Goal: Transaction & Acquisition: Purchase product/service

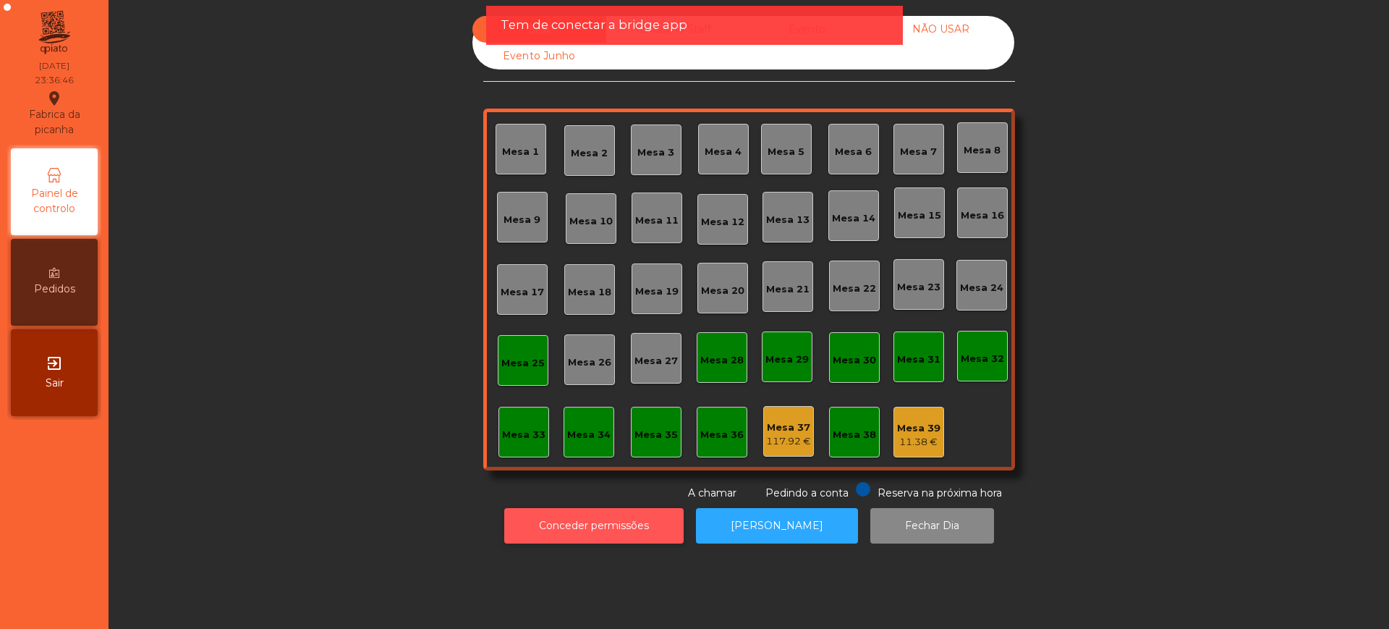
click at [571, 525] on button "Conceder permissões" at bounding box center [593, 525] width 179 height 35
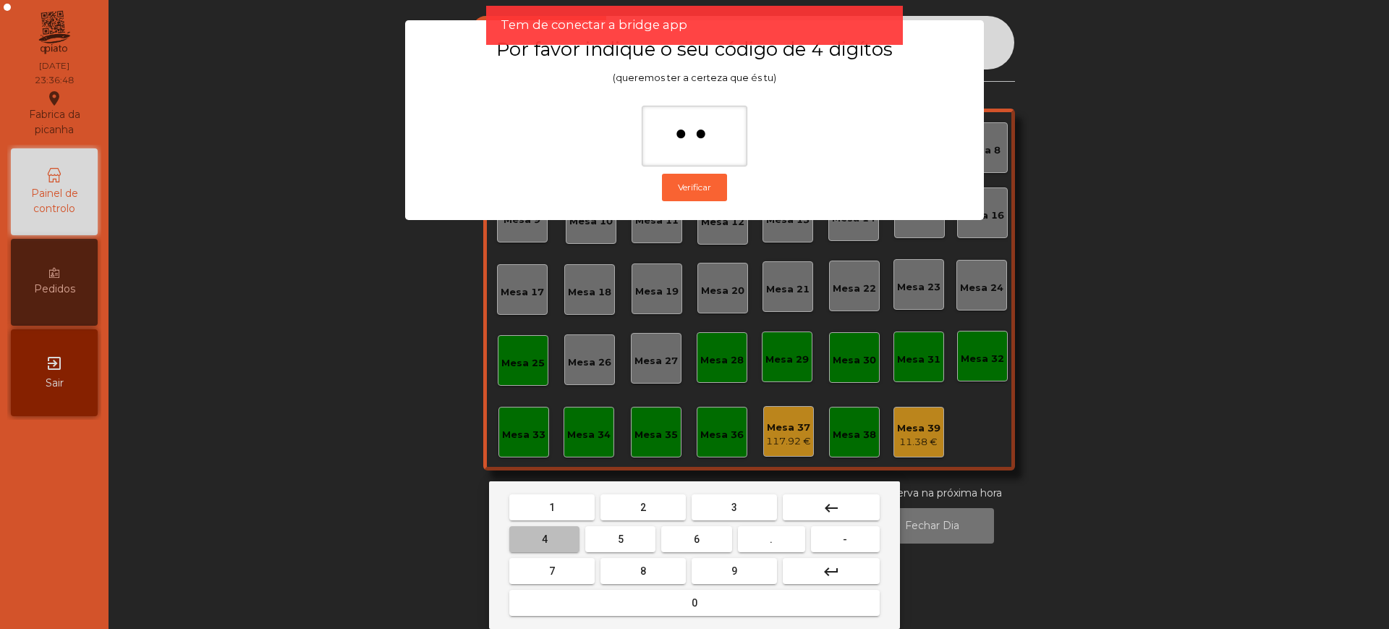
type input "***"
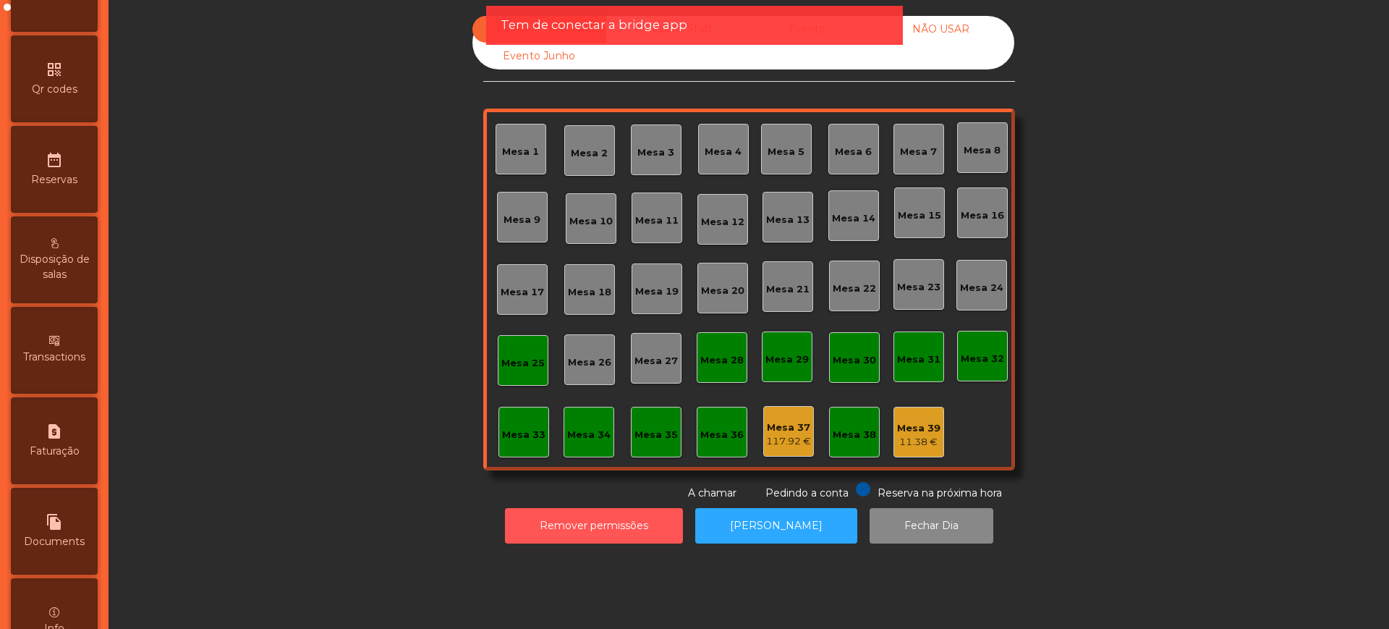
scroll to position [612, 0]
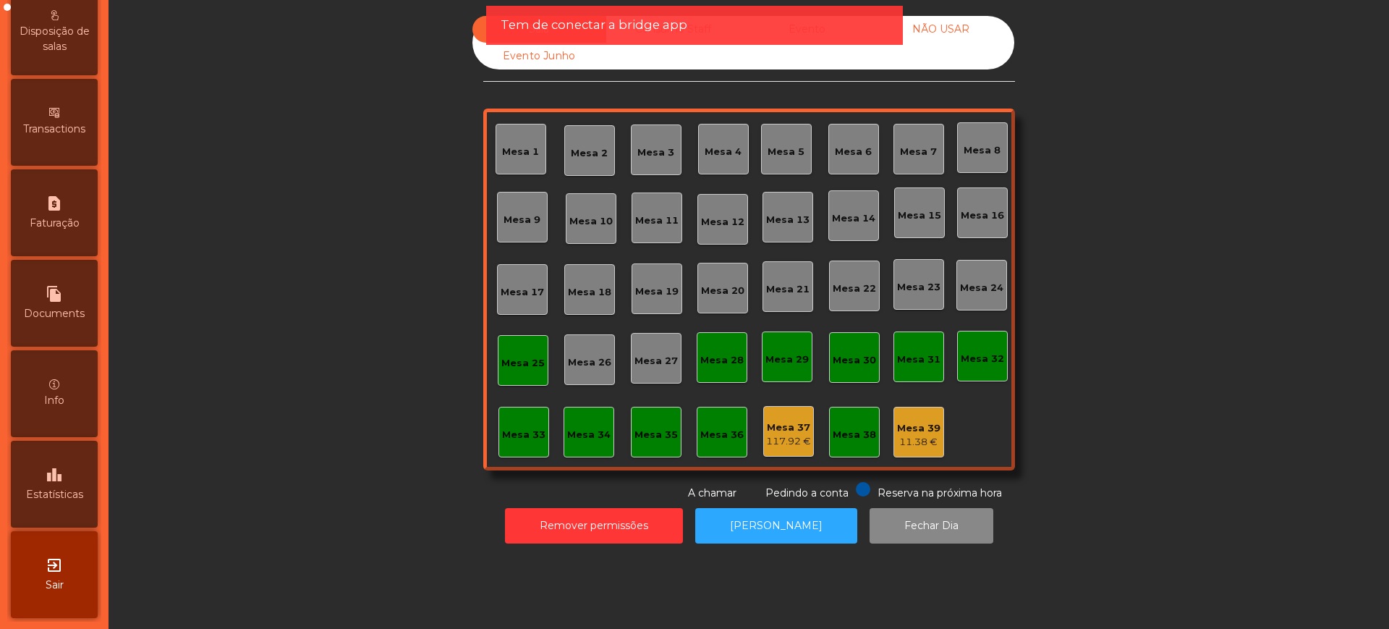
click at [51, 464] on div "leaderboard Estatísticas" at bounding box center [54, 483] width 87 height 87
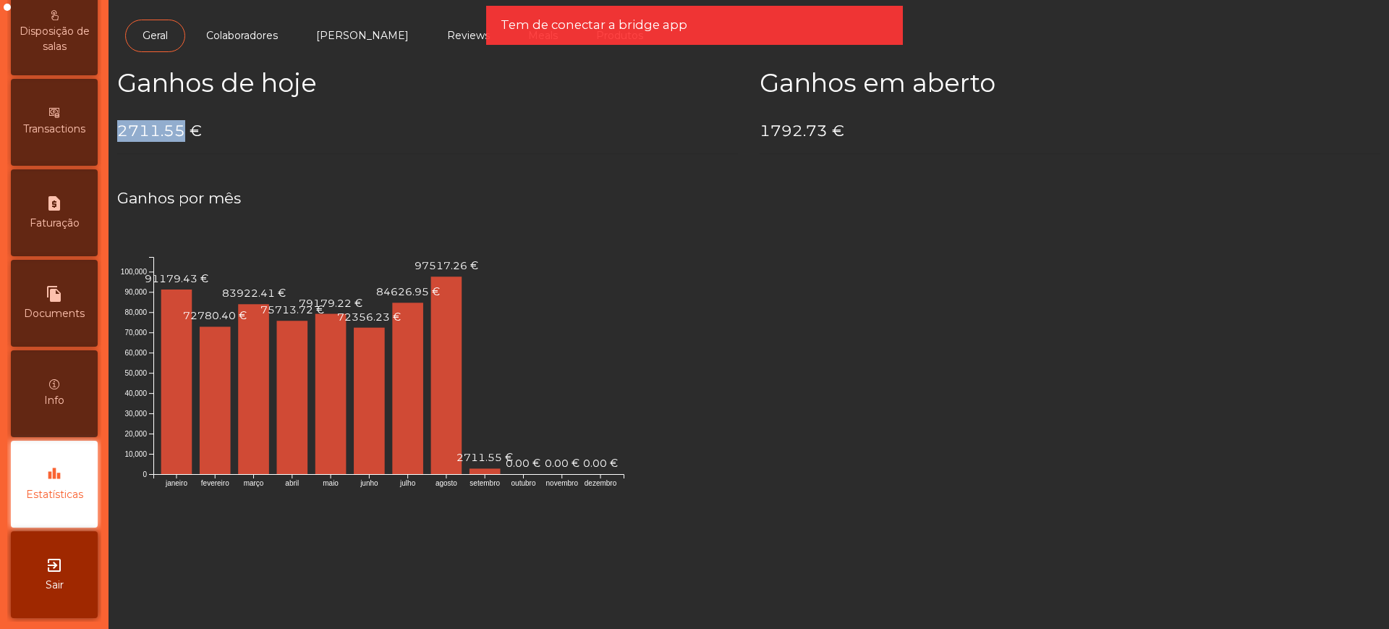
drag, startPoint x: 116, startPoint y: 130, endPoint x: 260, endPoint y: 102, distance: 146.7
click at [180, 128] on div "Ganhos de hoje 2711.55 €" at bounding box center [427, 117] width 642 height 98
copy h4 "2711.55"
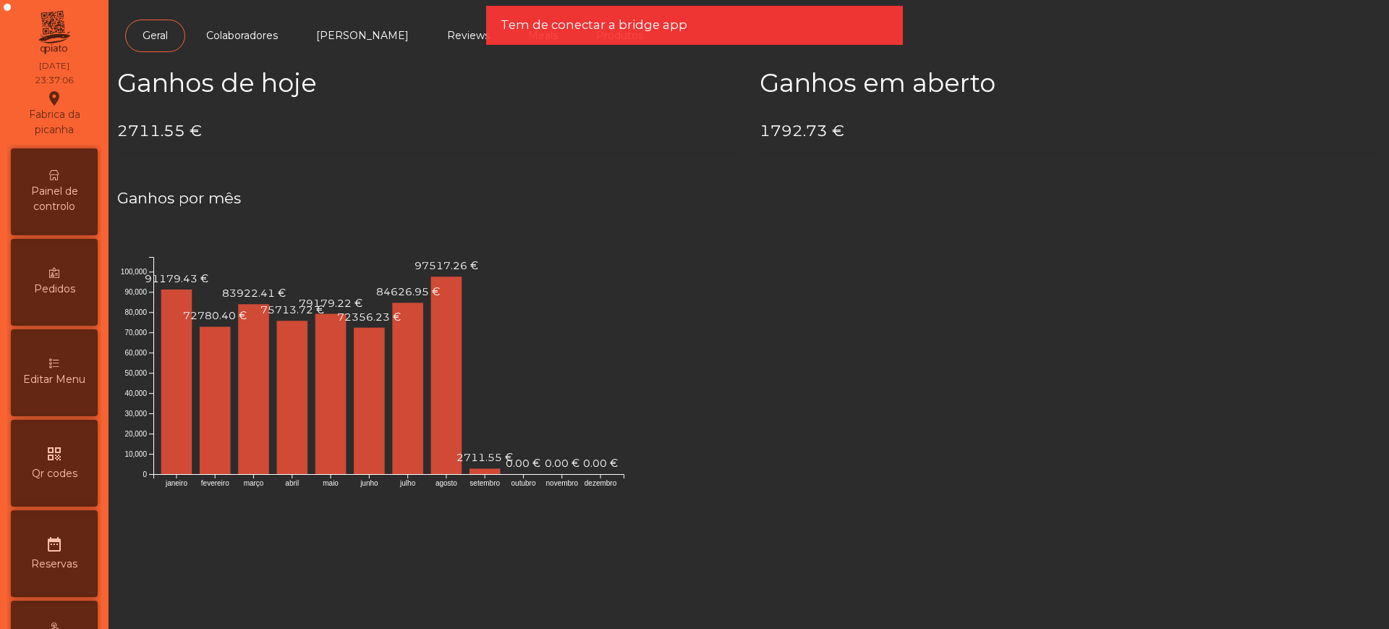
click at [59, 170] on icon at bounding box center [54, 175] width 10 height 10
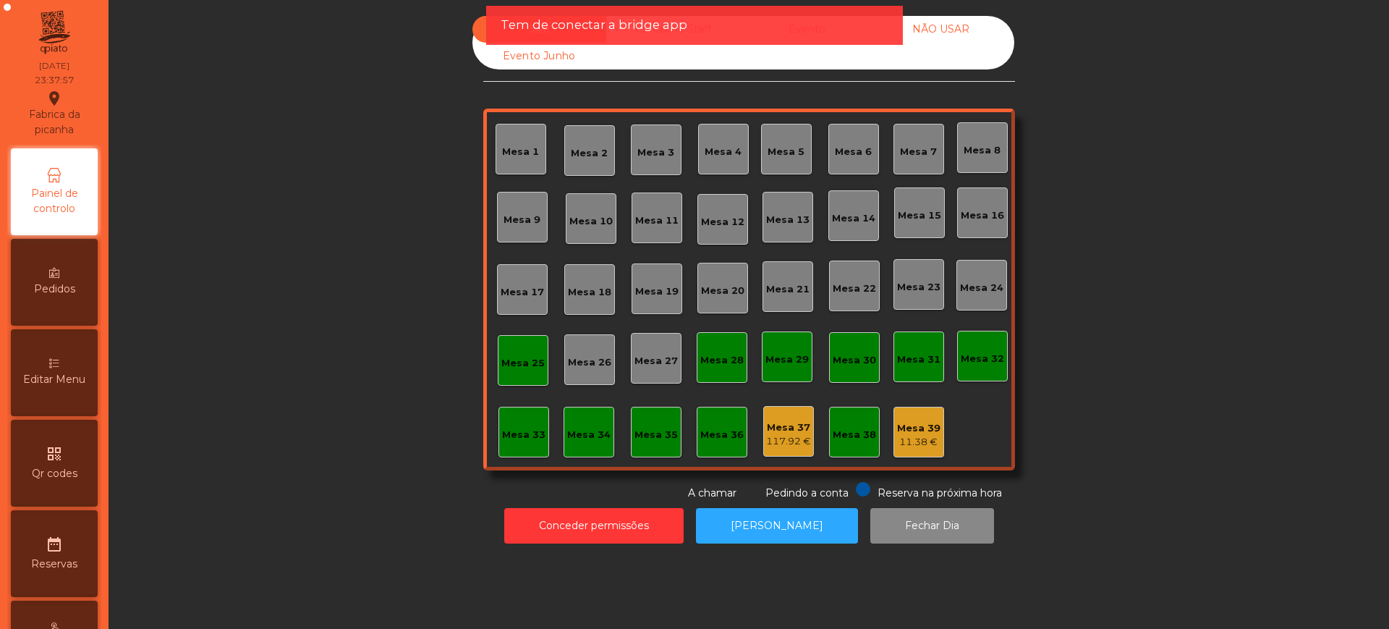
click at [847, 29] on div "Tem de conectar a bridge app" at bounding box center [695, 25] width 388 height 18
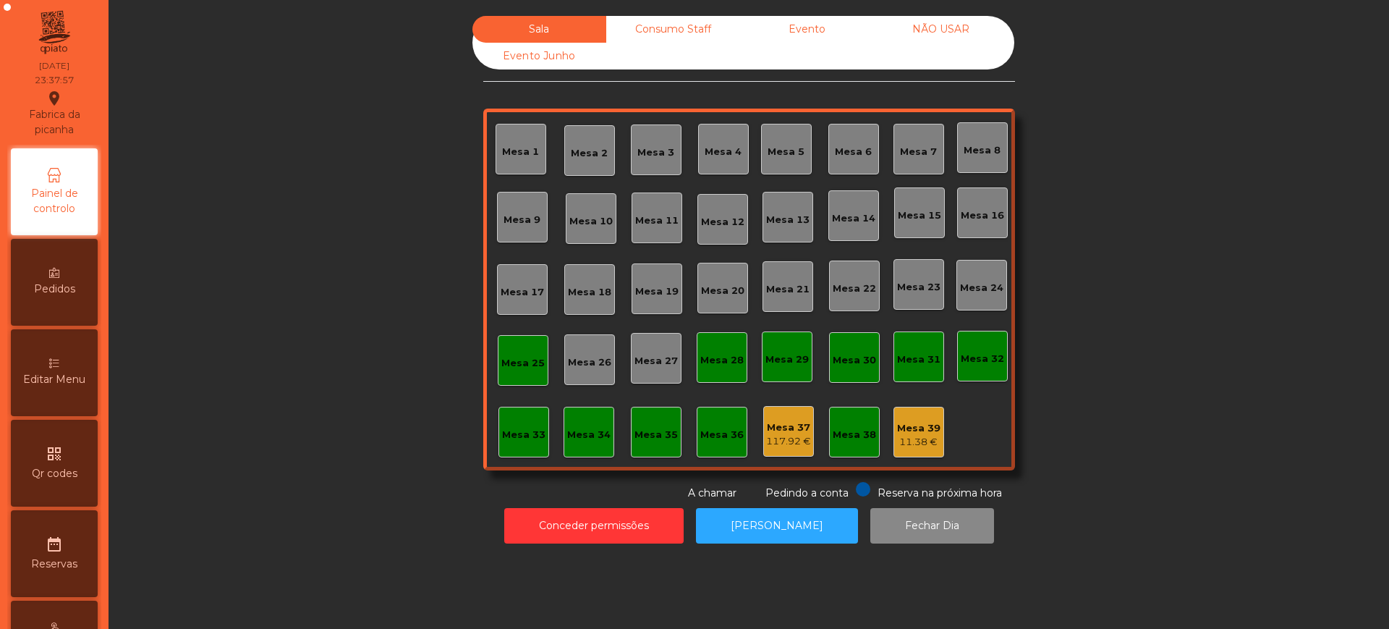
click at [828, 29] on div "Evento" at bounding box center [807, 29] width 134 height 27
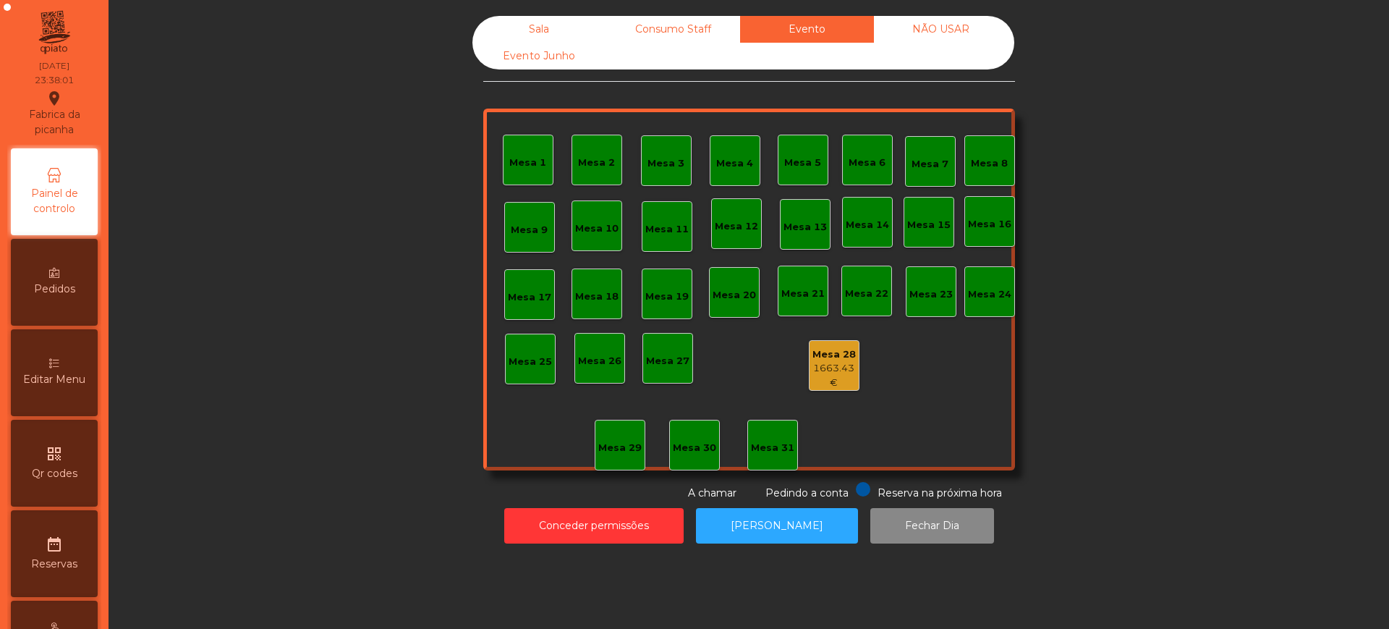
click at [828, 364] on div "1663.43 €" at bounding box center [833, 375] width 49 height 28
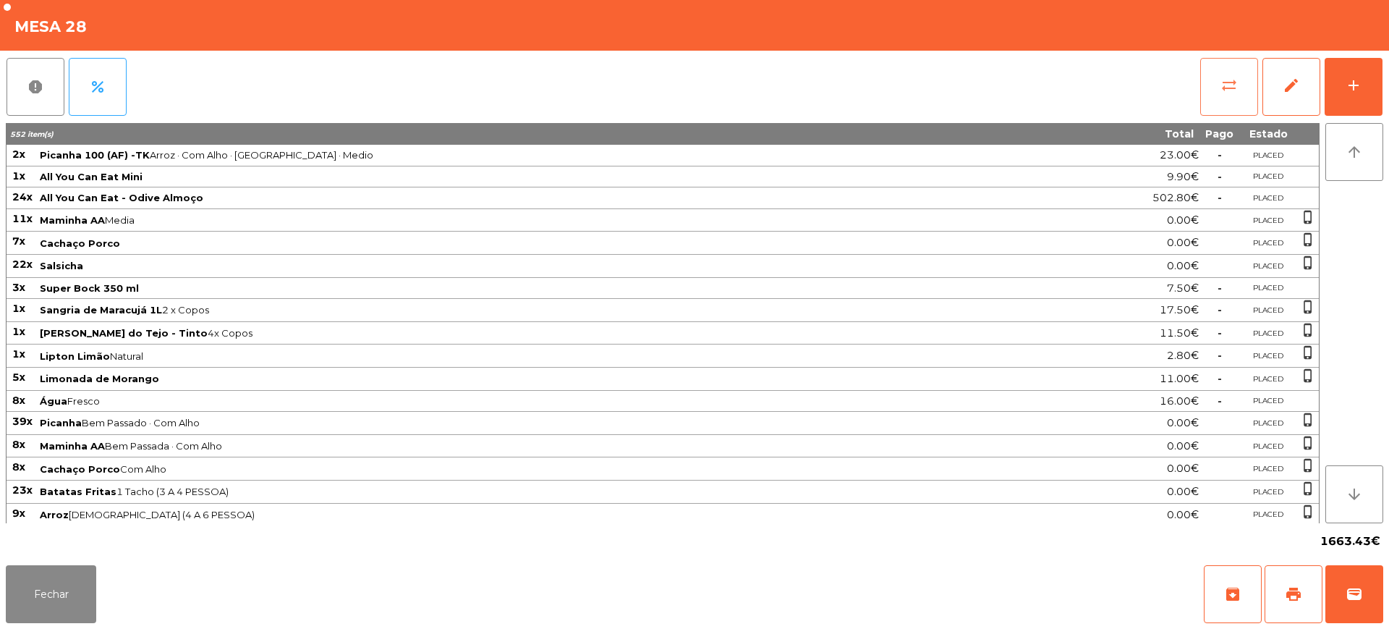
click at [1220, 94] on button "sync_alt" at bounding box center [1229, 87] width 58 height 58
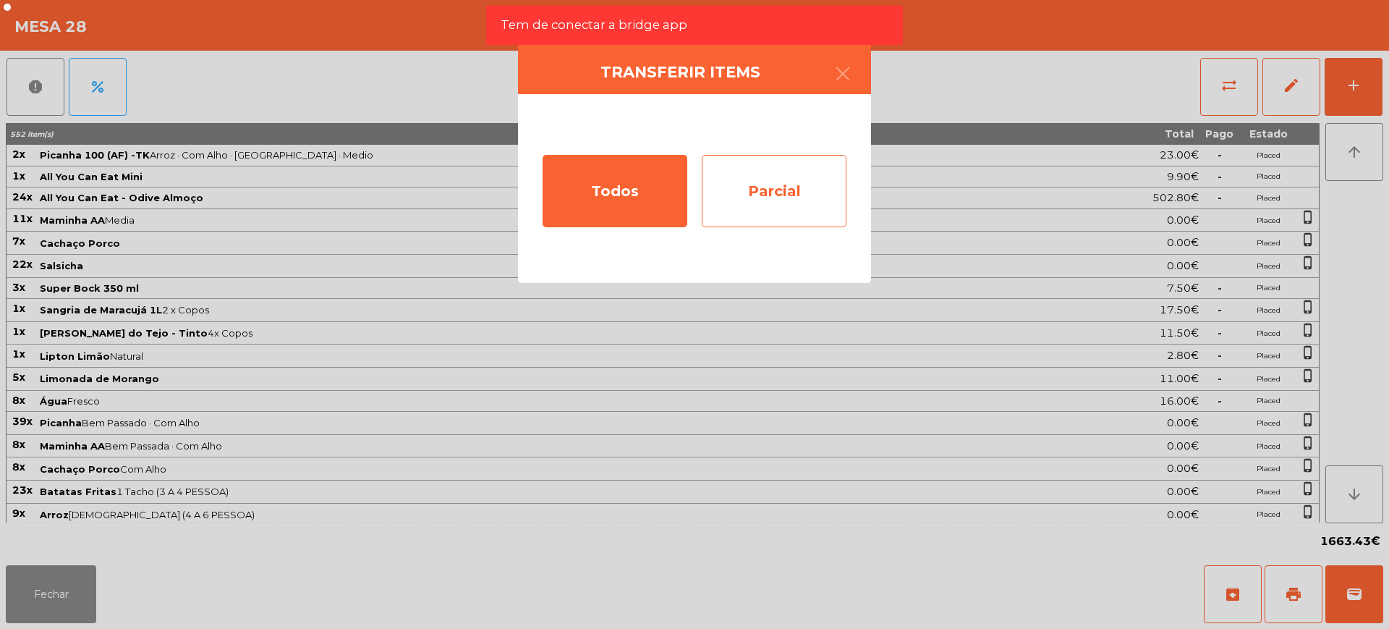
click at [777, 194] on div "Parcial" at bounding box center [774, 191] width 145 height 72
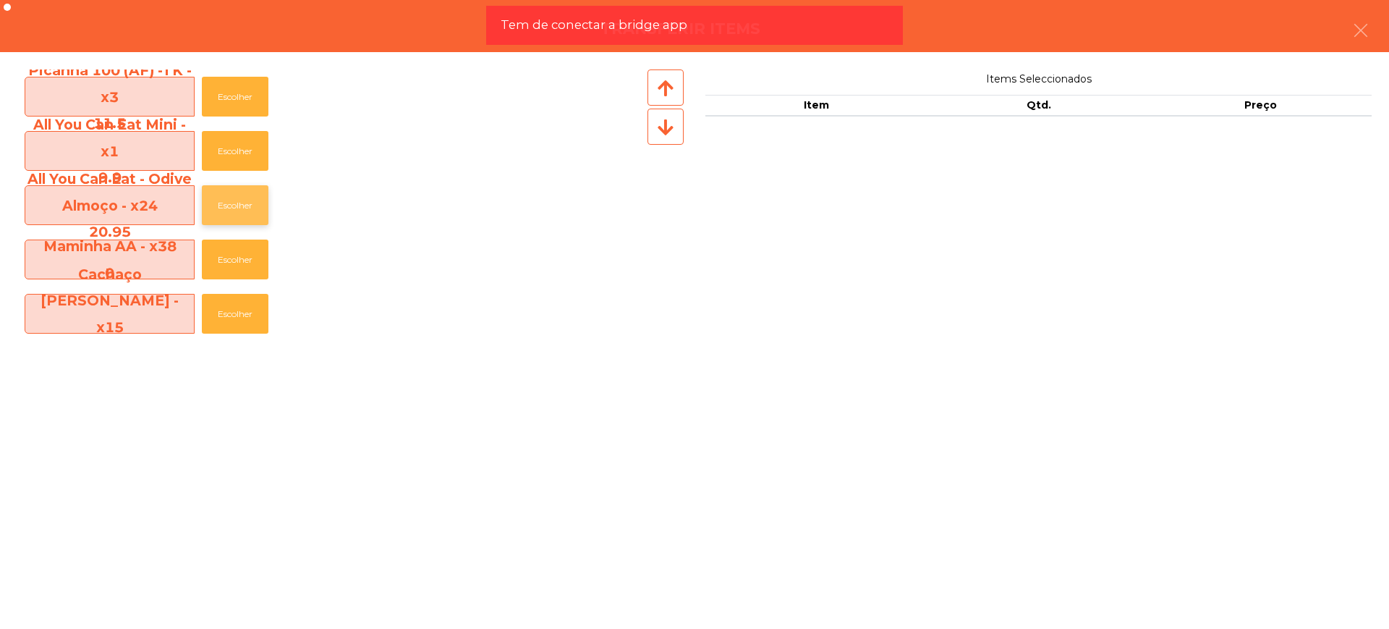
click at [243, 202] on button "Escolher" at bounding box center [235, 205] width 67 height 40
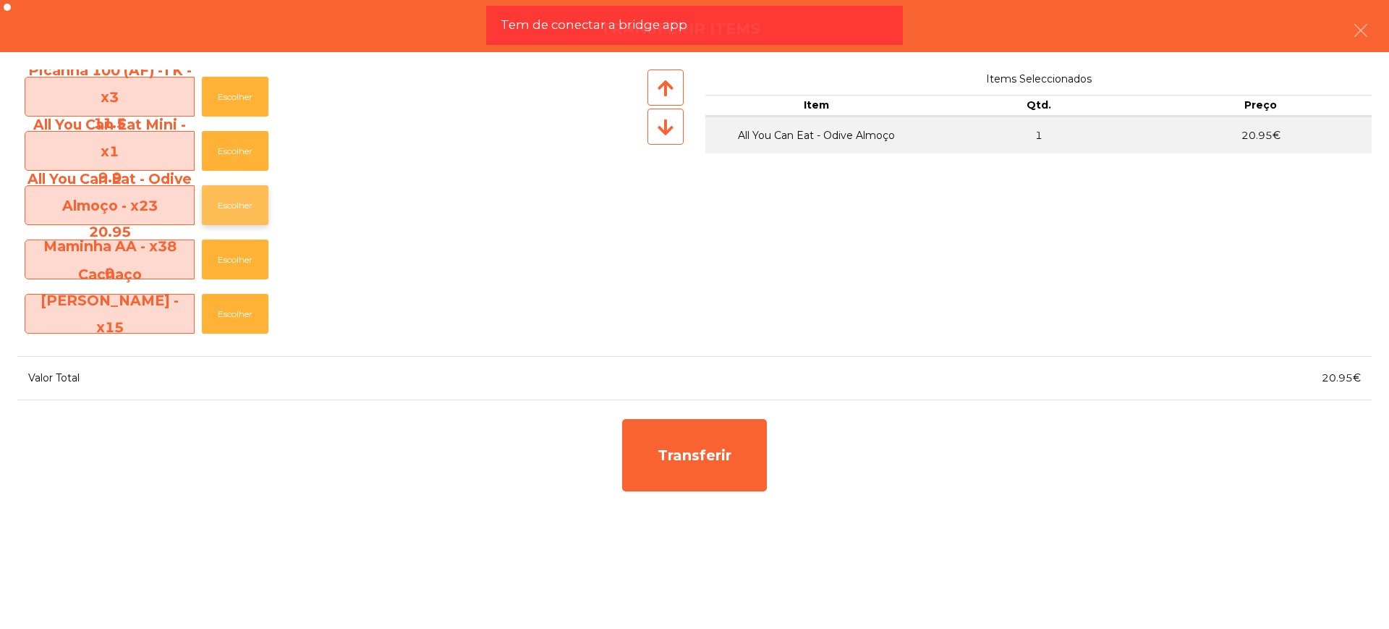
click at [243, 202] on button "Escolher" at bounding box center [235, 205] width 67 height 40
click at [243, 203] on button "Escolher" at bounding box center [235, 205] width 67 height 40
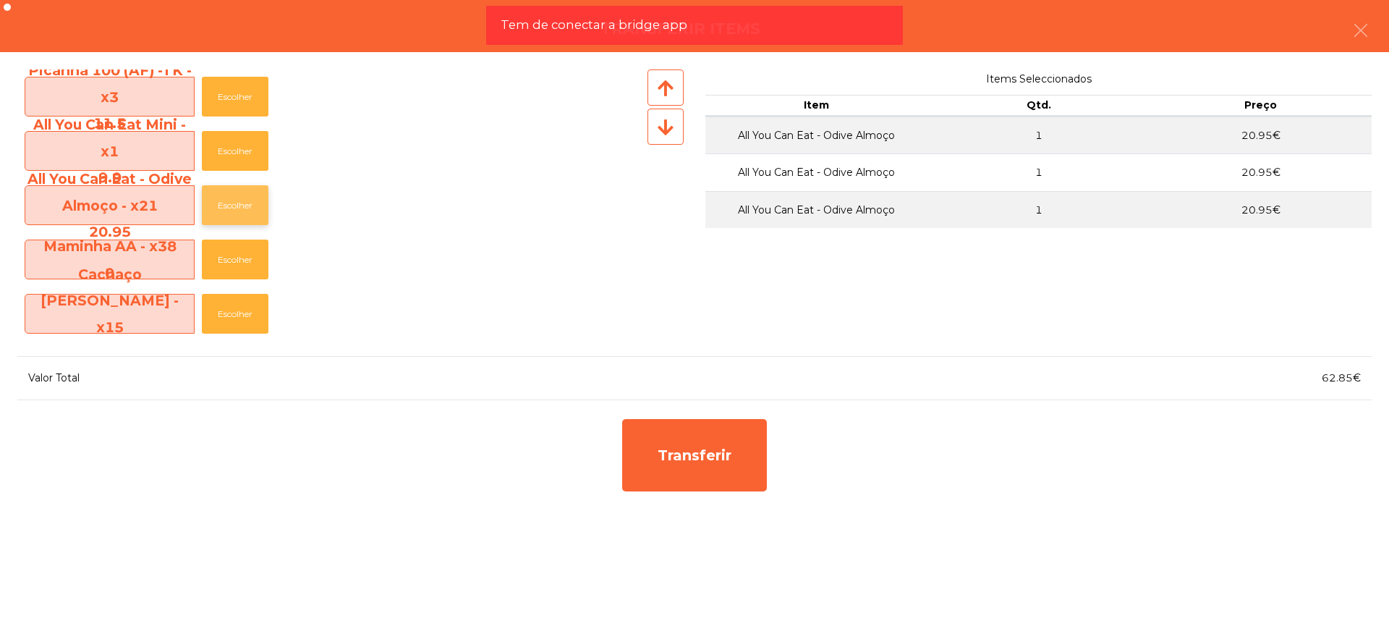
click at [243, 203] on button "Escolher" at bounding box center [235, 205] width 67 height 40
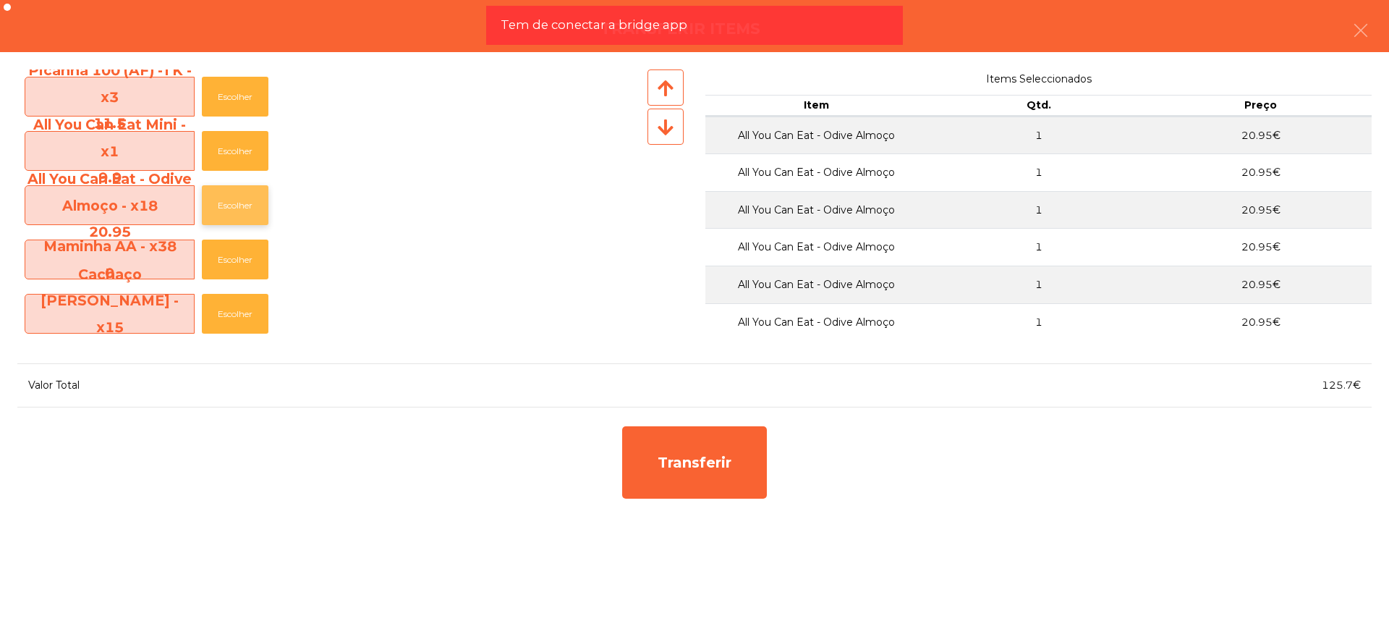
click at [243, 203] on button "Escolher" at bounding box center [235, 205] width 67 height 40
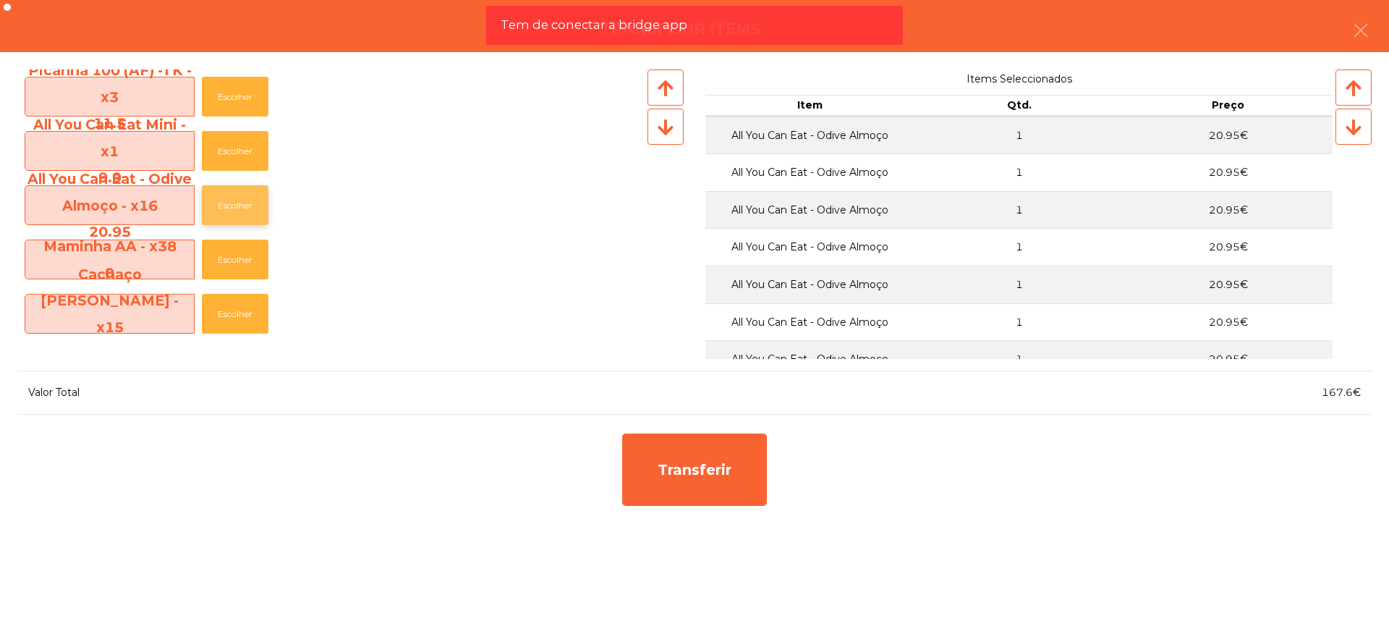
click at [243, 203] on button "Escolher" at bounding box center [235, 205] width 67 height 40
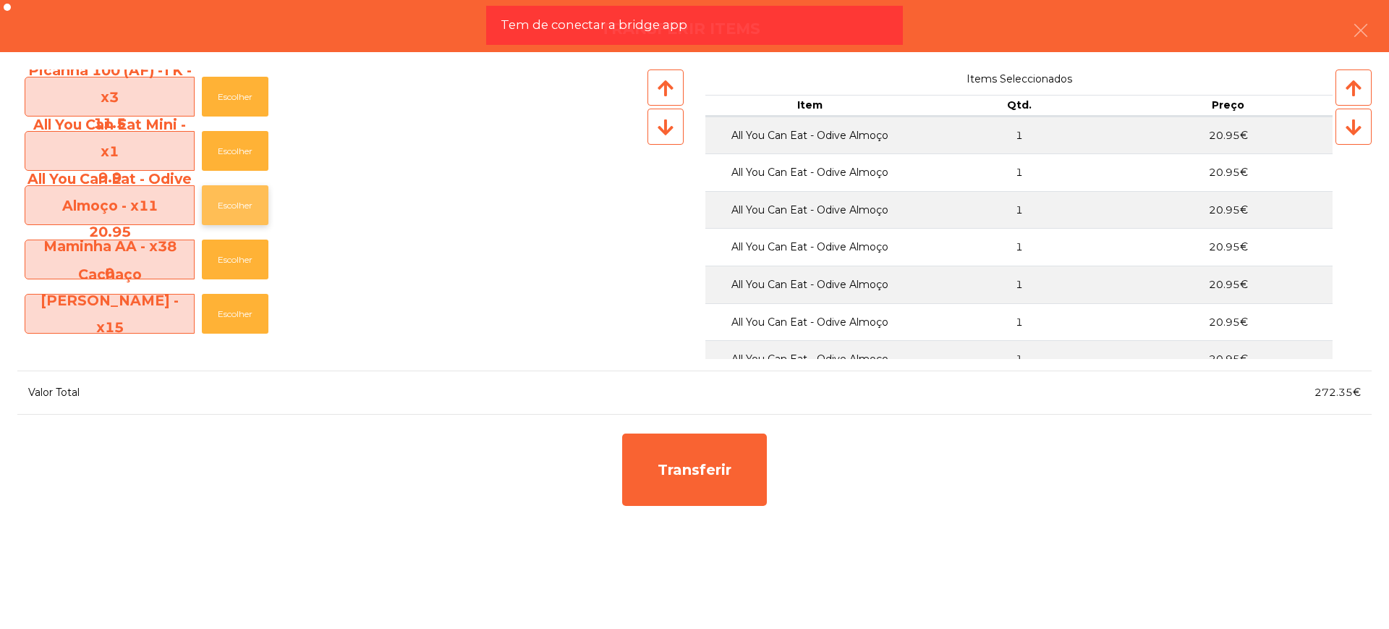
click at [243, 203] on button "Escolher" at bounding box center [235, 205] width 67 height 40
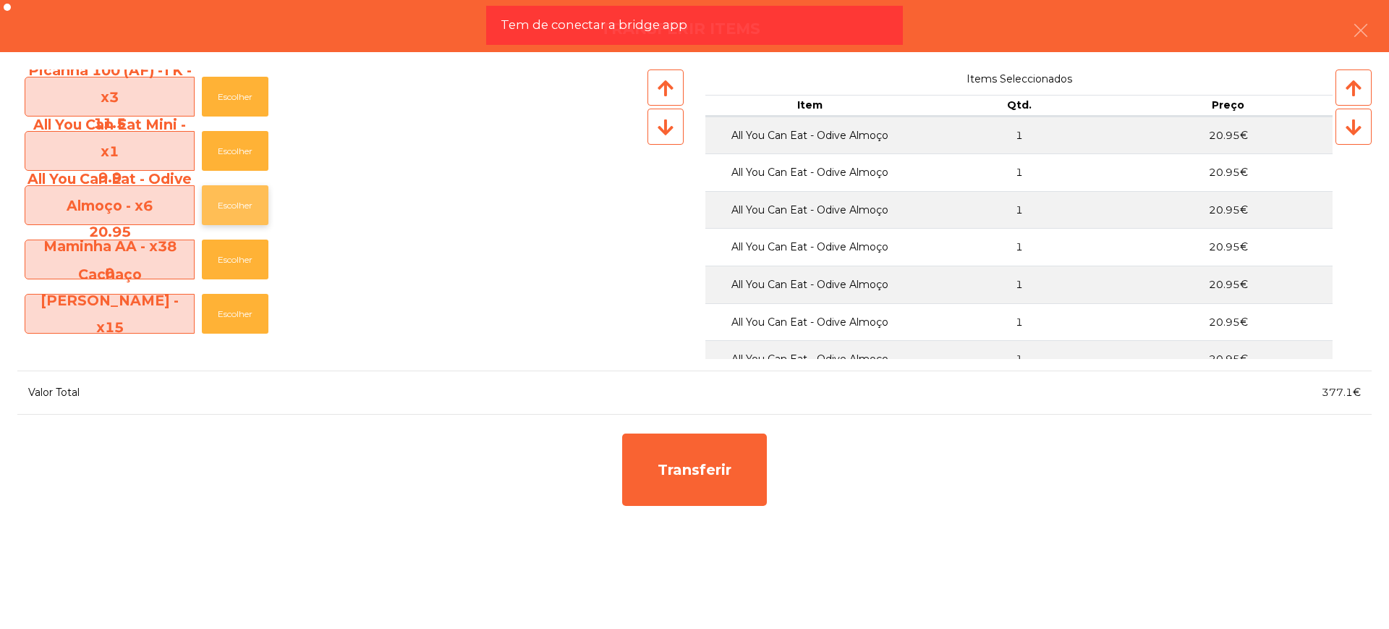
click at [243, 203] on button "Escolher" at bounding box center [235, 205] width 67 height 40
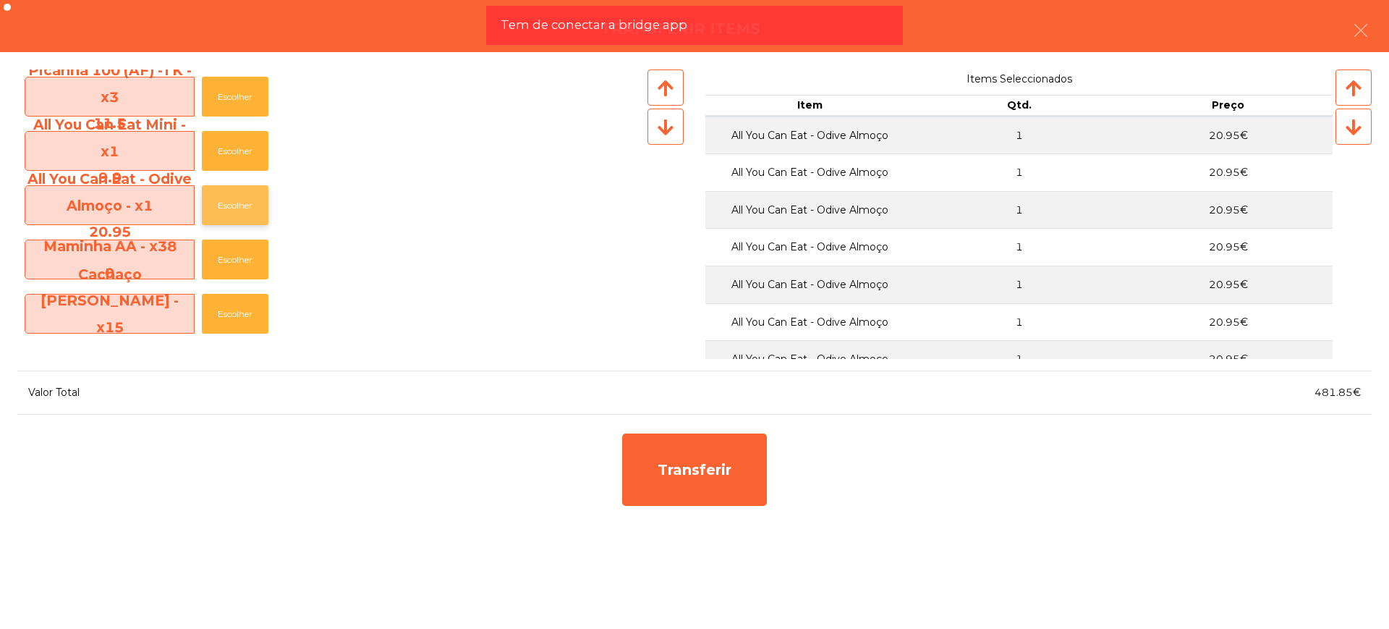
click at [243, 203] on button "Escolher" at bounding box center [235, 205] width 67 height 40
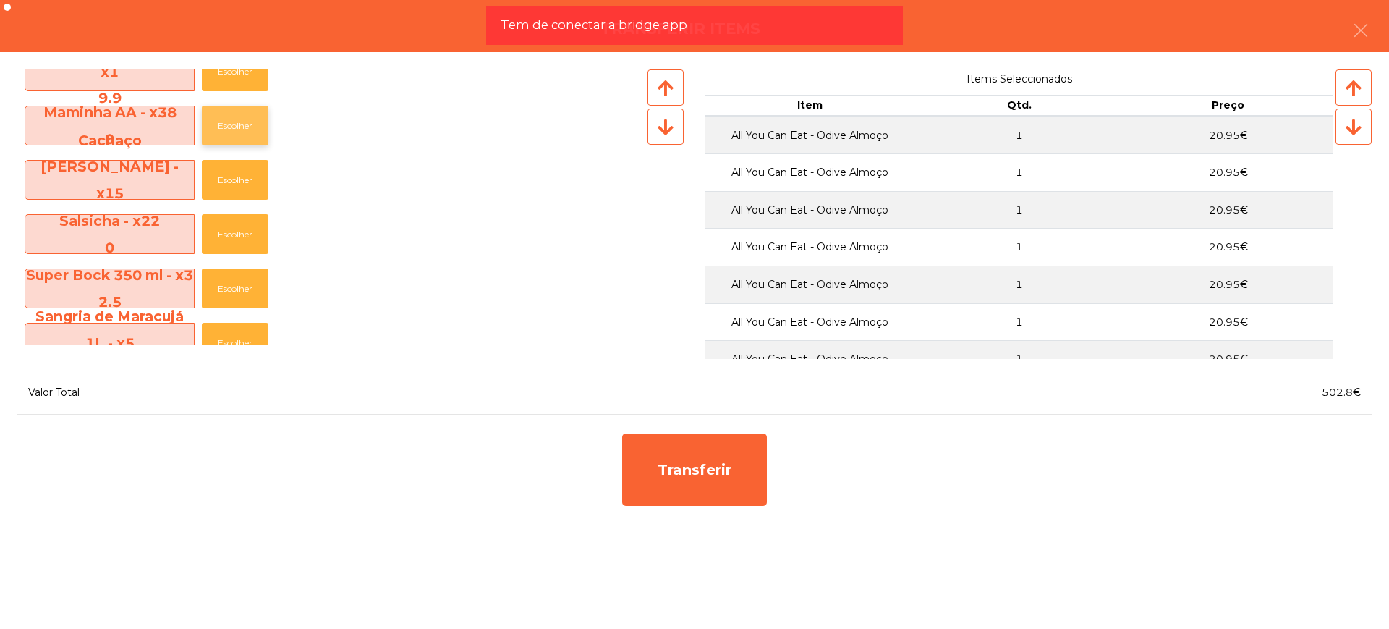
scroll to position [181, 0]
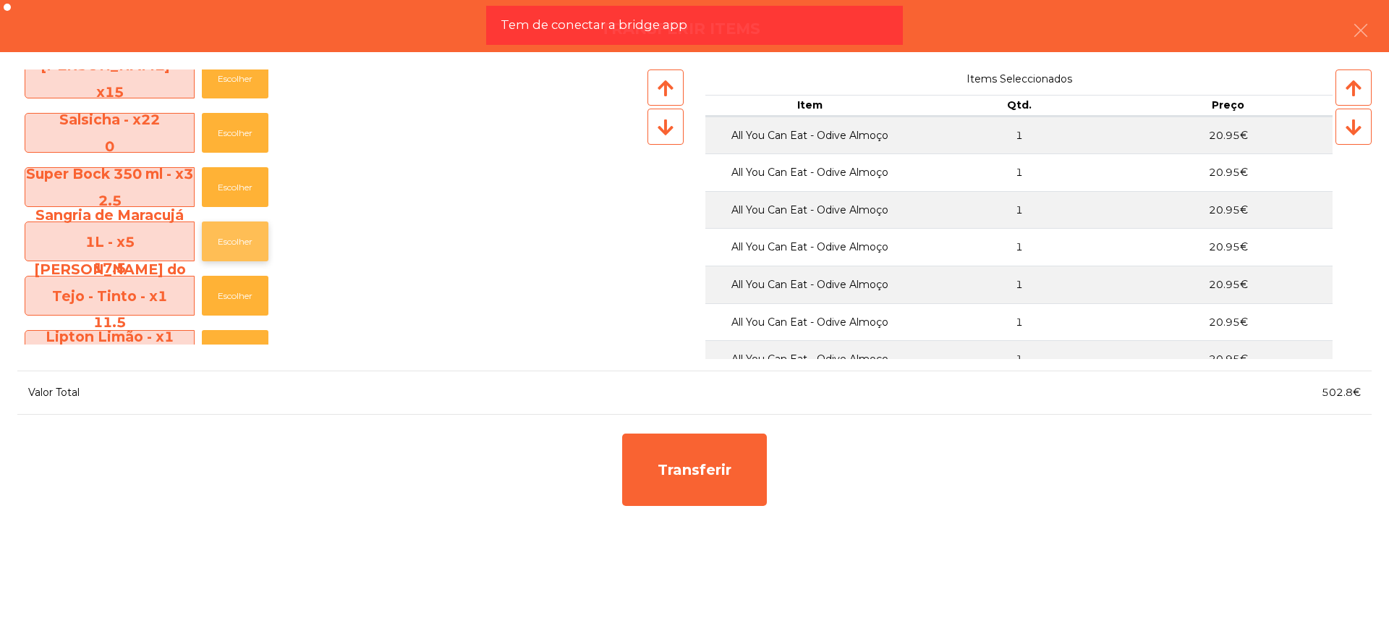
click at [239, 231] on button "Escolher" at bounding box center [235, 241] width 67 height 40
click at [239, 233] on button "Escolher" at bounding box center [235, 241] width 67 height 40
click at [240, 235] on button "Escolher" at bounding box center [235, 241] width 67 height 40
click at [240, 234] on button "Escolher" at bounding box center [235, 241] width 67 height 40
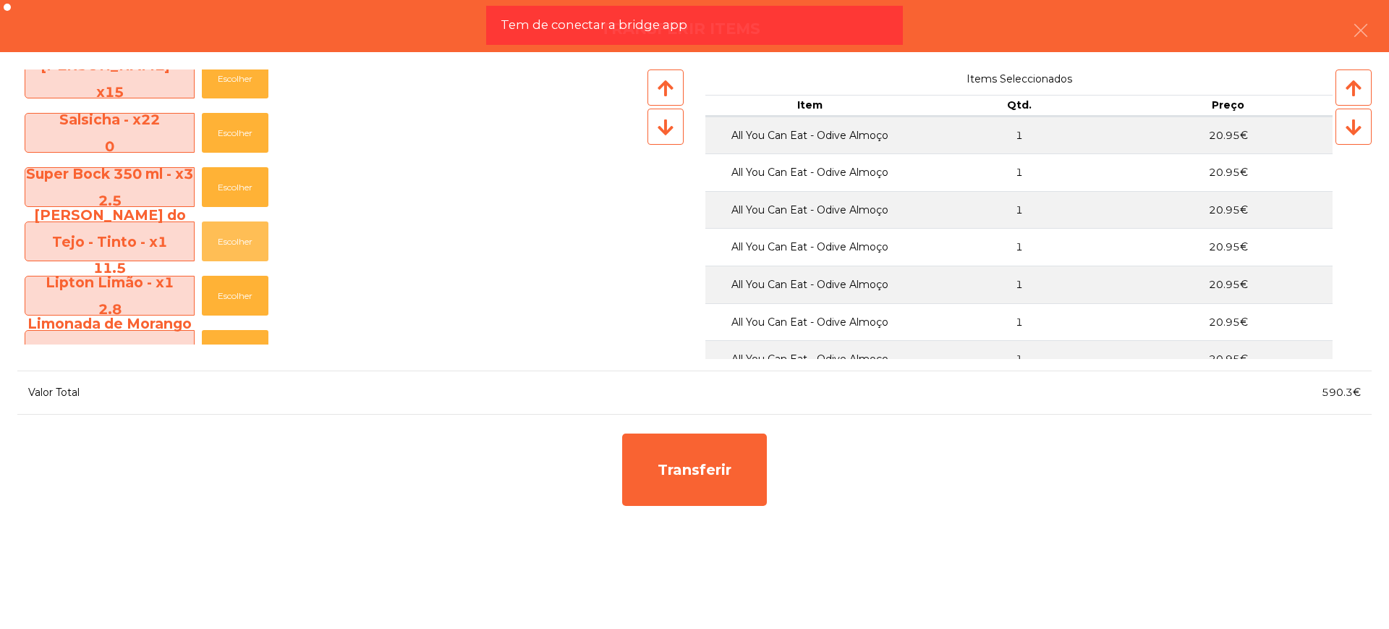
click at [240, 234] on button "Escolher" at bounding box center [235, 241] width 67 height 40
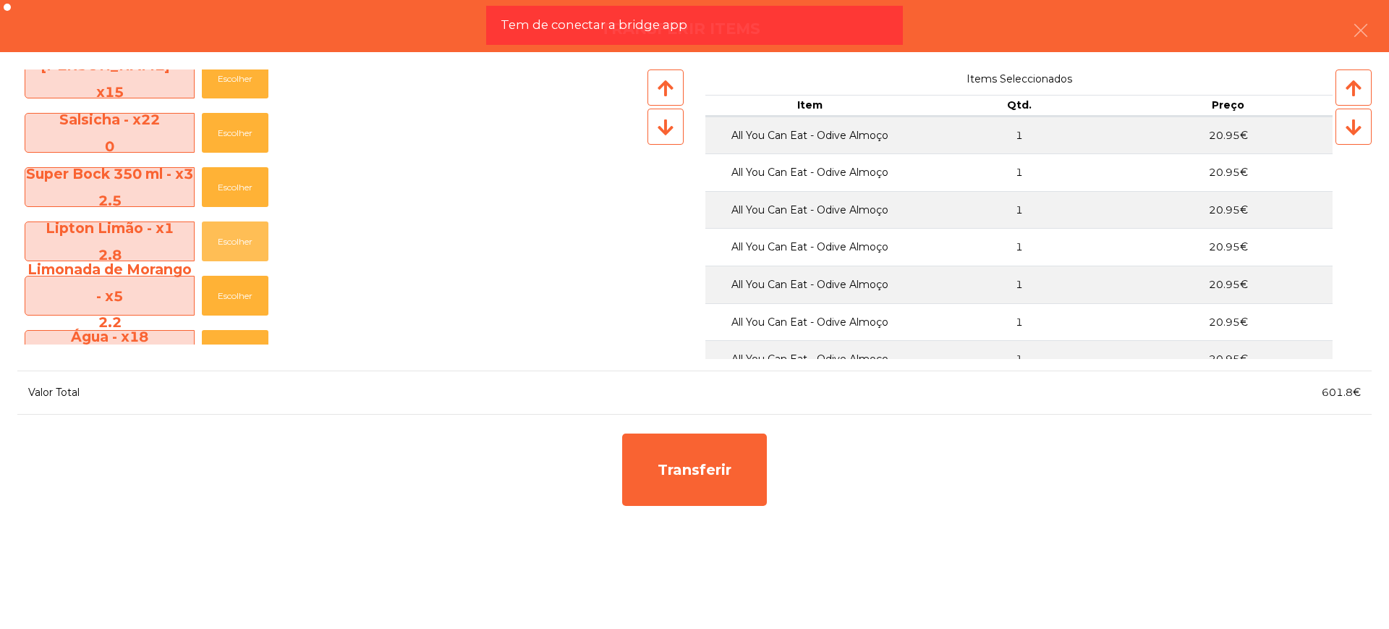
click at [240, 234] on button "Escolher" at bounding box center [235, 241] width 67 height 40
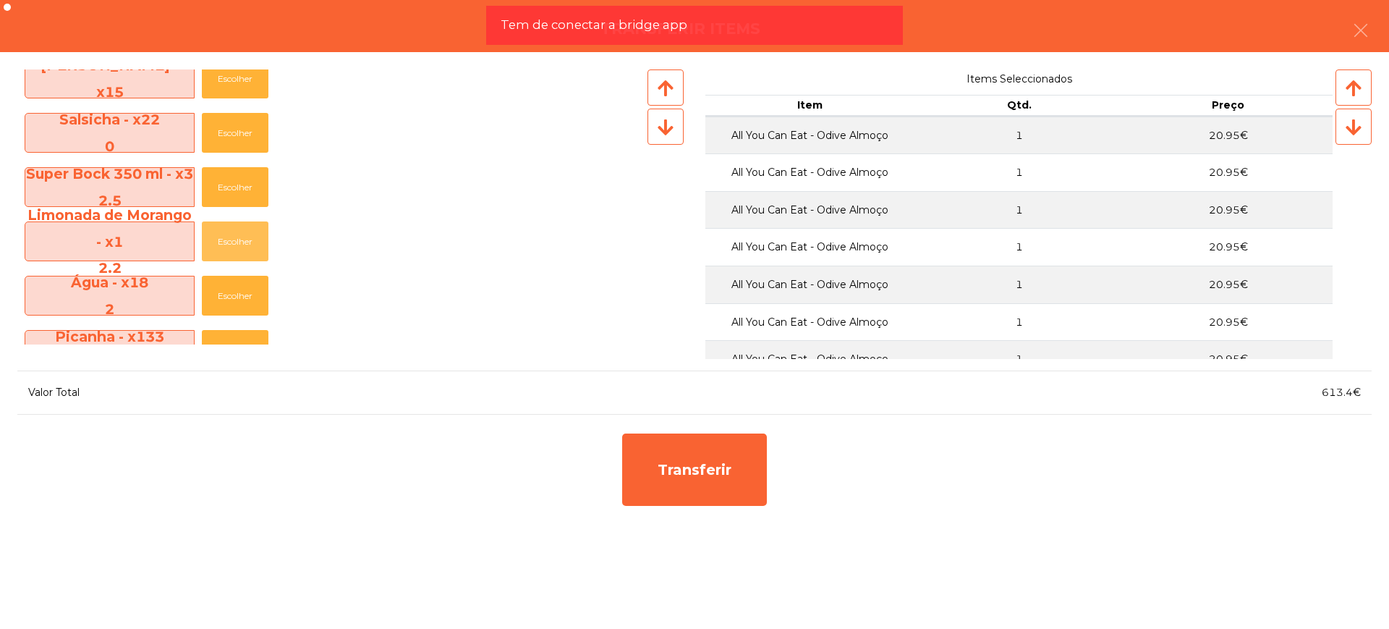
click at [240, 234] on button "Escolher" at bounding box center [235, 241] width 67 height 40
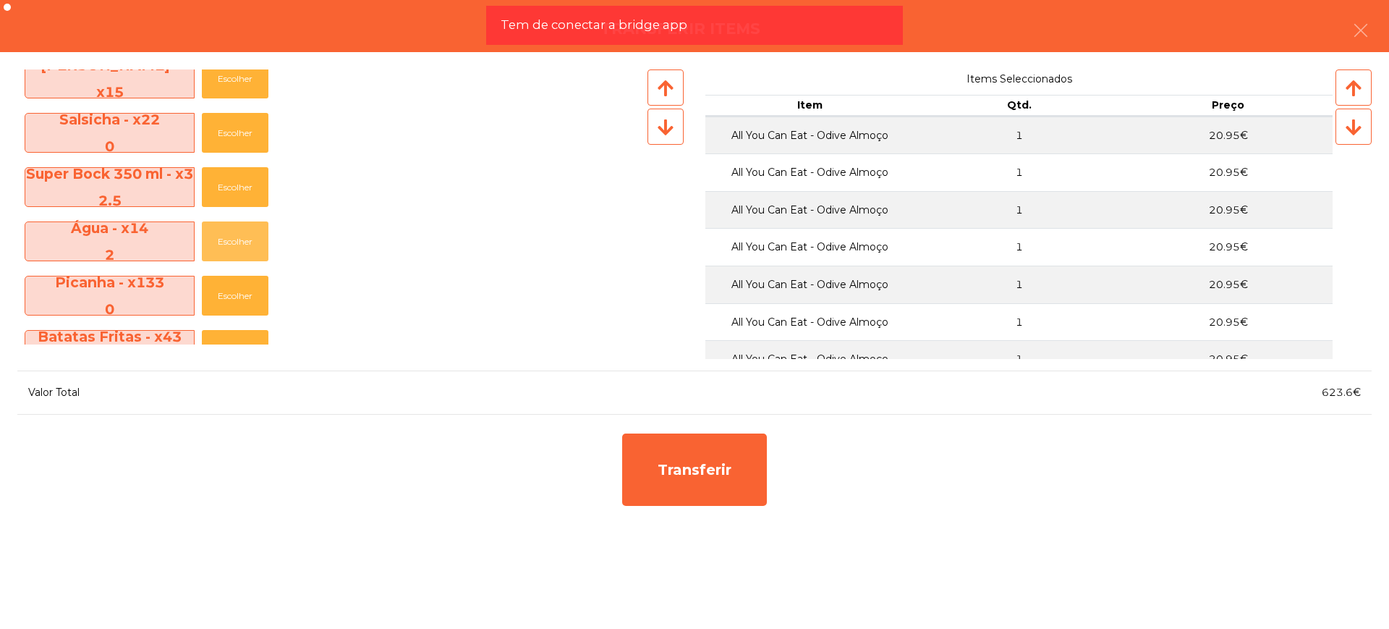
click at [240, 234] on button "Escolher" at bounding box center [235, 241] width 67 height 40
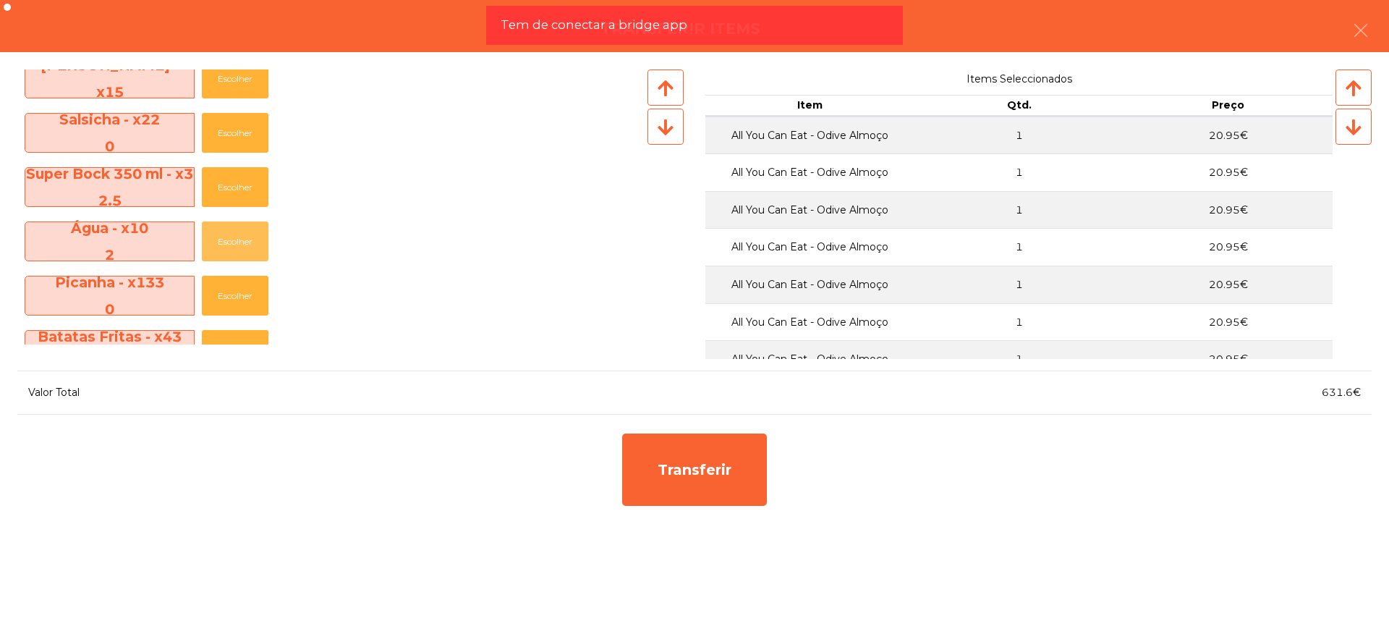
click at [240, 234] on button "Escolher" at bounding box center [235, 241] width 67 height 40
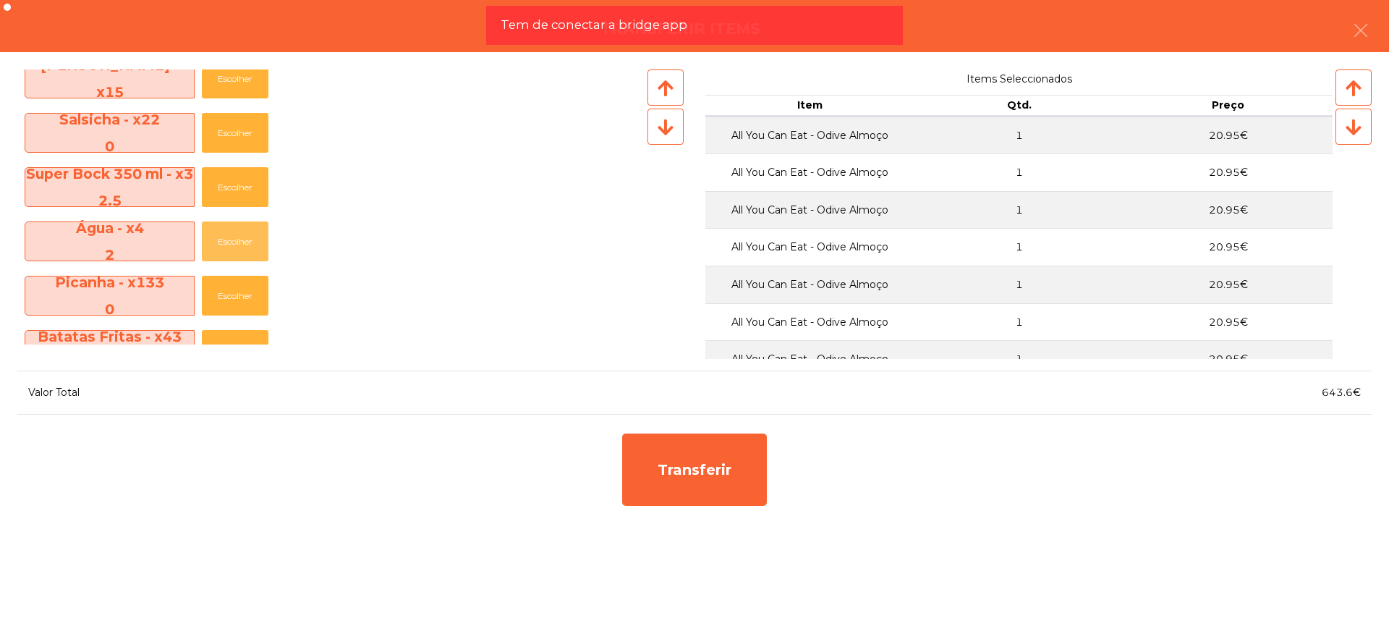
click at [240, 234] on button "Escolher" at bounding box center [235, 241] width 67 height 40
click at [245, 183] on button "Escolher" at bounding box center [235, 187] width 67 height 40
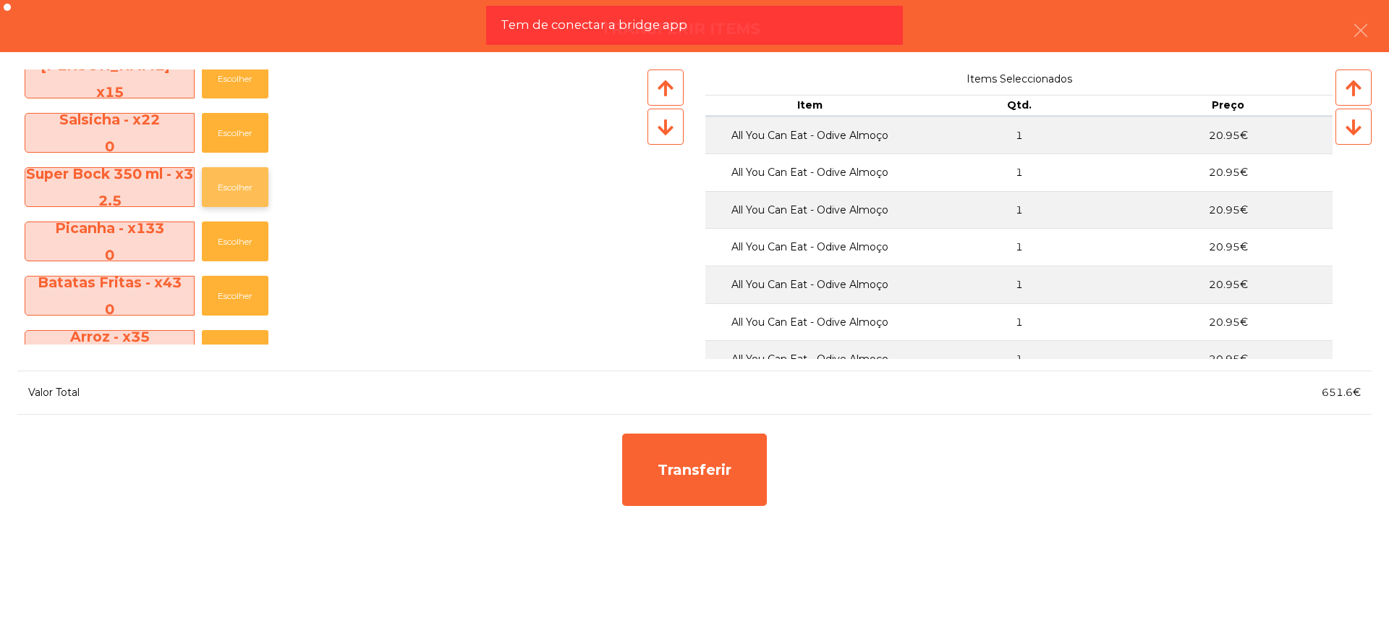
click at [245, 183] on button "Escolher" at bounding box center [235, 187] width 67 height 40
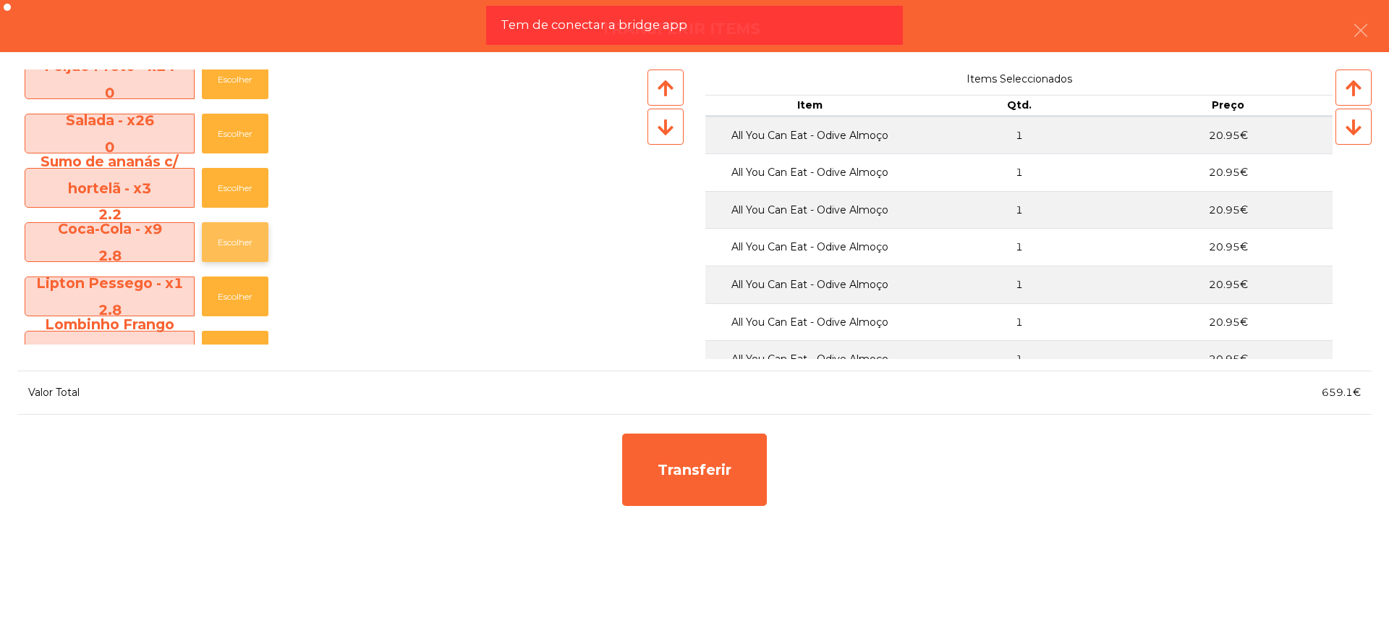
scroll to position [452, 0]
click at [226, 246] on button "Escolher" at bounding box center [235, 241] width 67 height 40
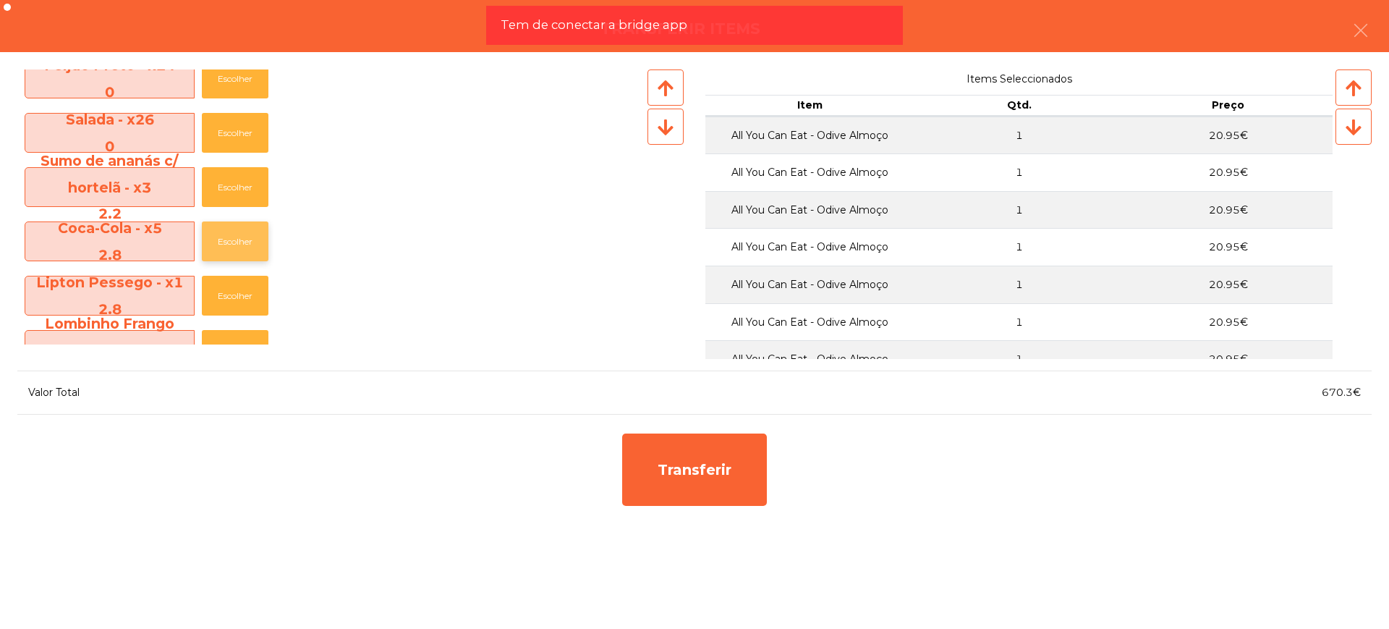
click at [226, 246] on button "Escolher" at bounding box center [235, 241] width 67 height 40
click at [228, 243] on button "Escolher" at bounding box center [235, 241] width 67 height 40
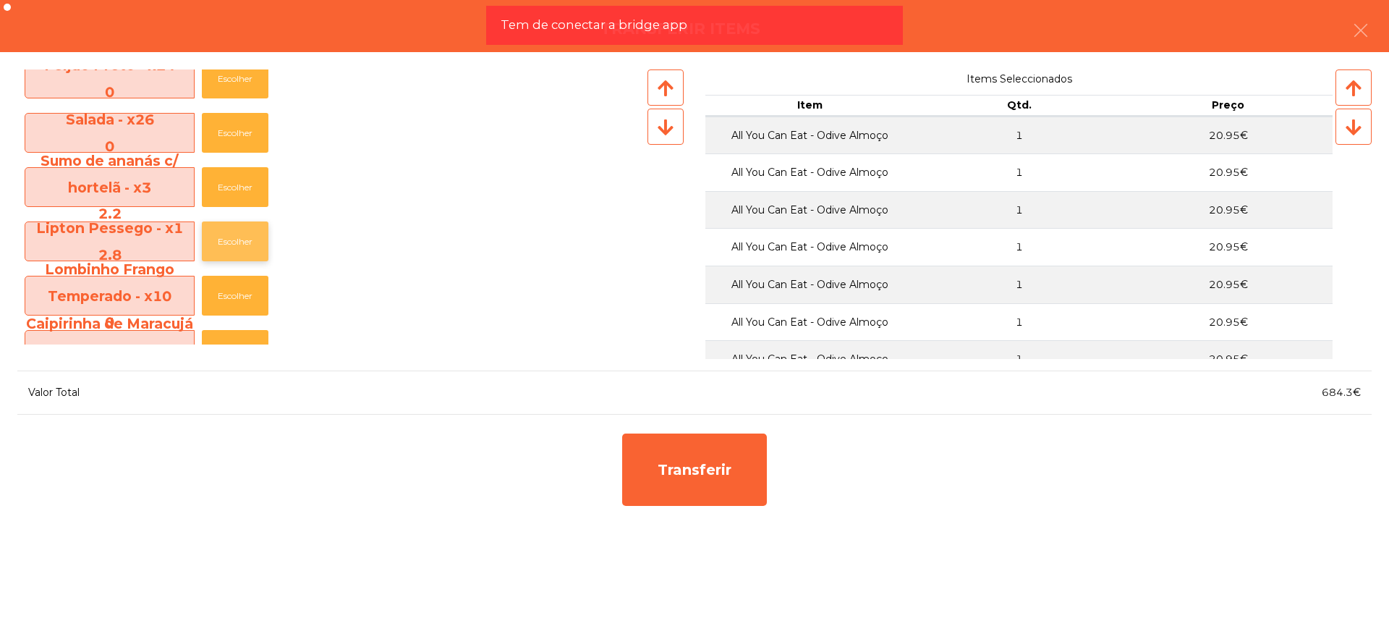
click at [229, 240] on button "Escolher" at bounding box center [235, 241] width 67 height 40
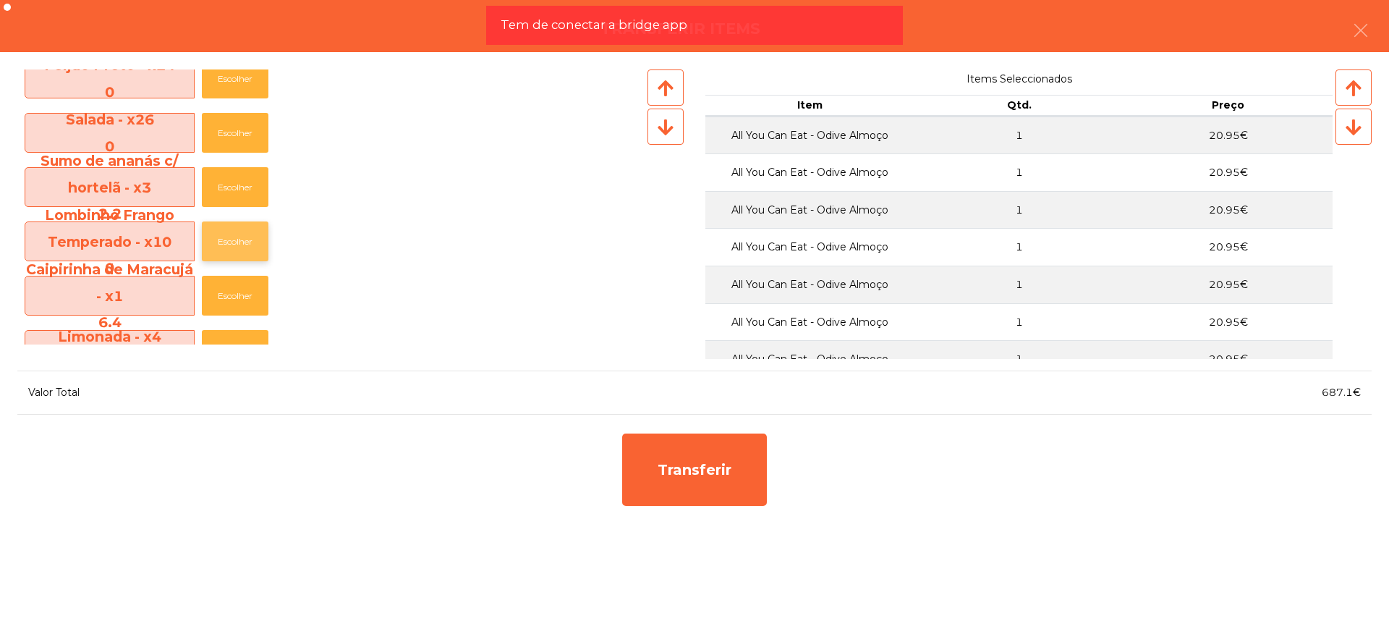
click at [230, 238] on button "Escolher" at bounding box center [235, 241] width 67 height 40
click at [234, 237] on button "Escolher" at bounding box center [235, 241] width 67 height 40
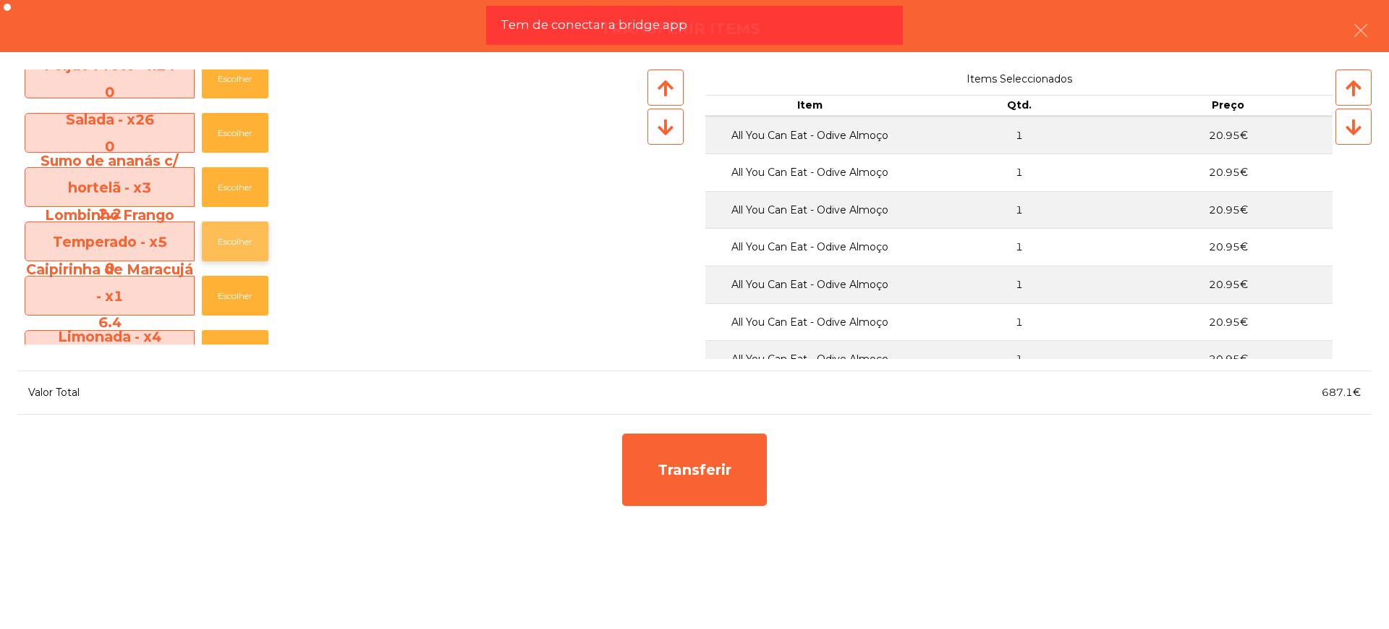
click at [234, 237] on button "Escolher" at bounding box center [235, 241] width 67 height 40
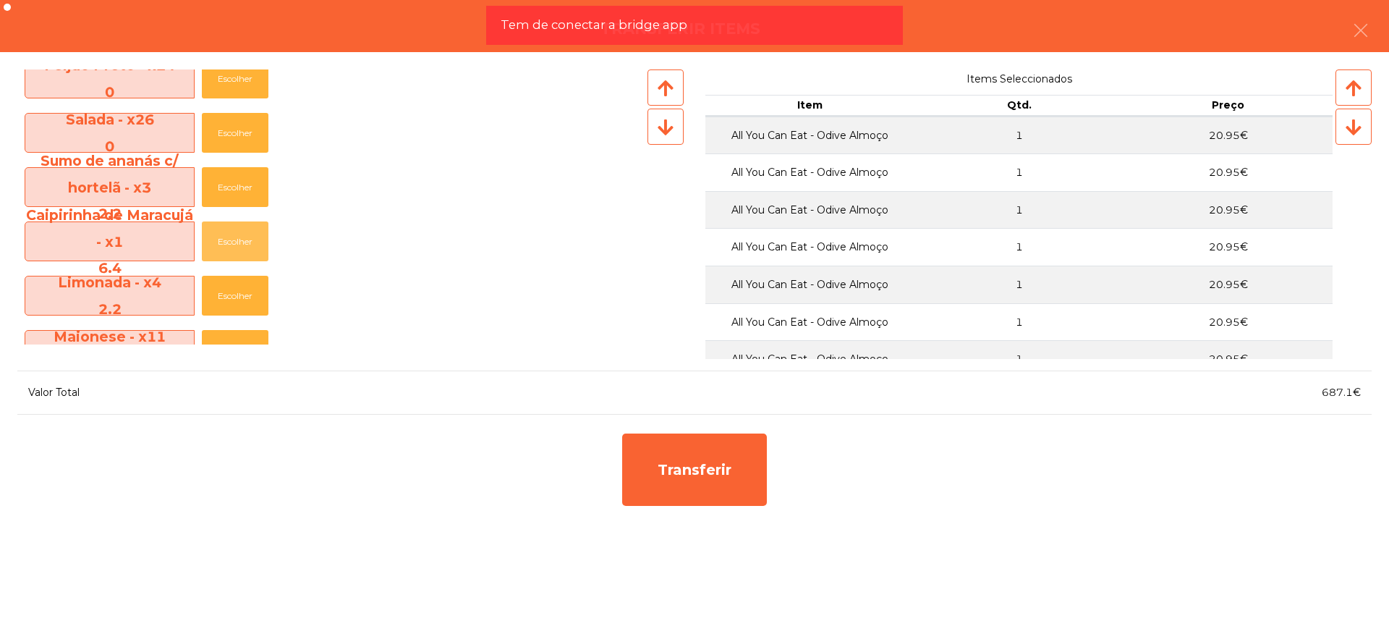
click at [234, 237] on button "Escolher" at bounding box center [235, 241] width 67 height 40
click at [241, 244] on button "Escolher" at bounding box center [235, 241] width 67 height 40
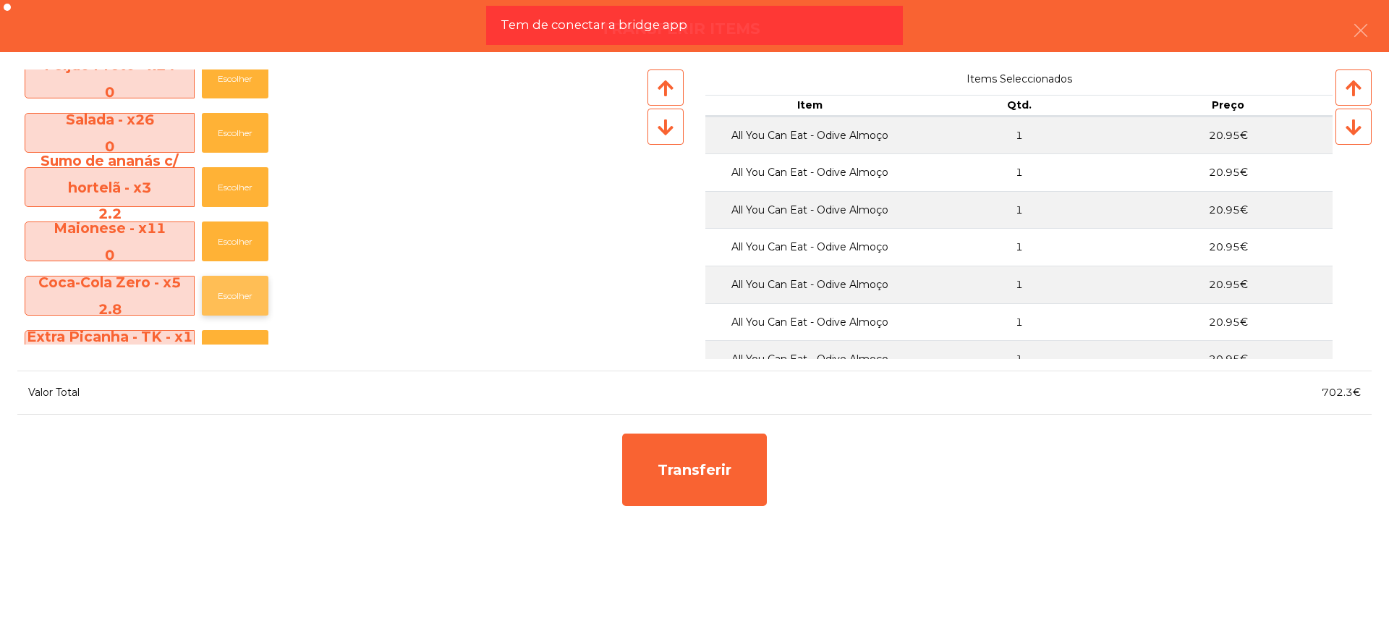
click at [233, 291] on button "Escolher" at bounding box center [235, 296] width 67 height 40
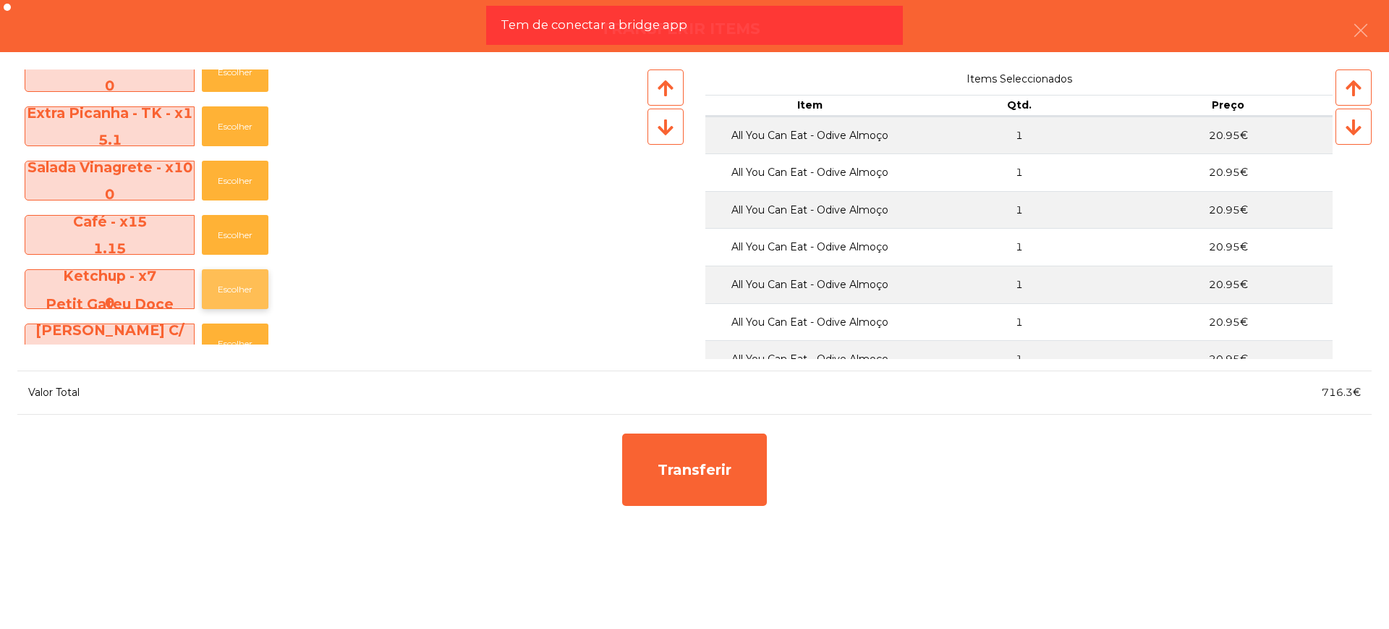
scroll to position [633, 0]
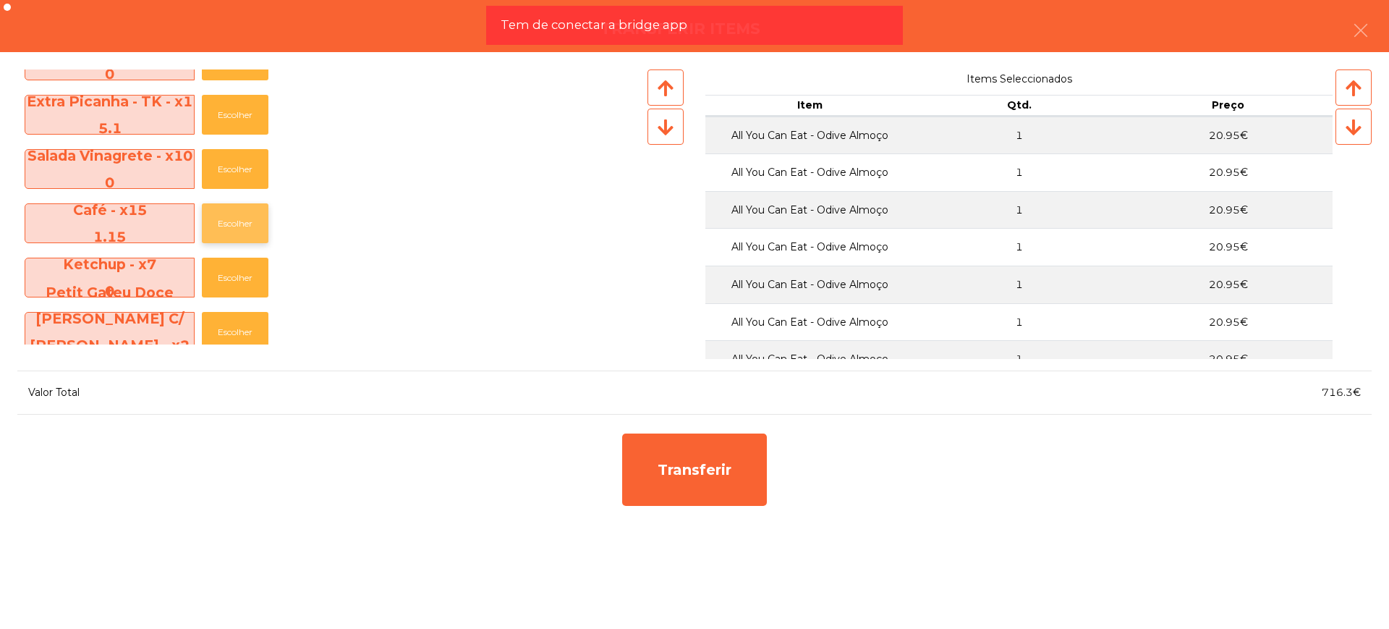
click at [239, 231] on button "Escolher" at bounding box center [235, 223] width 67 height 40
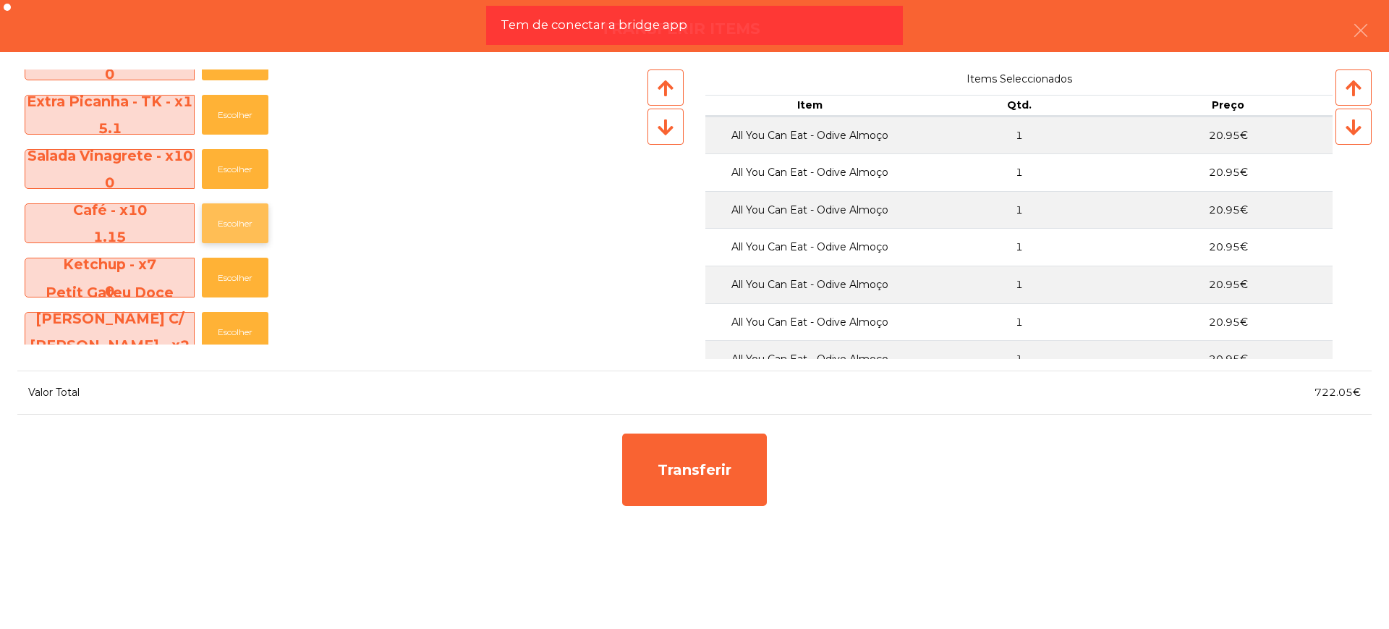
click at [239, 231] on button "Escolher" at bounding box center [235, 223] width 67 height 40
click at [239, 228] on button "Escolher" at bounding box center [235, 223] width 67 height 40
click at [239, 226] on button "Escolher" at bounding box center [235, 223] width 67 height 40
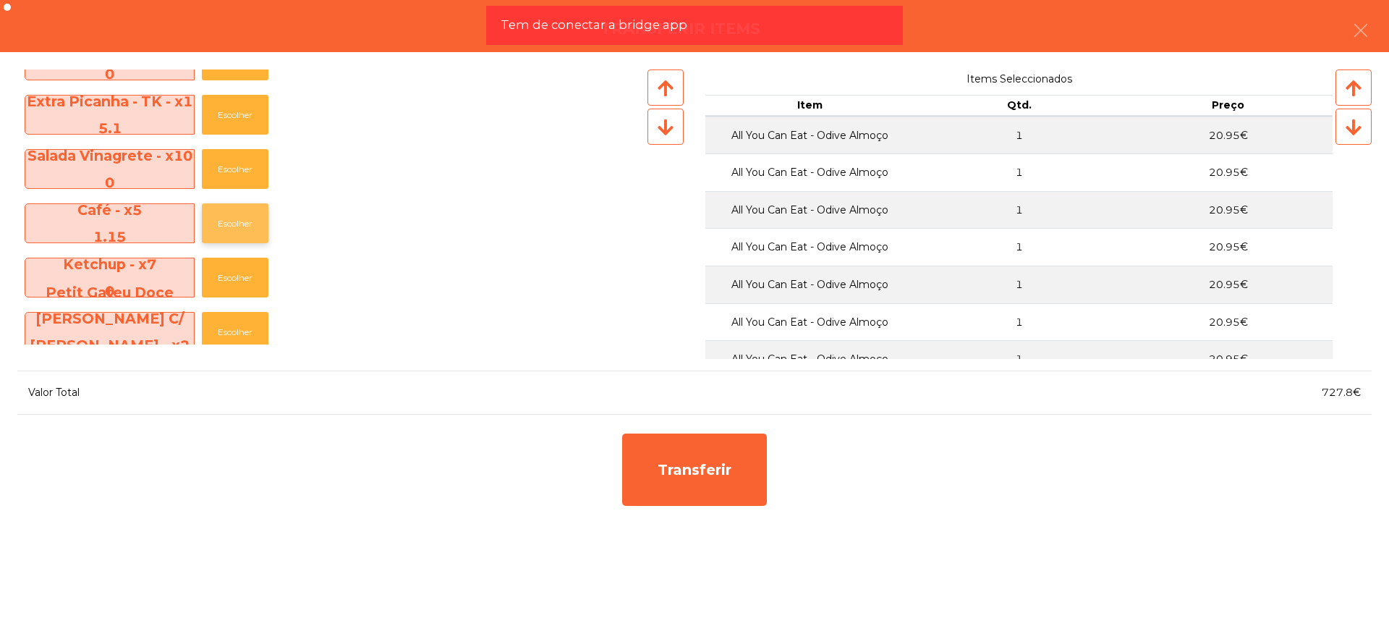
click at [239, 225] on button "Escolher" at bounding box center [235, 223] width 67 height 40
click at [239, 223] on button "Escolher" at bounding box center [235, 223] width 67 height 40
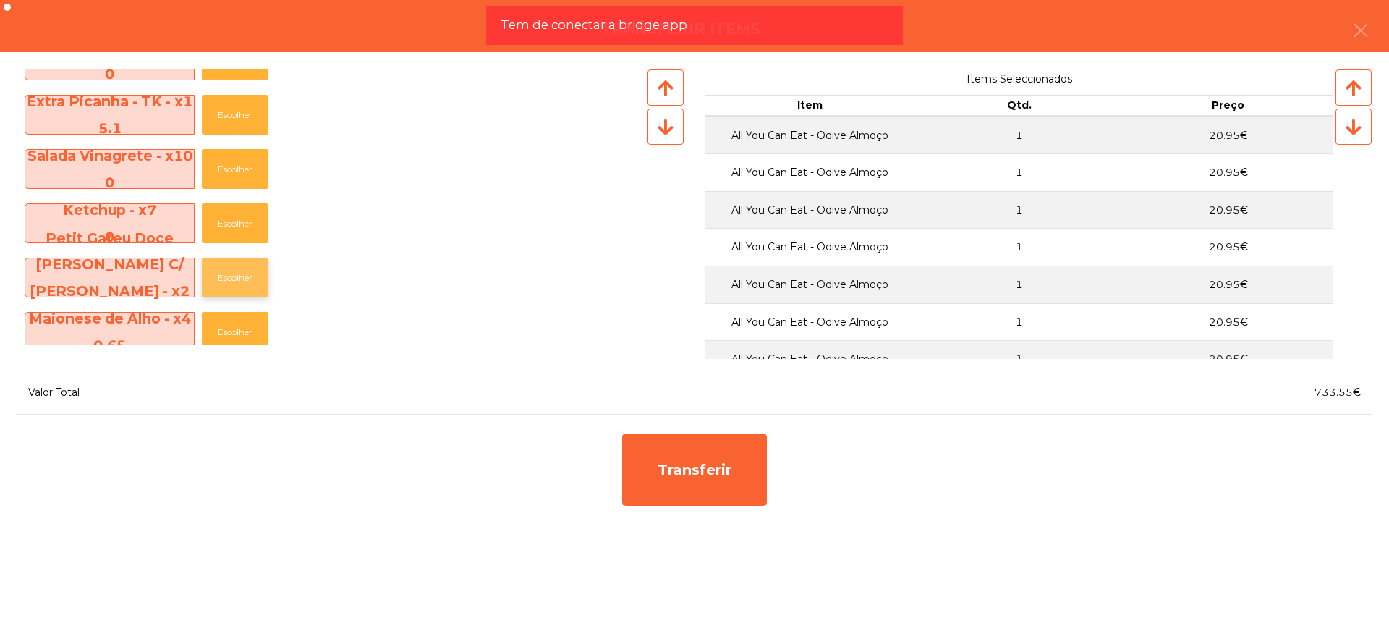
click at [229, 281] on button "Escolher" at bounding box center [235, 277] width 67 height 40
click at [229, 280] on button "Escolher" at bounding box center [235, 277] width 67 height 40
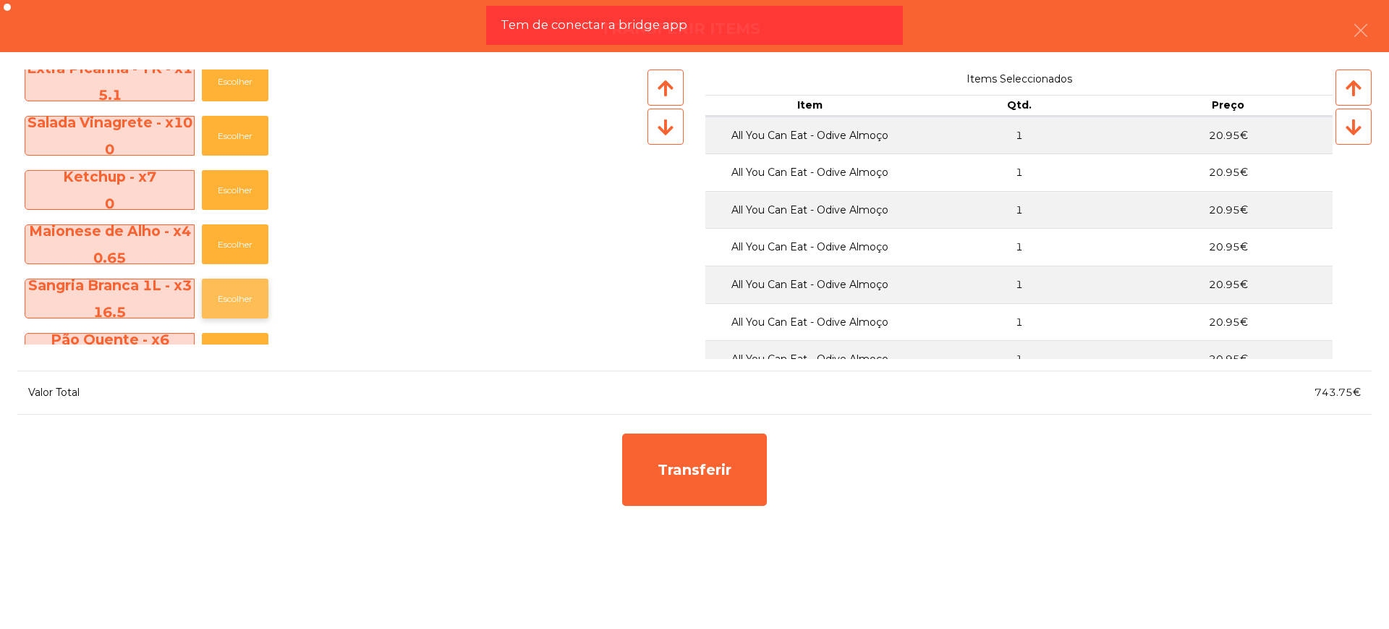
scroll to position [723, 0]
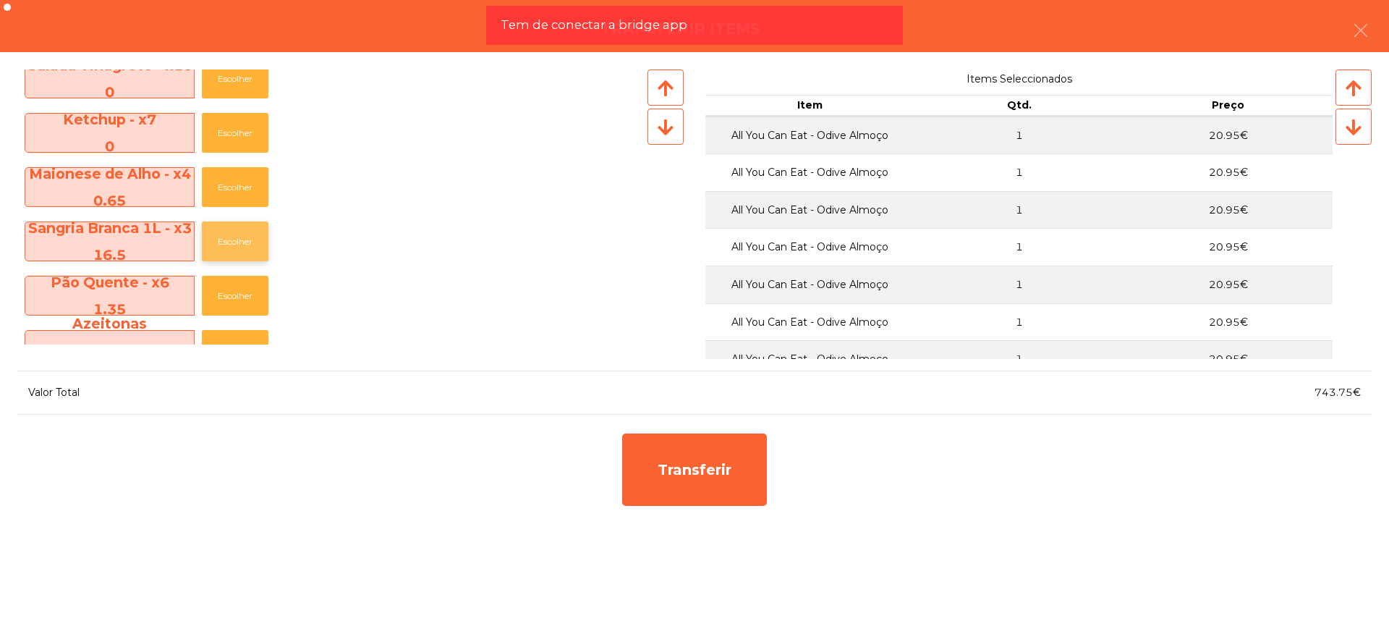
click at [248, 231] on button "Escolher" at bounding box center [235, 241] width 67 height 40
click at [247, 236] on button "Escolher" at bounding box center [235, 241] width 67 height 40
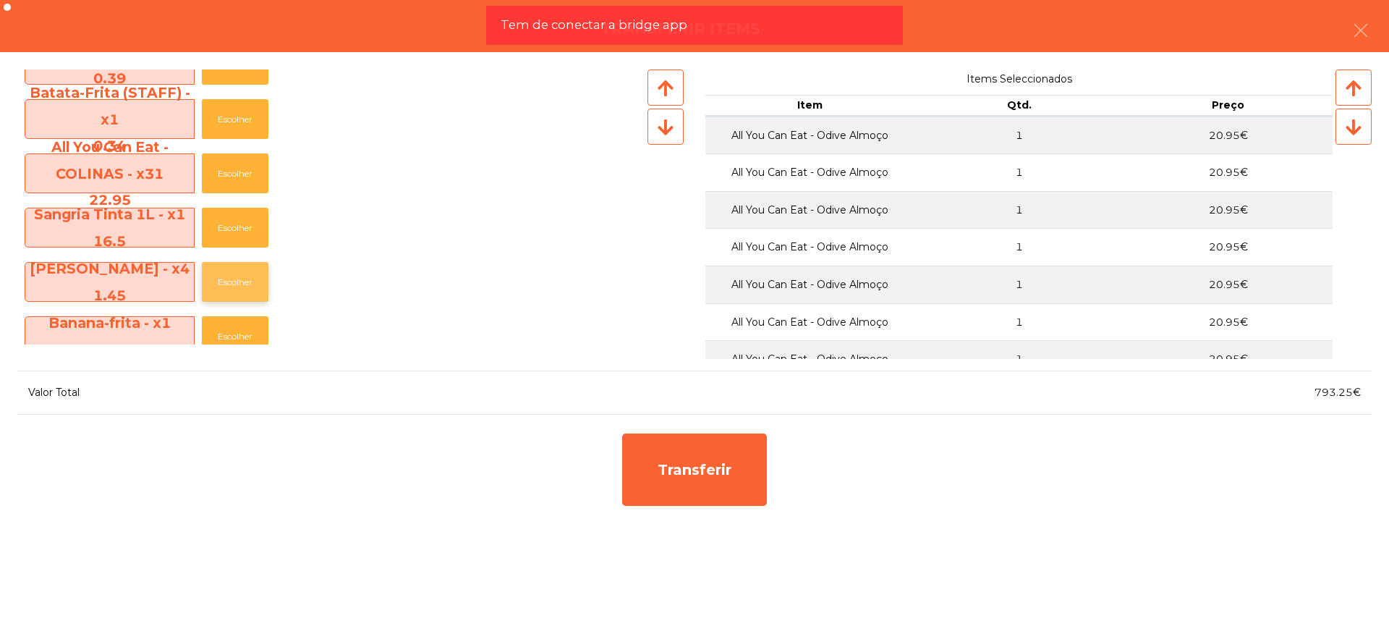
scroll to position [1175, 0]
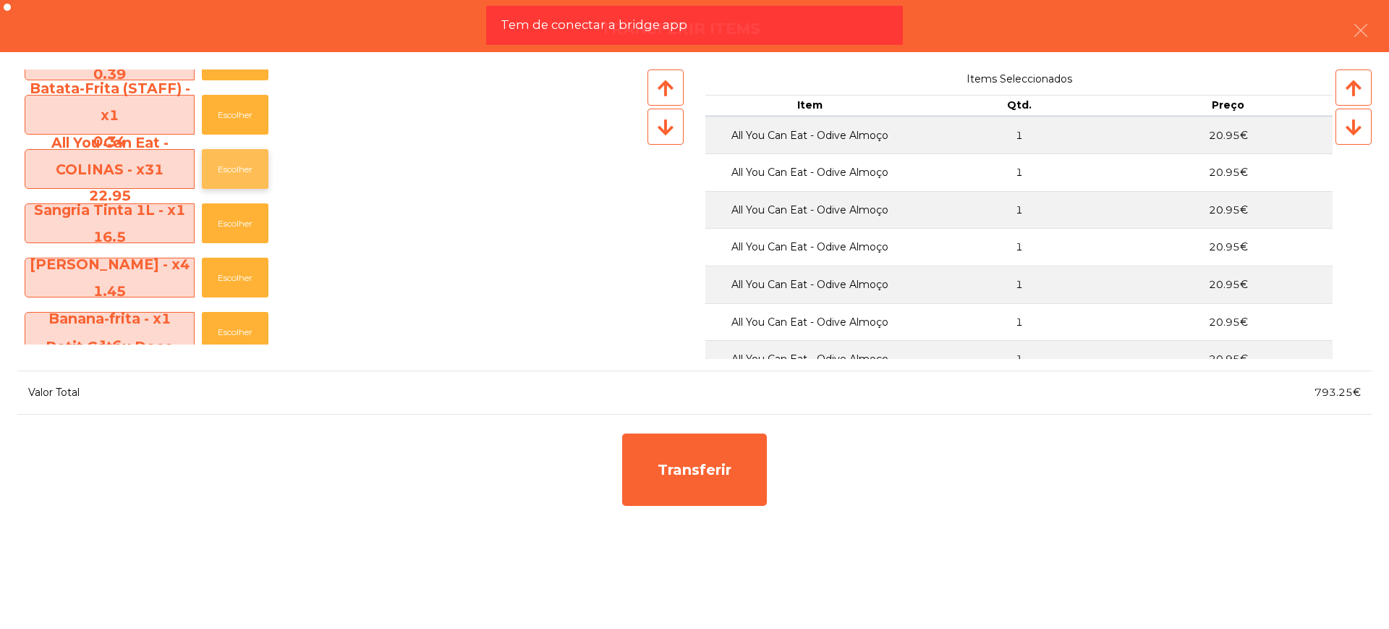
click at [244, 170] on button "Escolher" at bounding box center [235, 169] width 67 height 40
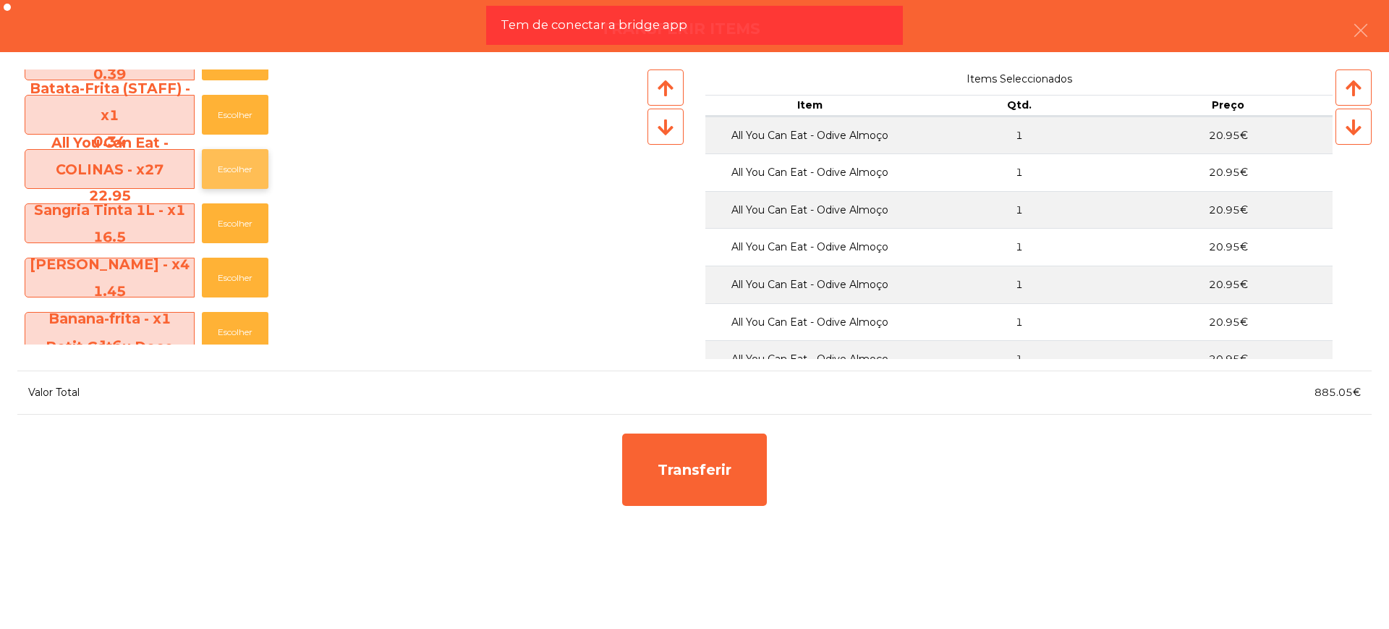
click at [244, 170] on button "Escolher" at bounding box center [235, 169] width 67 height 40
click at [223, 278] on button "Escolher" at bounding box center [235, 277] width 67 height 40
click at [224, 278] on button "Escolher" at bounding box center [235, 277] width 67 height 40
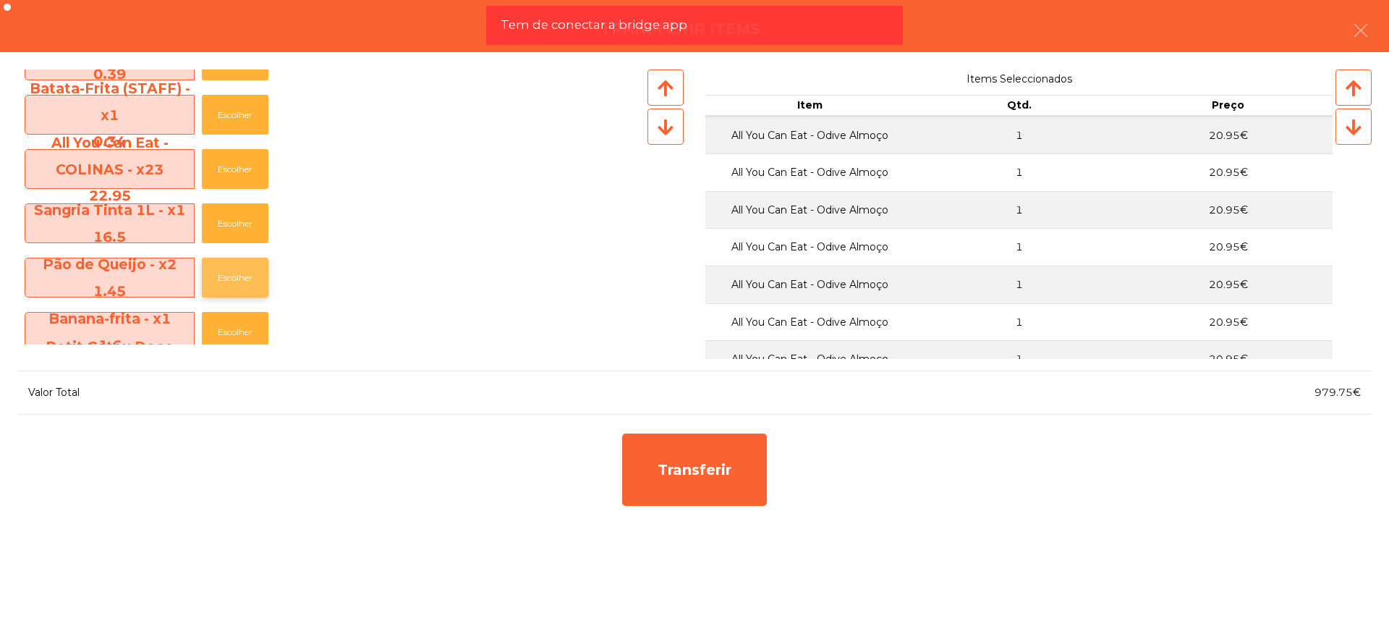
click at [226, 278] on button "Escolher" at bounding box center [235, 277] width 67 height 40
click at [228, 275] on button "Escolher" at bounding box center [235, 277] width 67 height 40
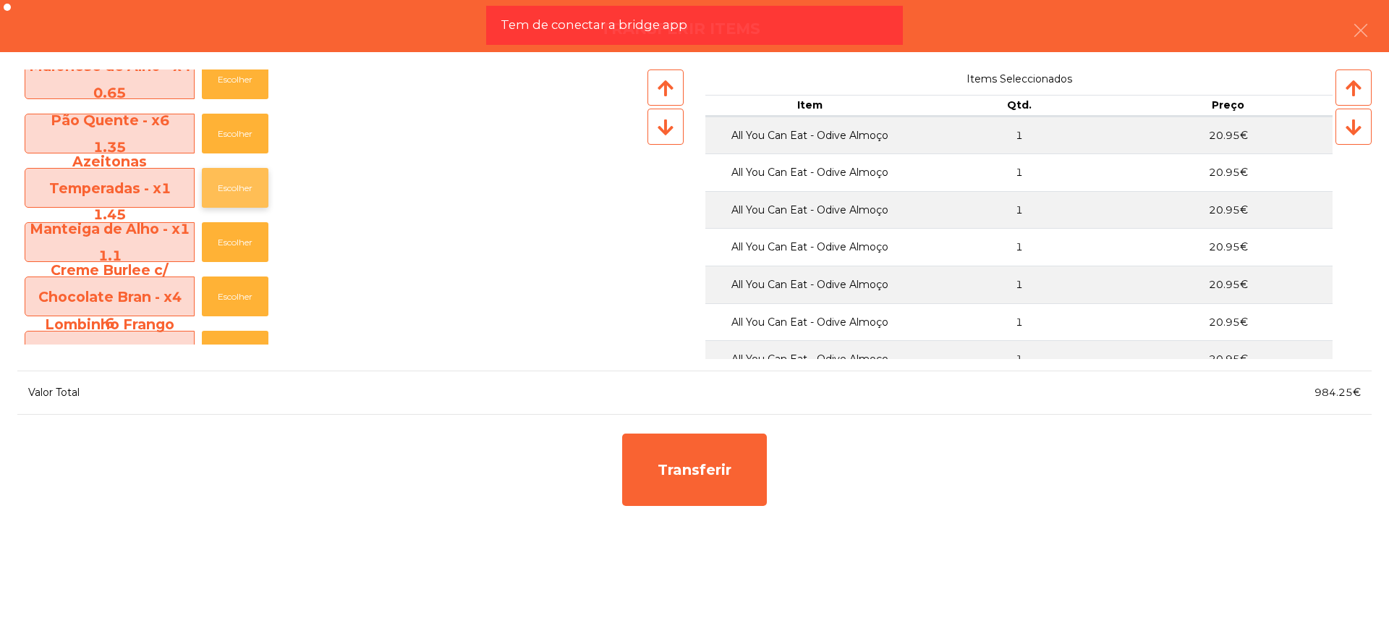
scroll to position [814, 0]
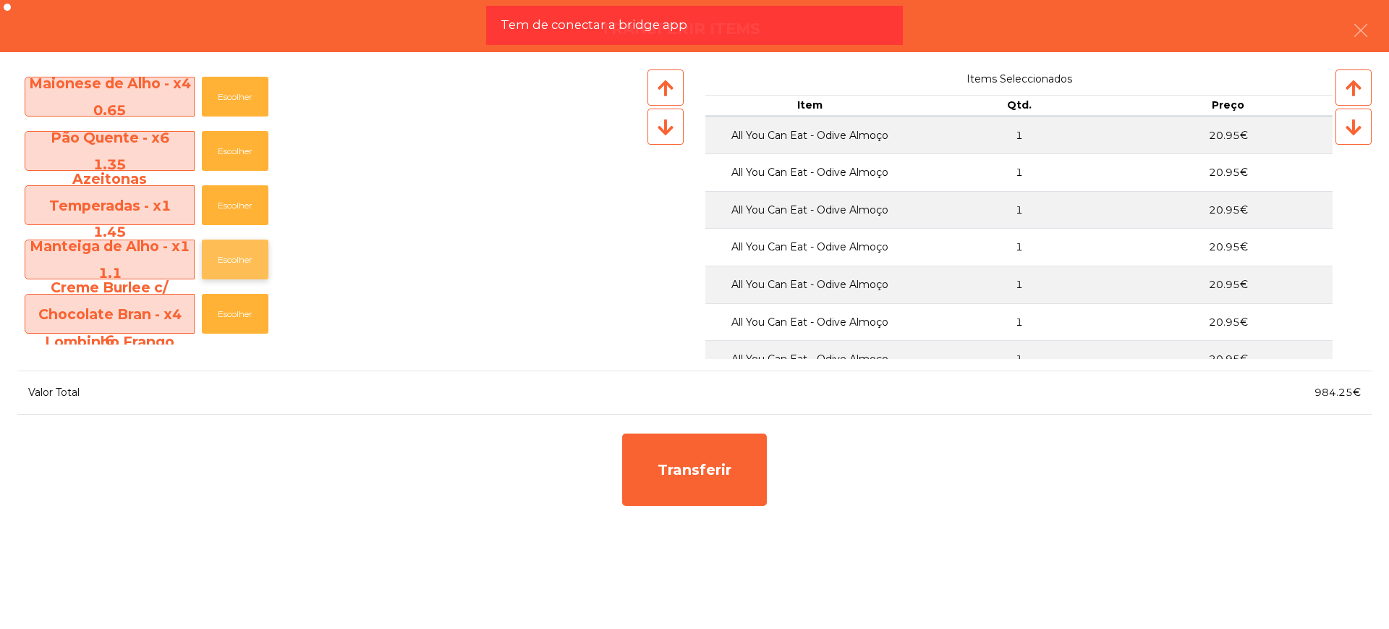
click at [263, 263] on button "Escolher" at bounding box center [235, 259] width 67 height 40
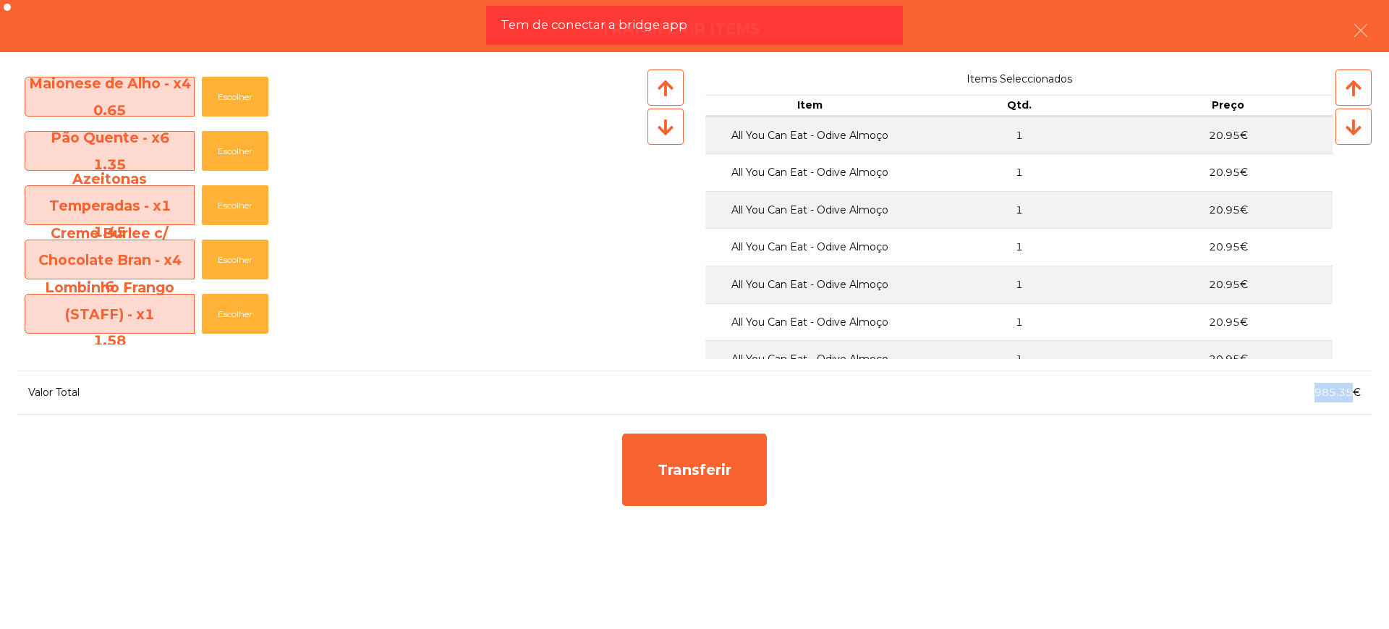
drag, startPoint x: 1316, startPoint y: 393, endPoint x: 1350, endPoint y: 392, distance: 33.3
click at [1350, 392] on span "985.35€" at bounding box center [1337, 392] width 46 height 13
copy span "985.35"
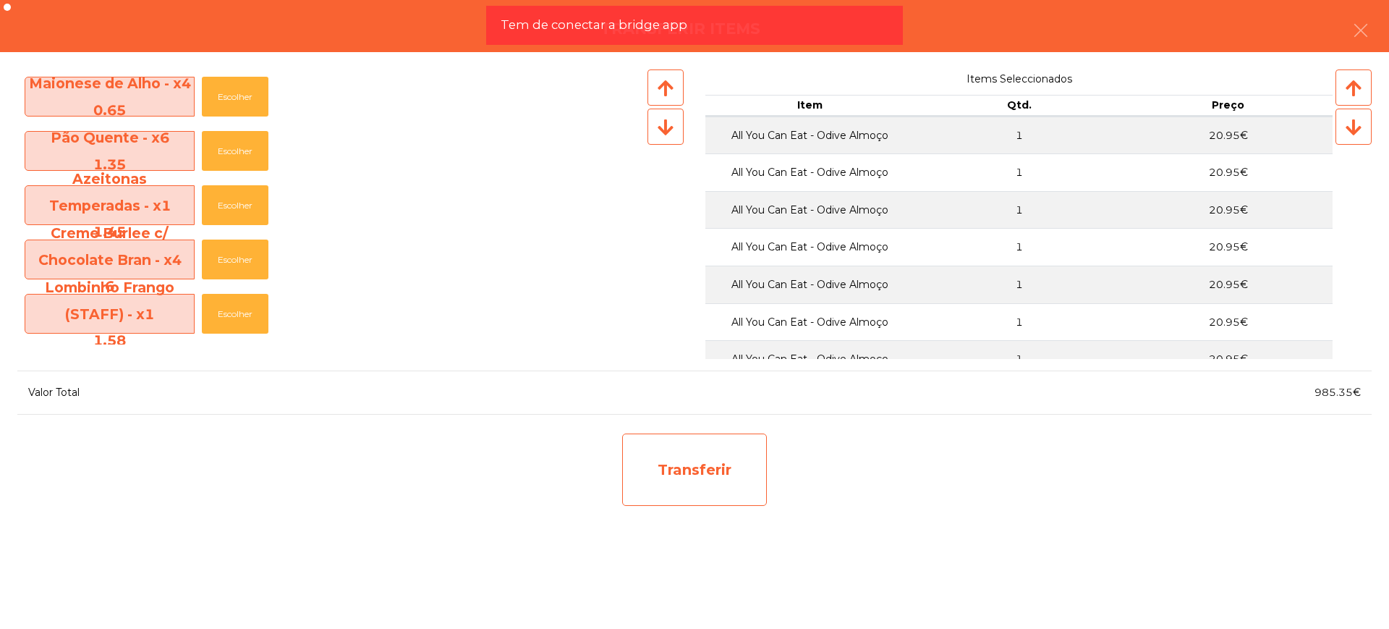
click at [724, 483] on div "Transferir" at bounding box center [694, 469] width 145 height 72
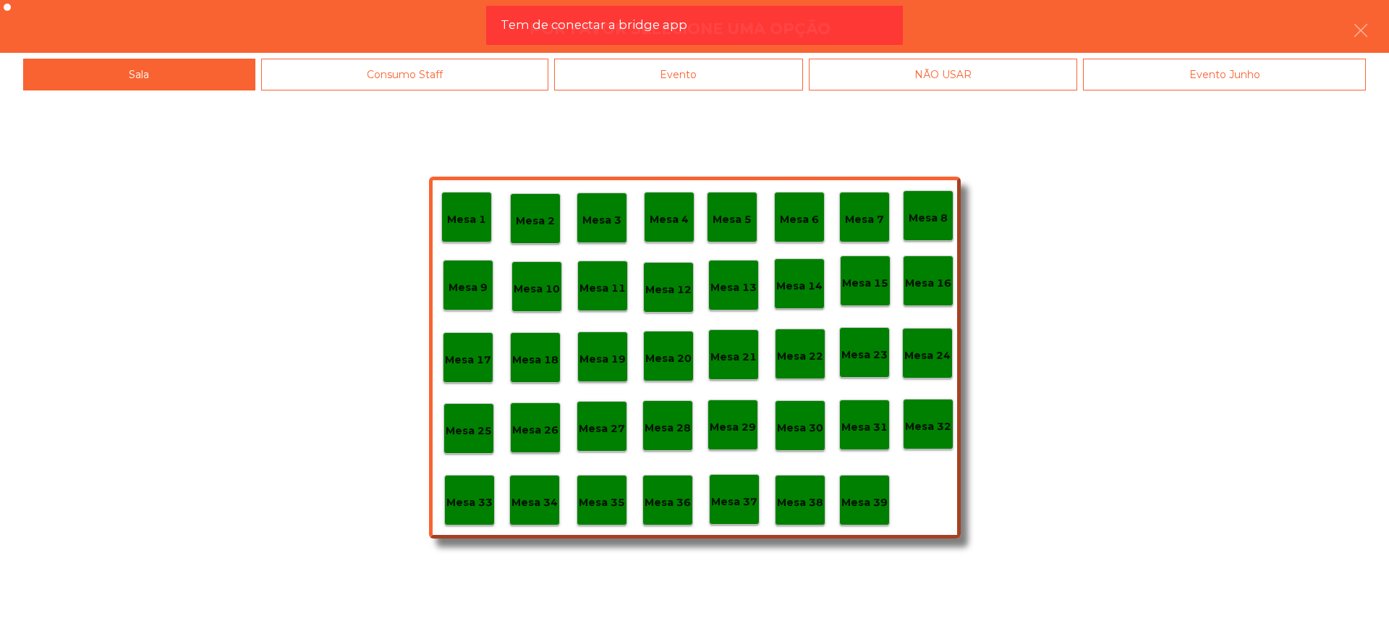
click at [751, 435] on p "Mesa 29" at bounding box center [733, 427] width 46 height 17
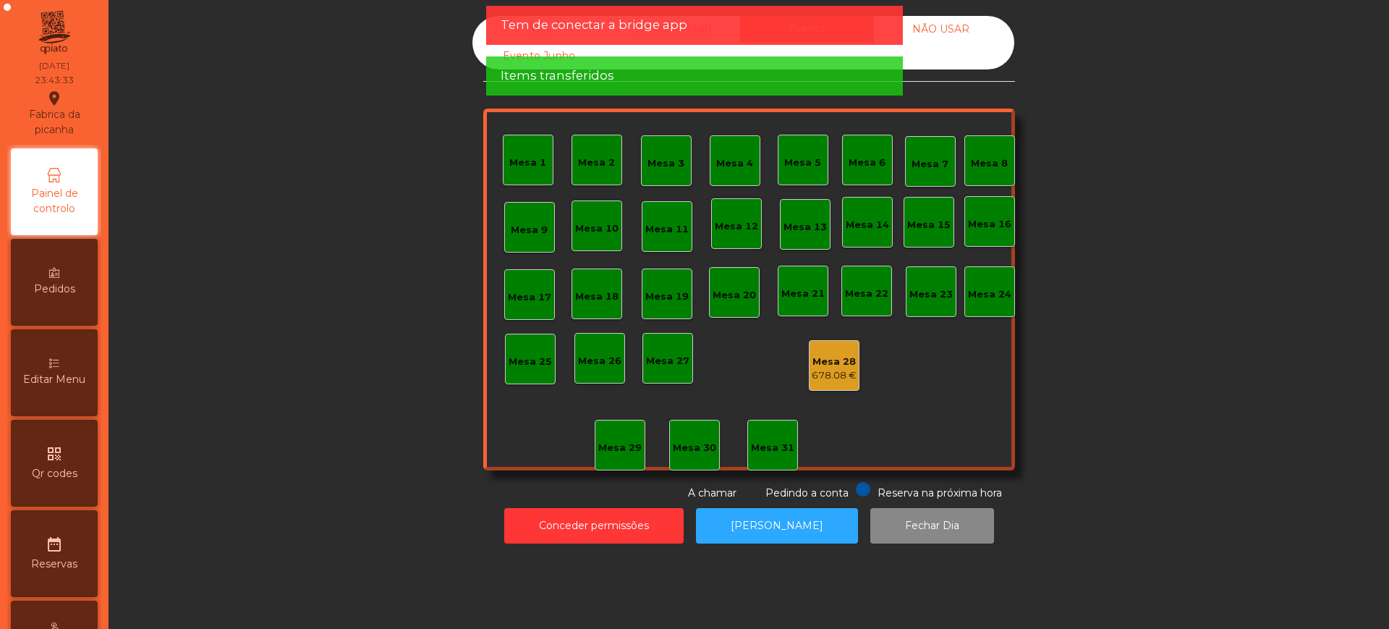
click at [830, 370] on div "678.08 €" at bounding box center [834, 375] width 45 height 14
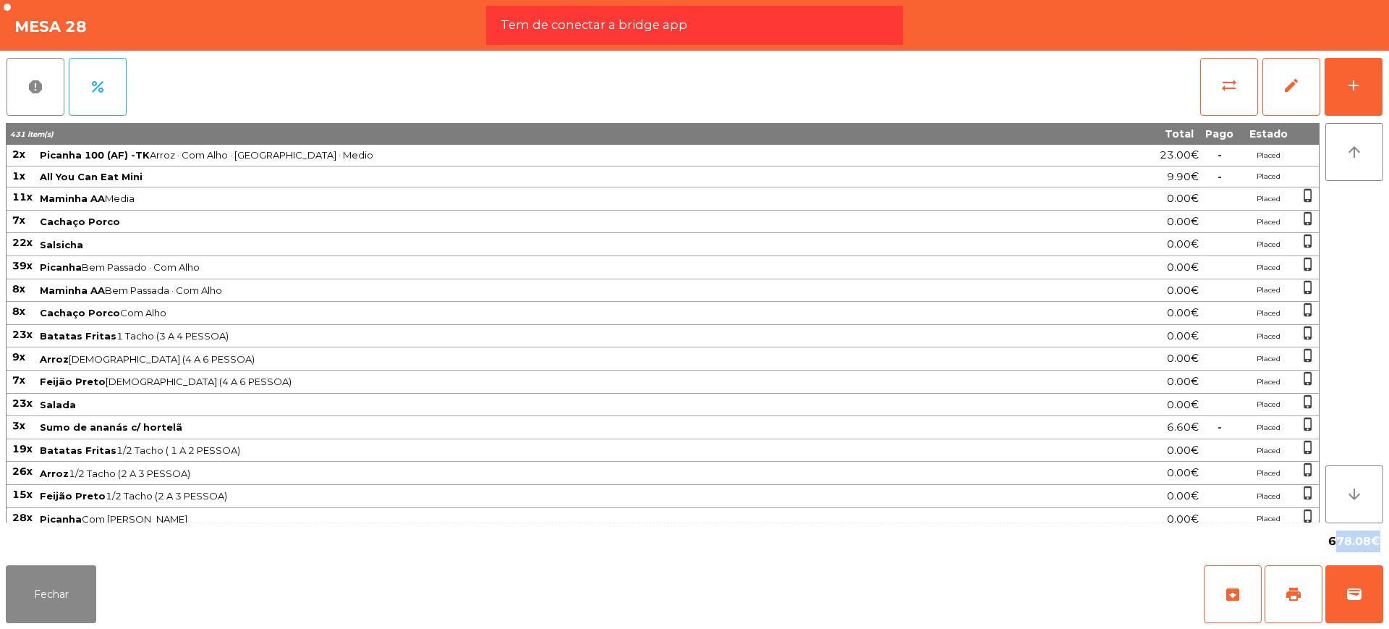
drag, startPoint x: 1330, startPoint y: 542, endPoint x: 1368, endPoint y: 543, distance: 37.6
click at [1368, 543] on span "678.08€" at bounding box center [1354, 541] width 52 height 22
copy span "678.08"
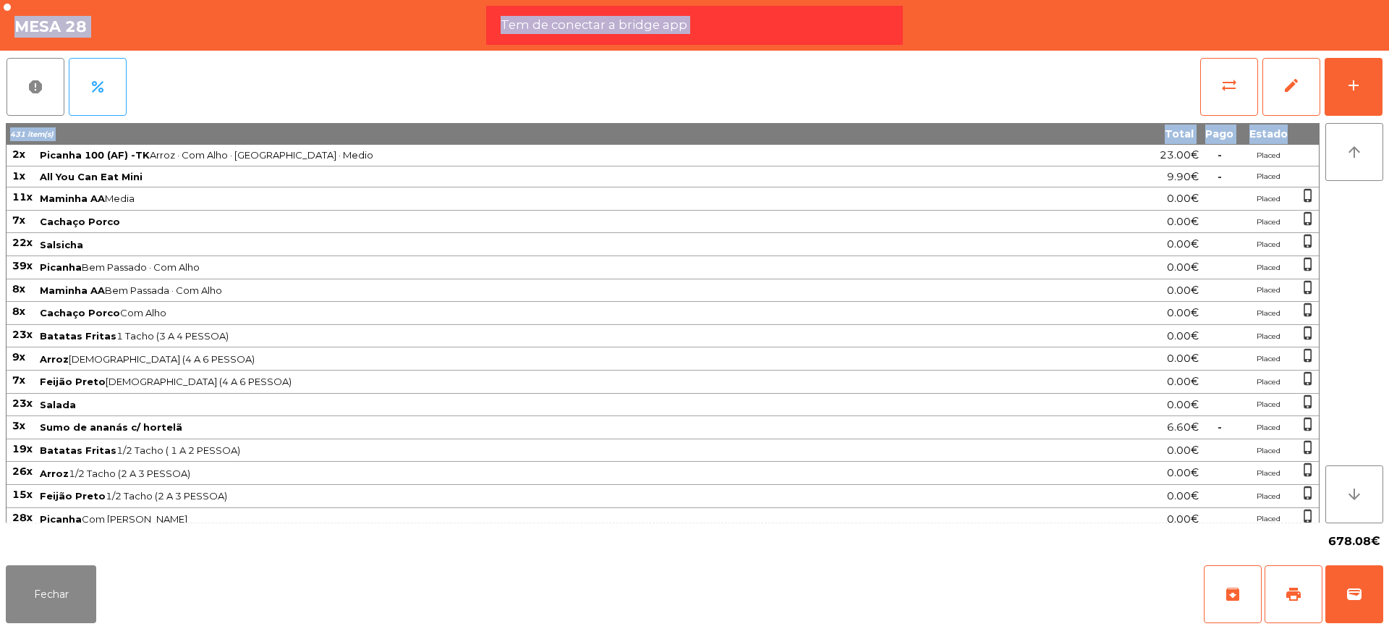
scroll to position [1037, 0]
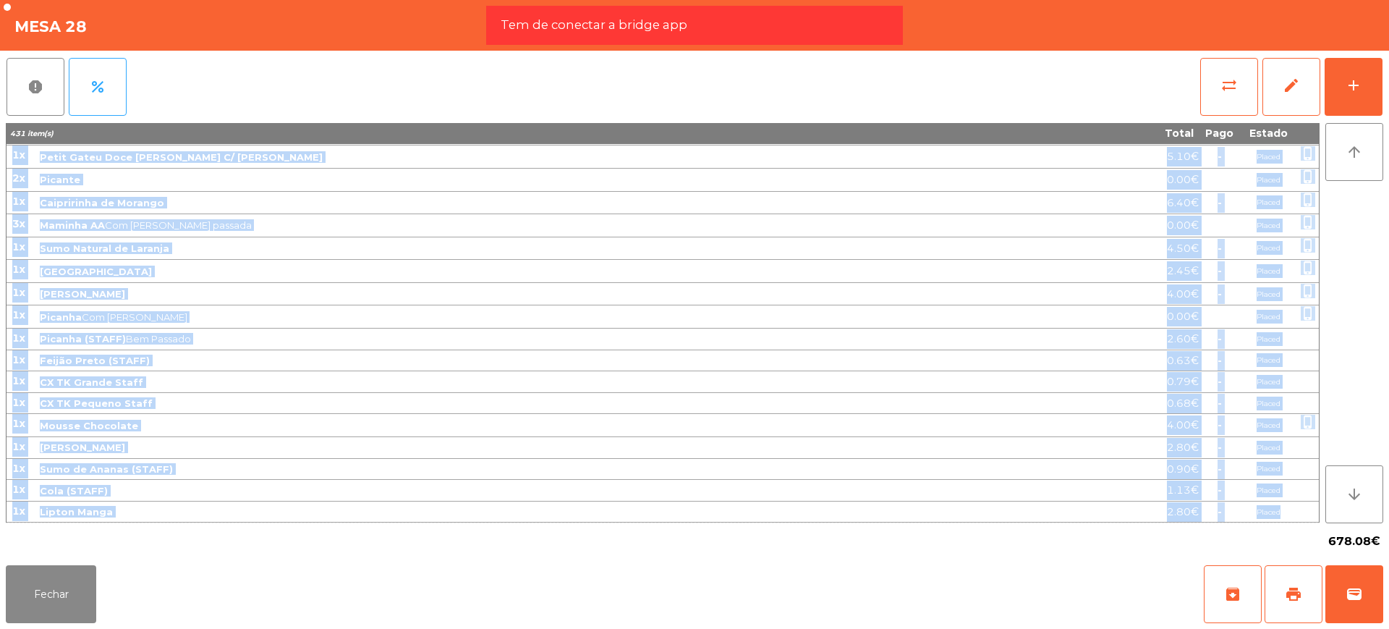
drag, startPoint x: 13, startPoint y: 152, endPoint x: 1308, endPoint y: 516, distance: 1345.5
copy tbody "1l Ipsumdo 050 (SI) -AM Conse · Adi Elit · Seddoe · Tempo 39.60€ - Incidi 8u La…"
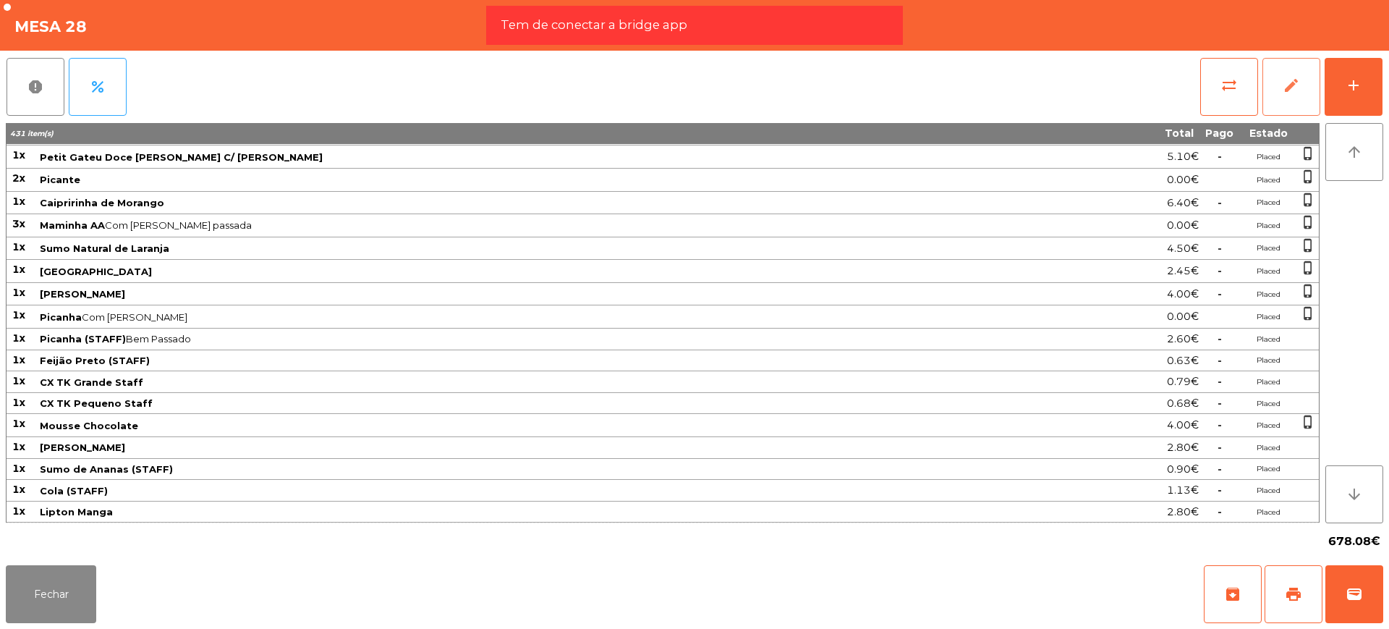
click at [1298, 92] on span "edit" at bounding box center [1290, 85] width 17 height 17
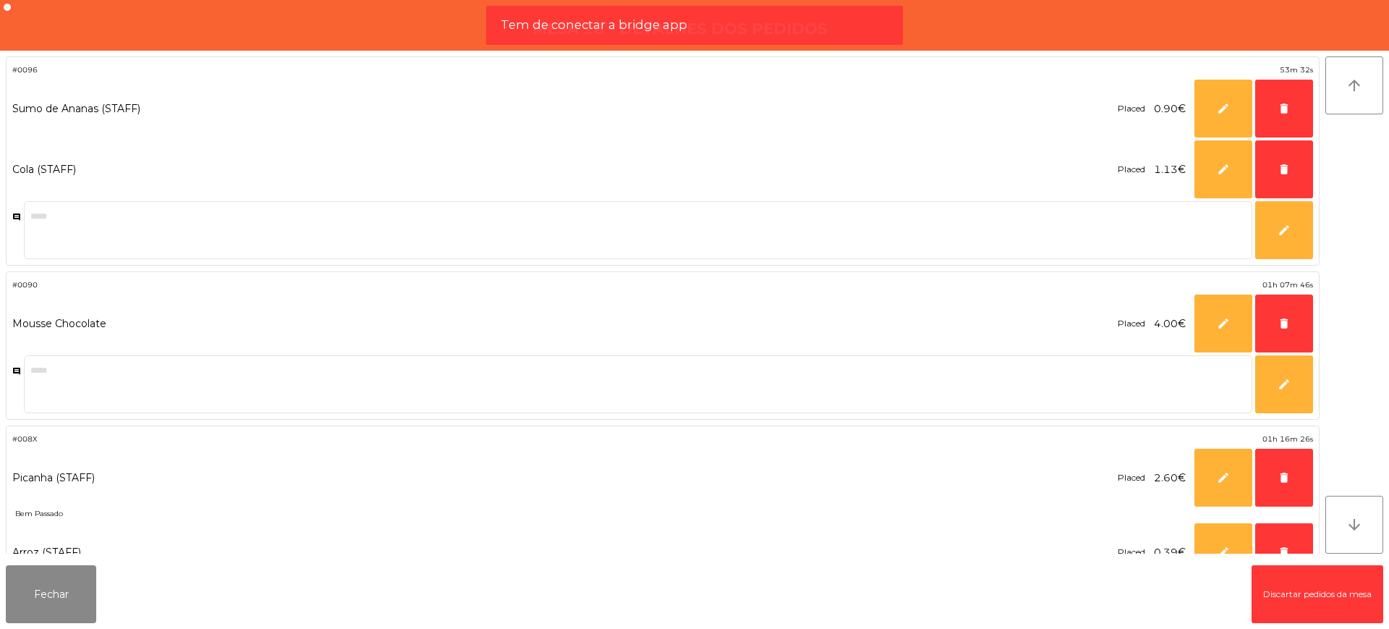
click at [1293, 584] on button "Discartar pedidos da mesa" at bounding box center [1317, 594] width 132 height 58
click at [49, 592] on button "Fechar" at bounding box center [51, 594] width 90 height 58
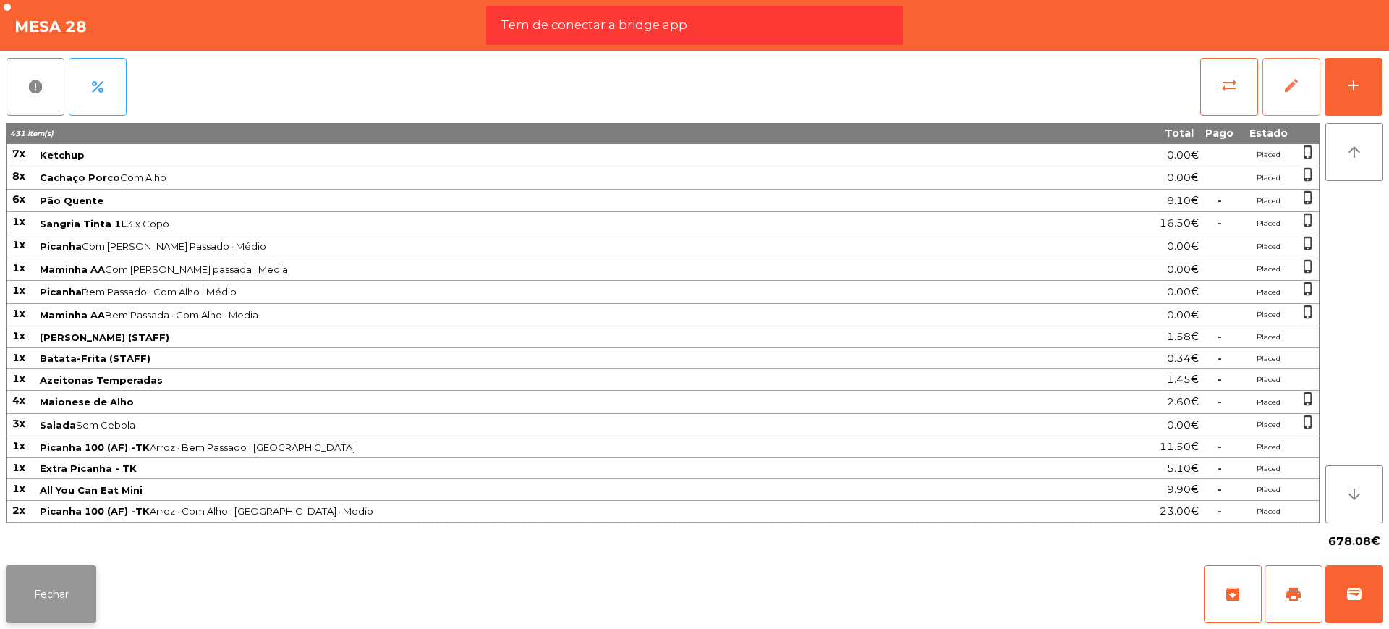
scroll to position [969, 0]
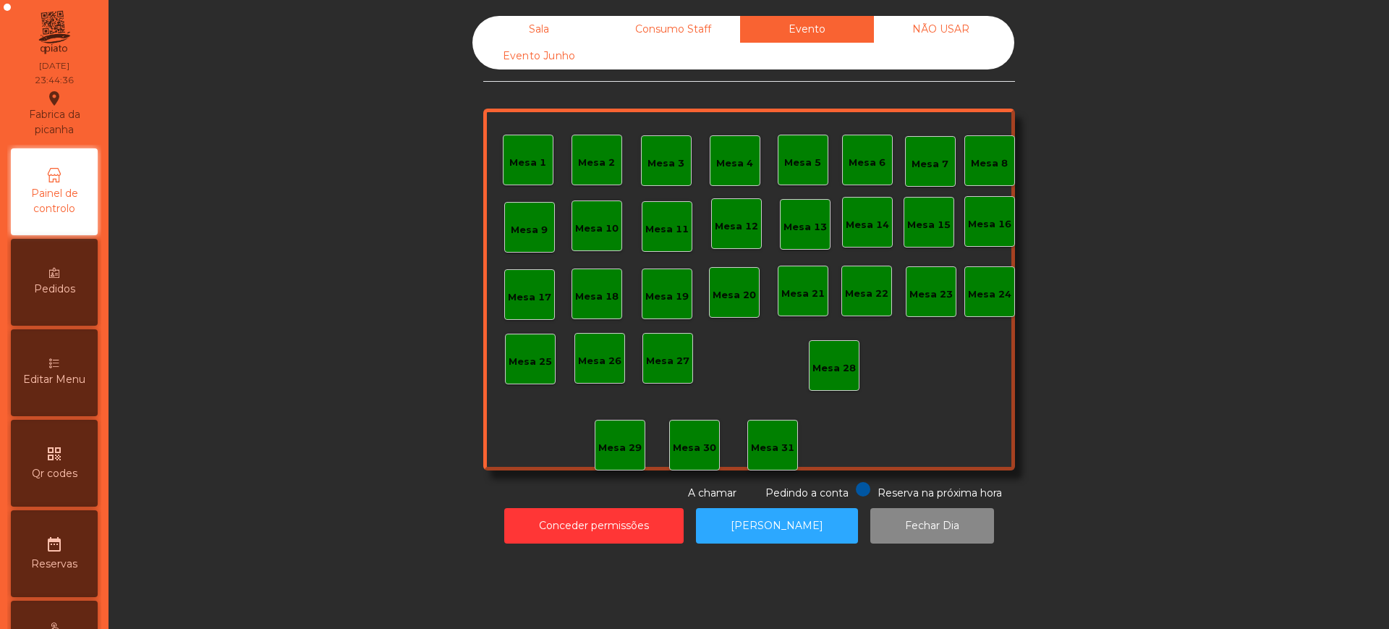
click at [531, 22] on div "Sala" at bounding box center [539, 29] width 134 height 27
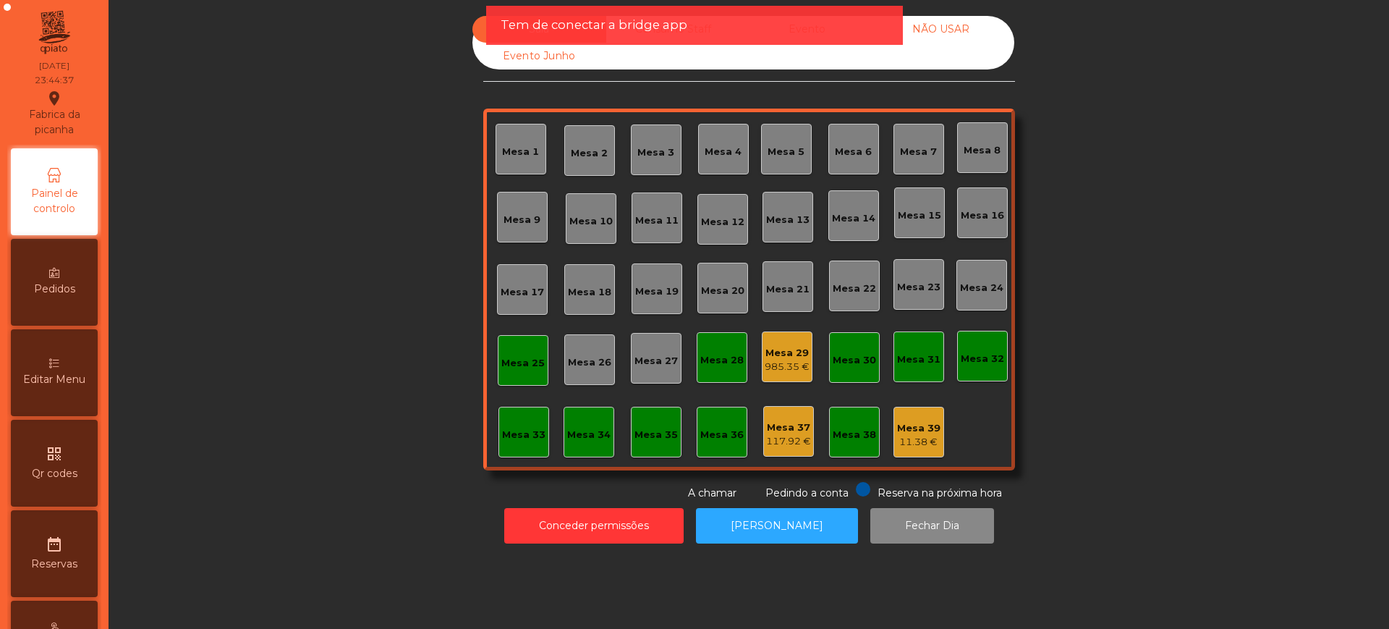
click at [773, 351] on div "Mesa 29" at bounding box center [787, 353] width 45 height 14
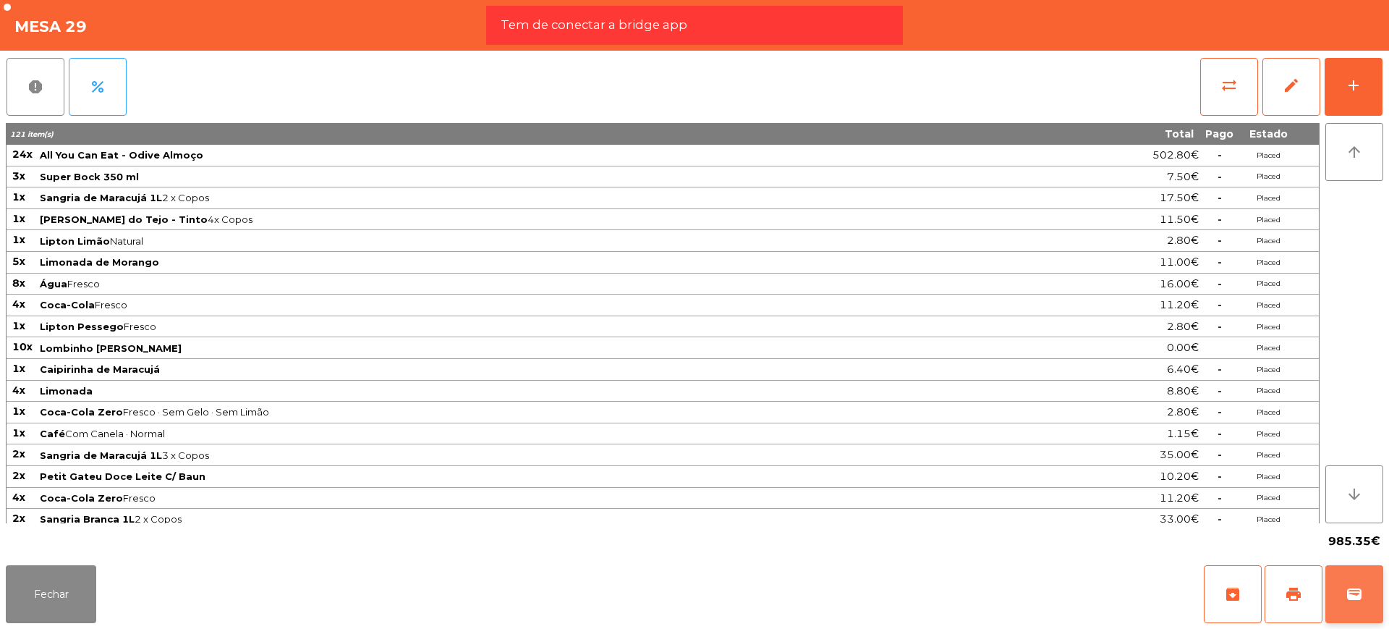
click at [1338, 595] on button "wallet" at bounding box center [1354, 594] width 58 height 58
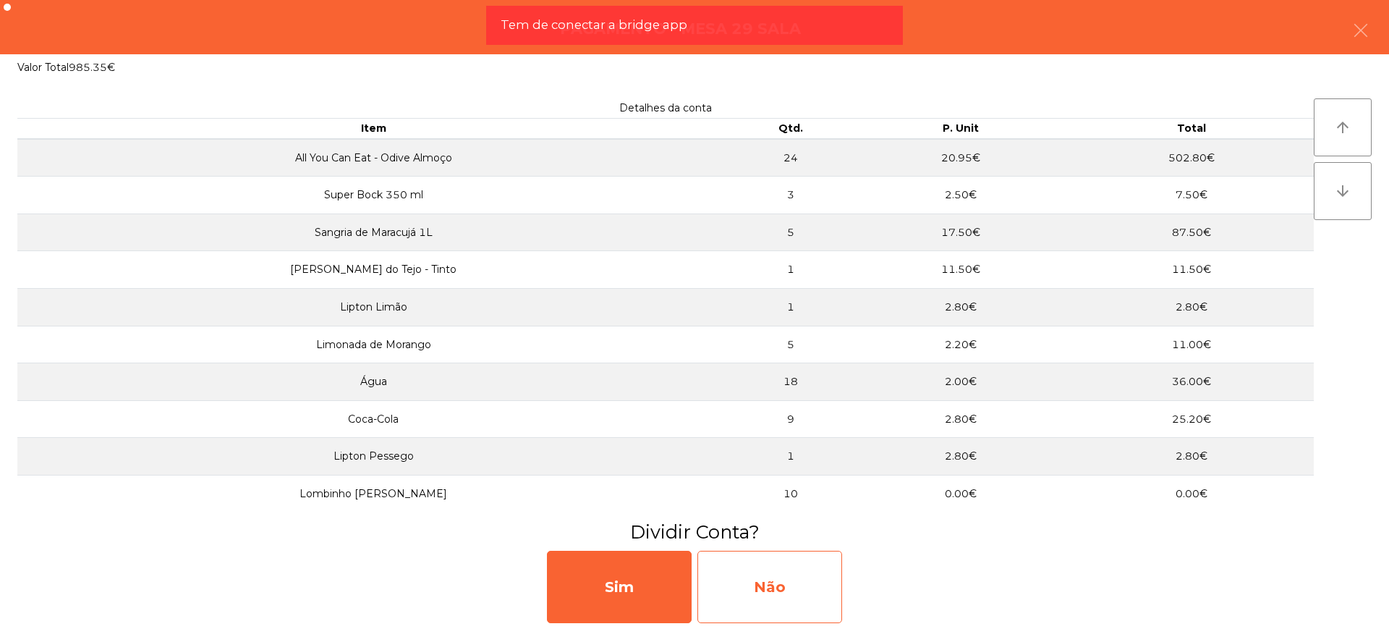
click at [793, 577] on div "Não" at bounding box center [769, 586] width 145 height 72
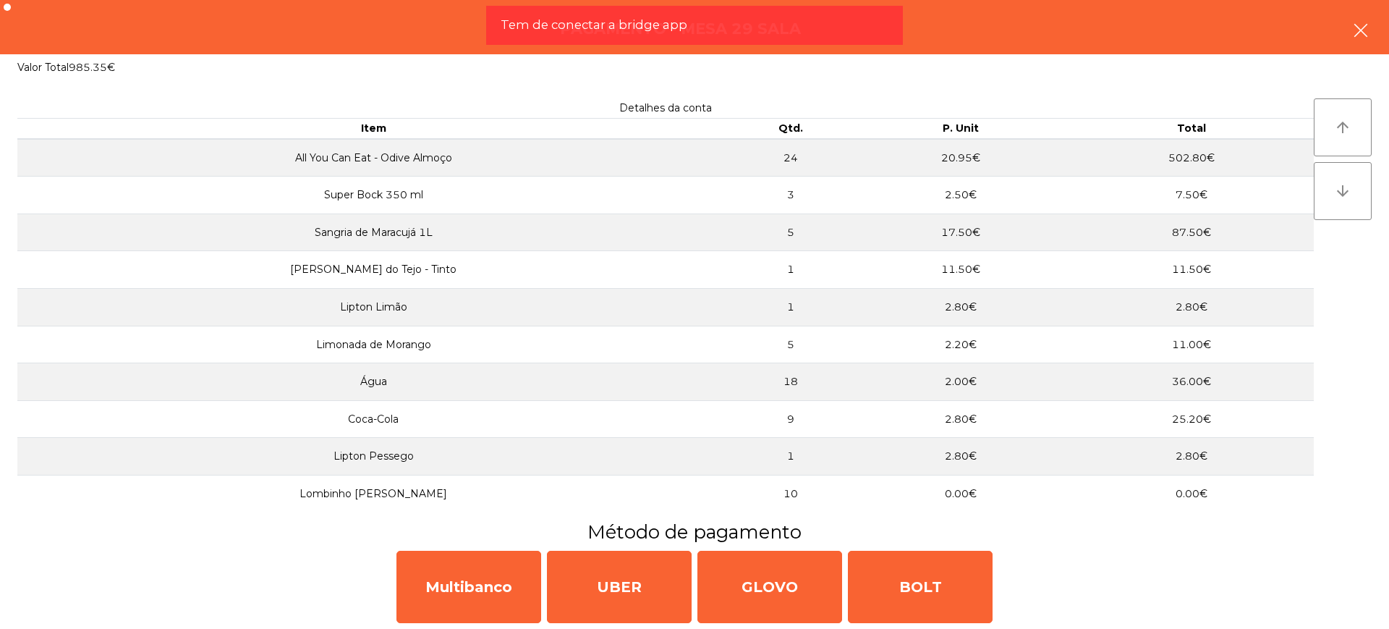
click at [1341, 27] on button "button" at bounding box center [1360, 31] width 41 height 43
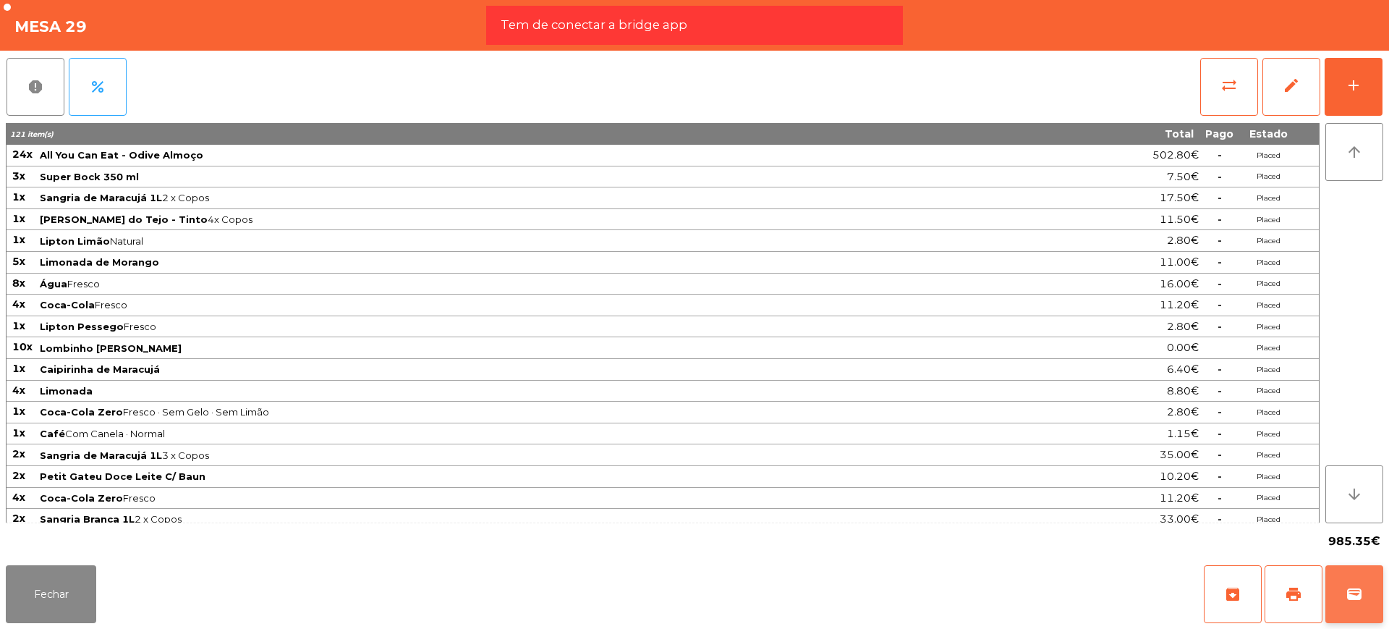
click at [1347, 583] on button "wallet" at bounding box center [1354, 594] width 58 height 58
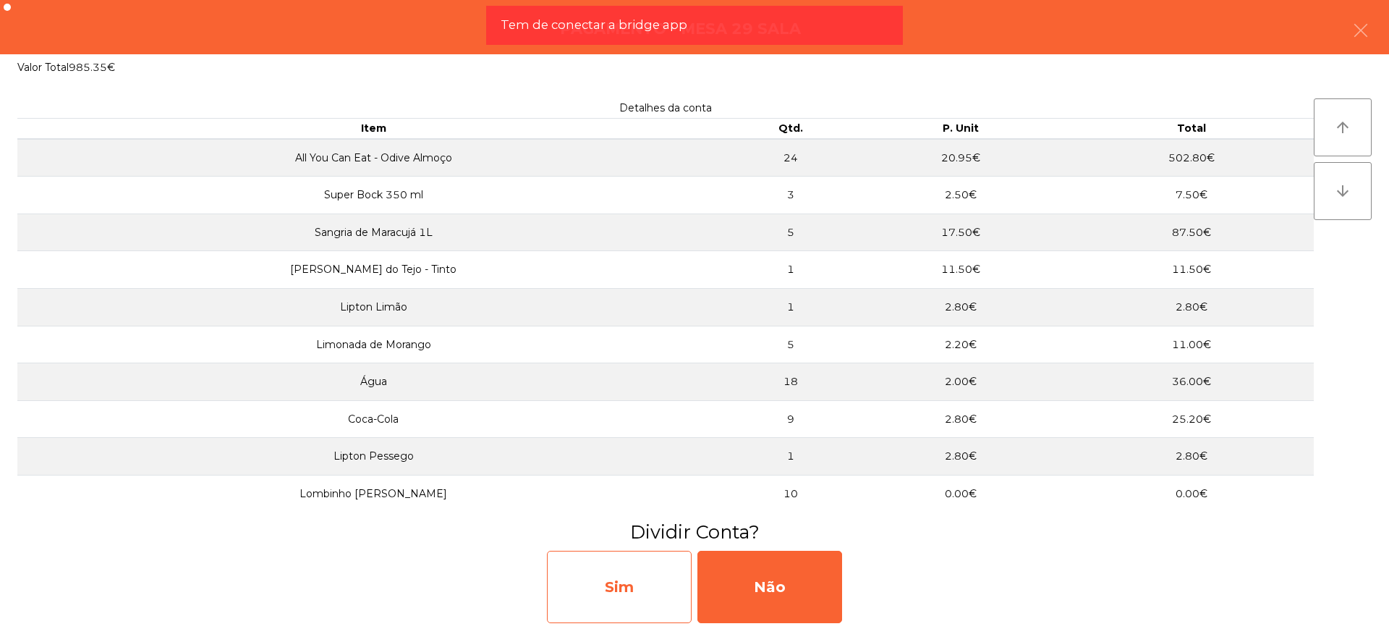
click at [602, 586] on div "Sim" at bounding box center [619, 586] width 145 height 72
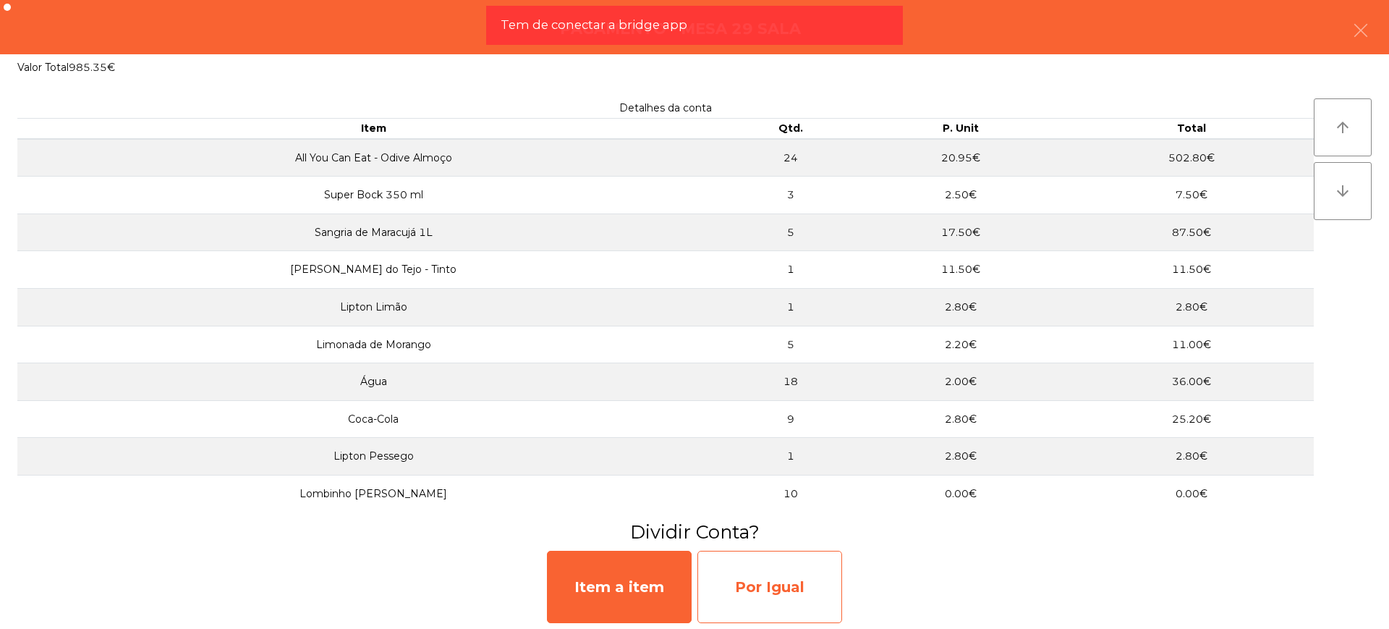
click at [761, 587] on div "Por Igual" at bounding box center [769, 586] width 145 height 72
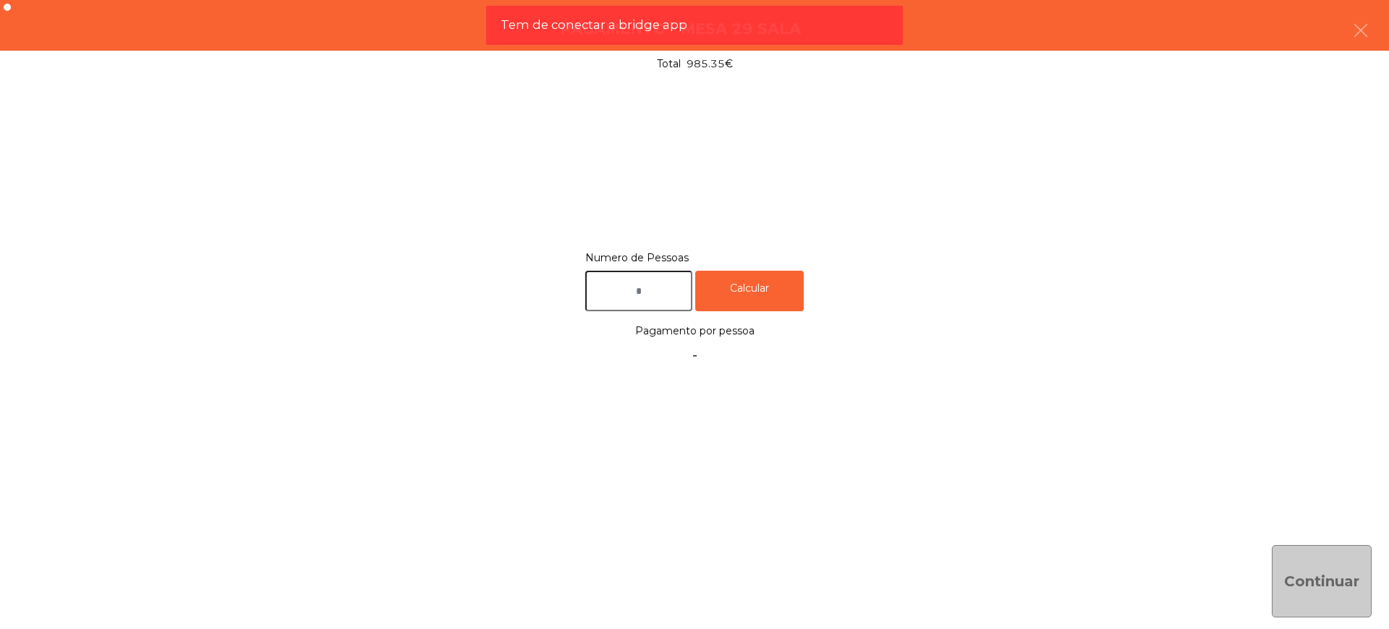
click at [673, 287] on input "text" at bounding box center [638, 291] width 107 height 41
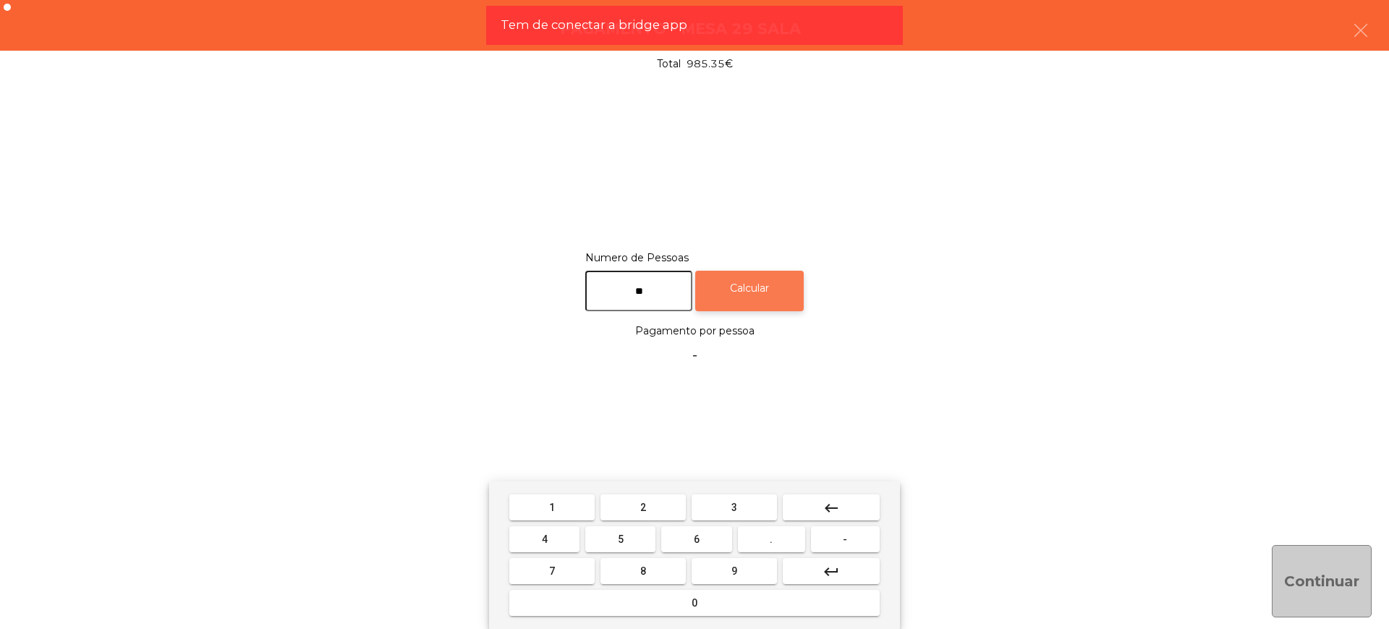
type input "**"
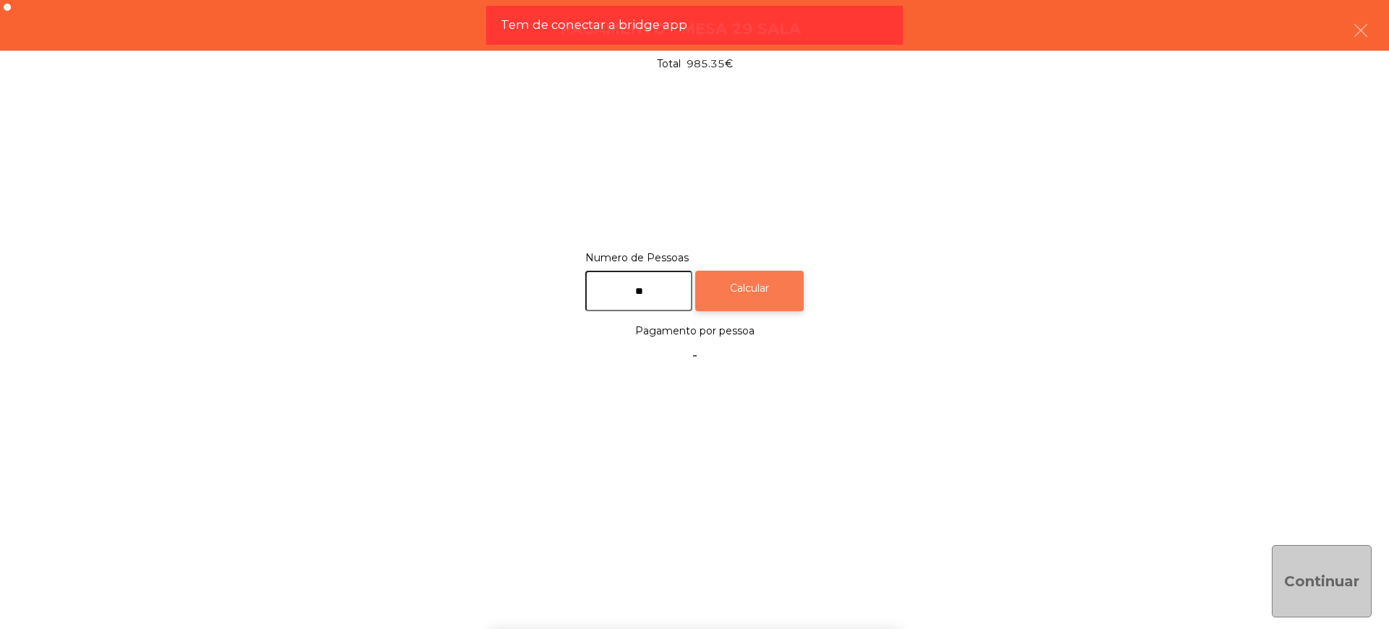
click at [786, 286] on div "Calcular" at bounding box center [749, 291] width 108 height 41
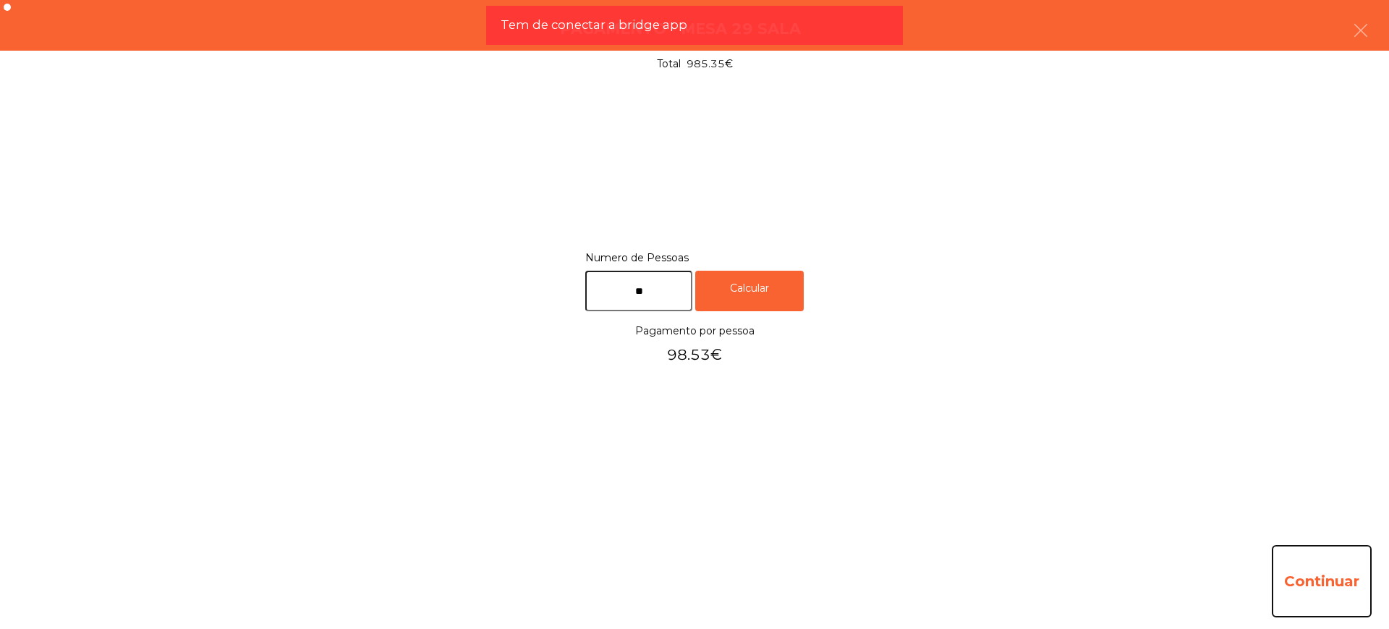
click at [1347, 573] on button "Continuar" at bounding box center [1322, 581] width 100 height 72
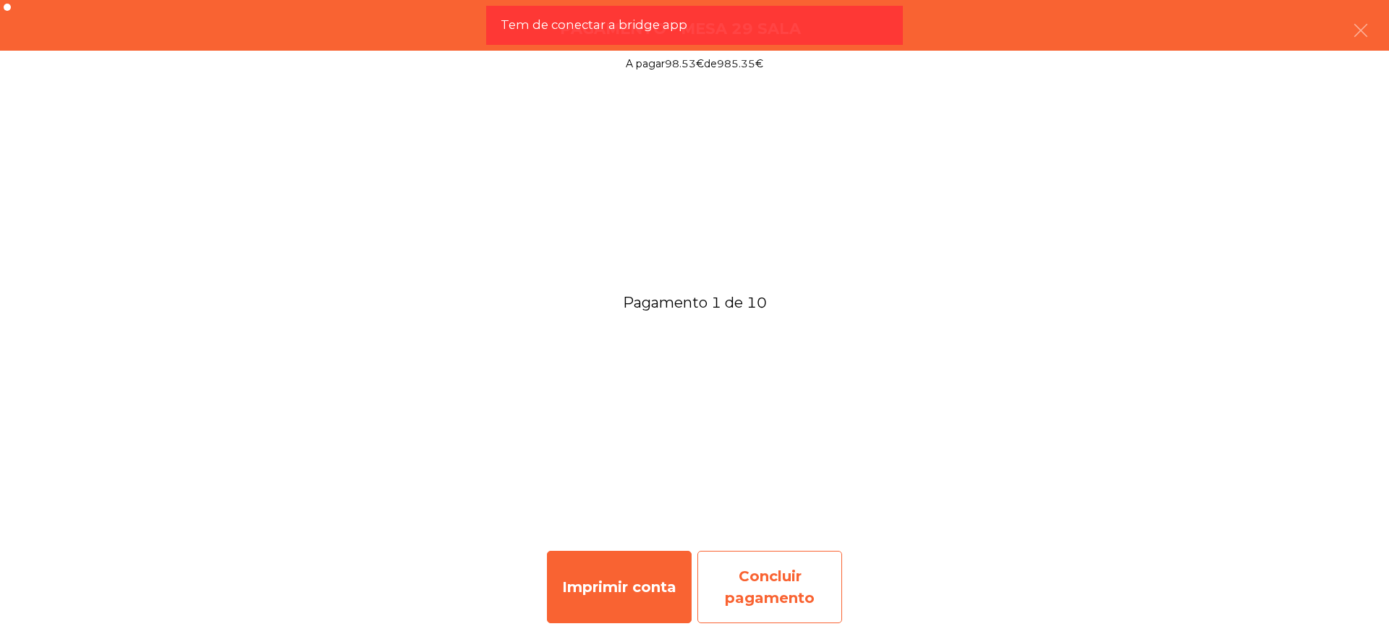
click at [806, 561] on div "Concluir pagamento" at bounding box center [769, 586] width 145 height 72
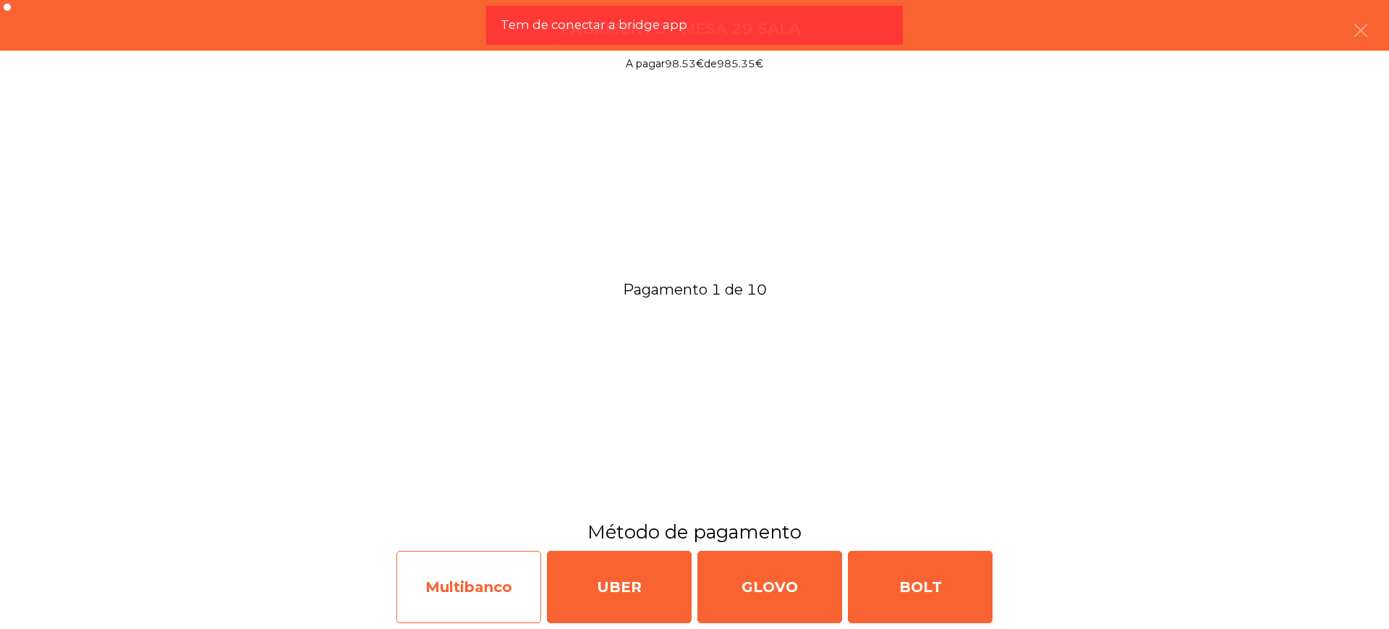
click at [415, 584] on div "Multibanco" at bounding box center [468, 586] width 145 height 72
select select "**"
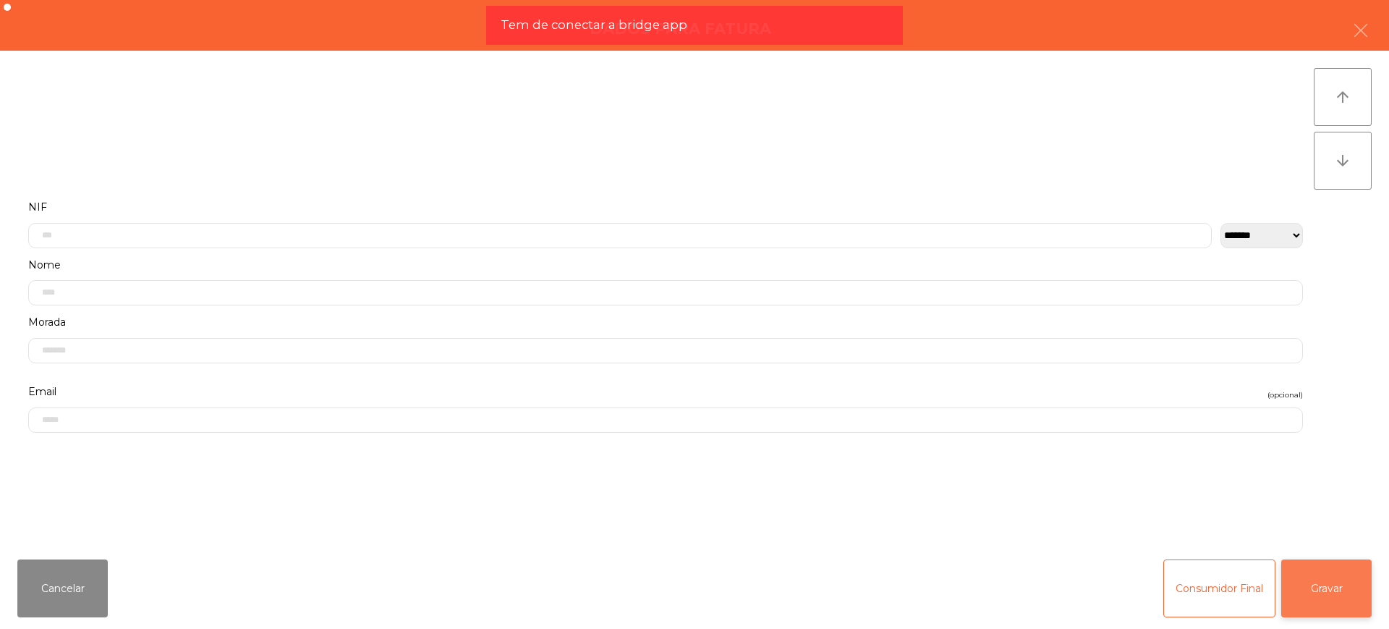
click at [1304, 594] on button "Gravar" at bounding box center [1326, 588] width 90 height 58
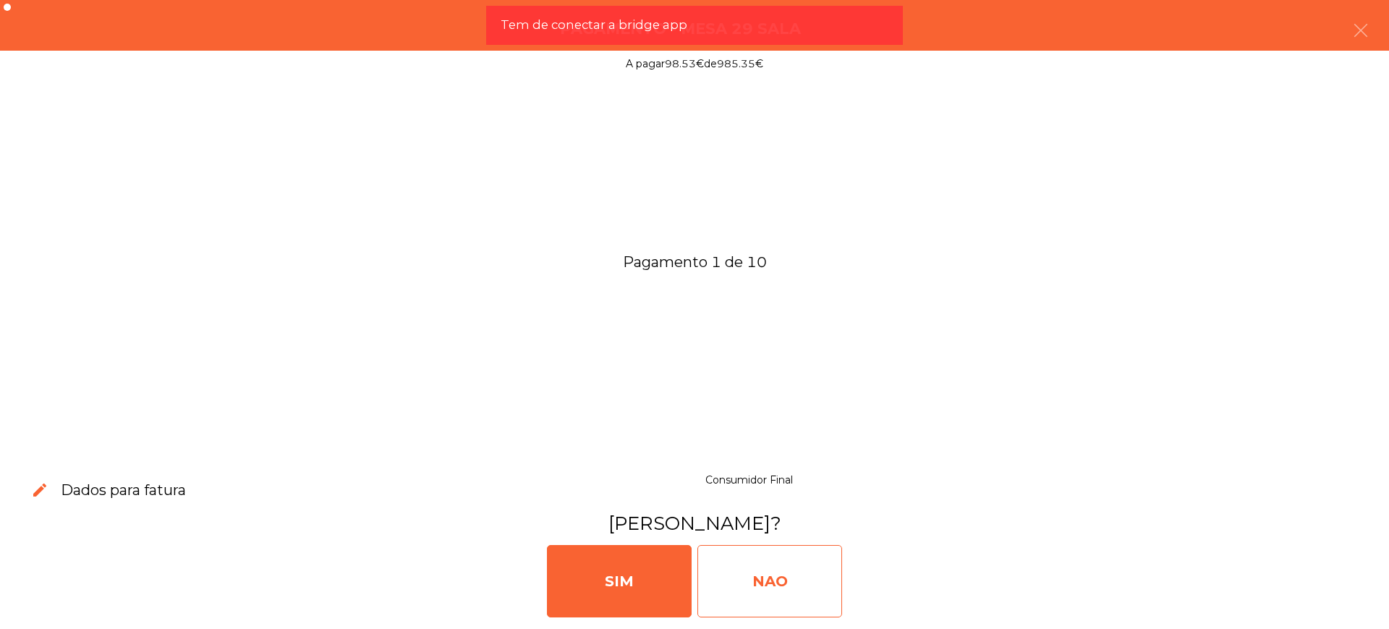
click at [791, 587] on div "NAO" at bounding box center [769, 581] width 145 height 72
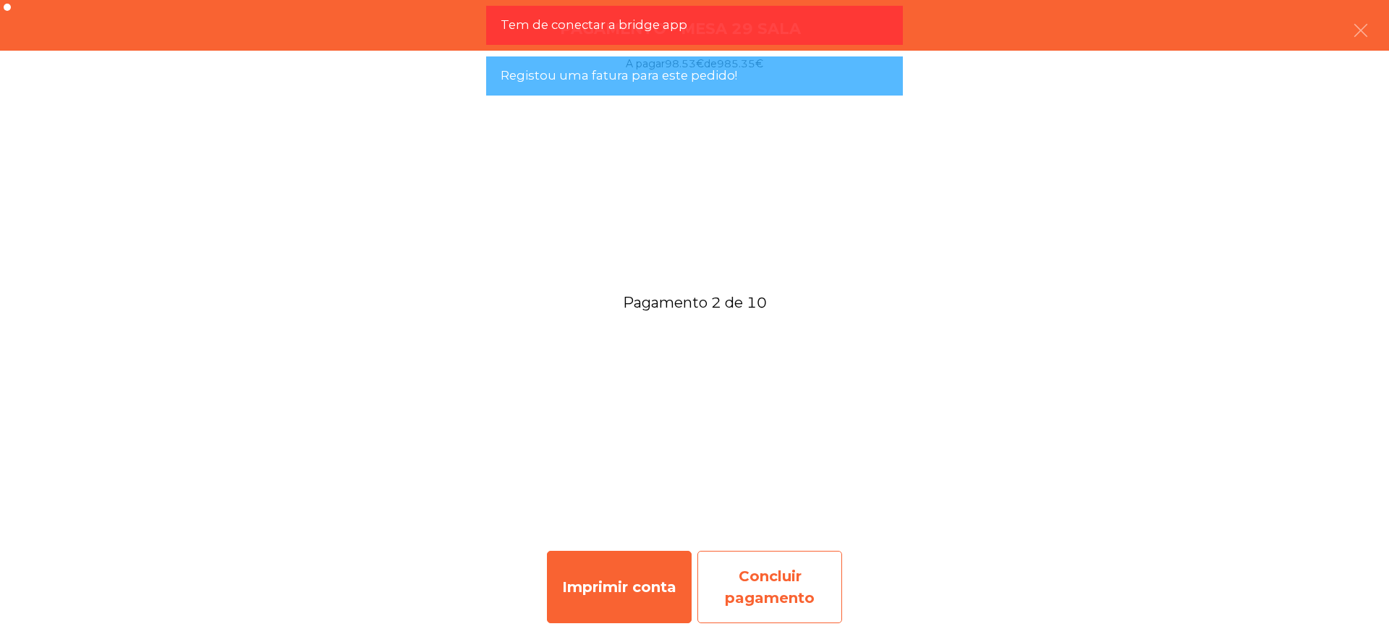
click at [760, 573] on div "Concluir pagamento" at bounding box center [769, 586] width 145 height 72
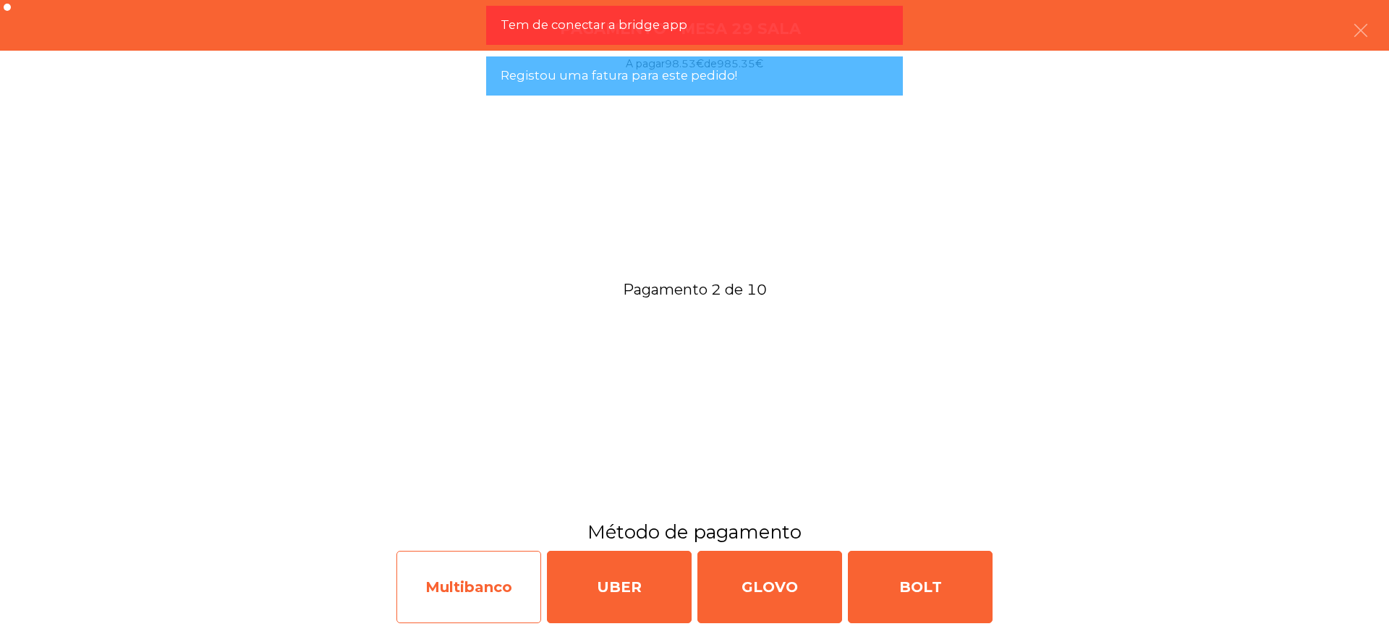
click at [473, 593] on div "Multibanco" at bounding box center [468, 586] width 145 height 72
select select "**"
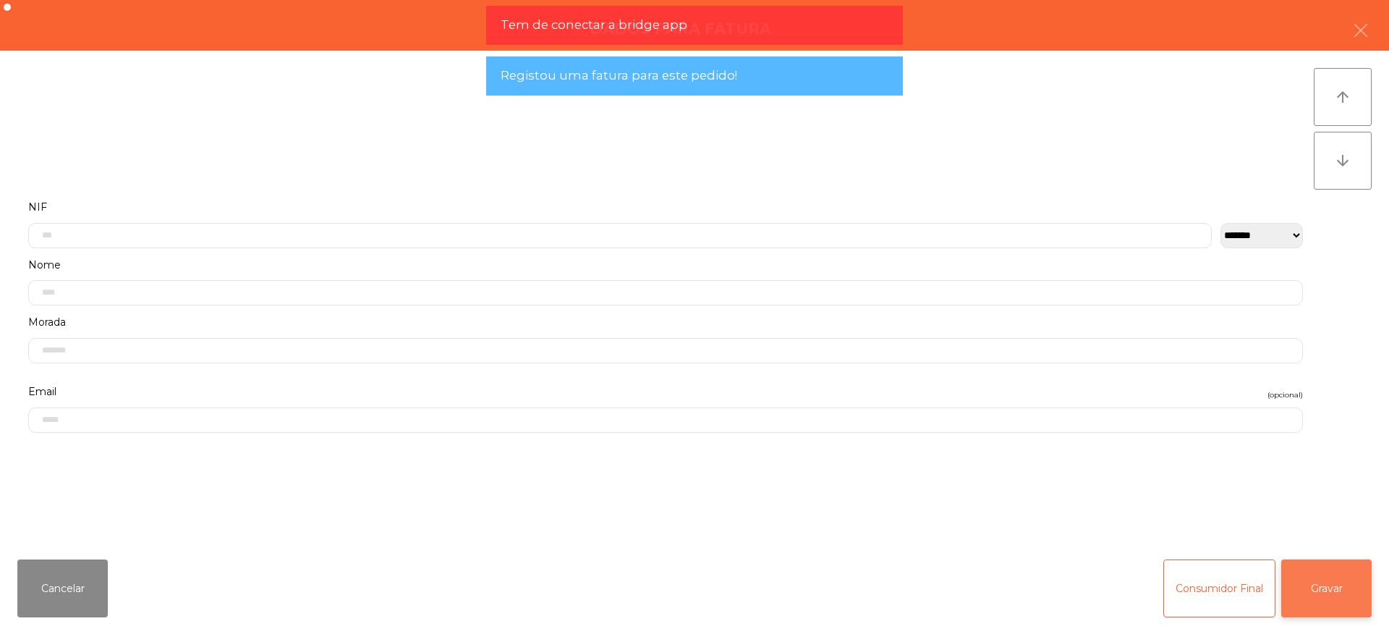
click at [1349, 577] on button "Gravar" at bounding box center [1326, 588] width 90 height 58
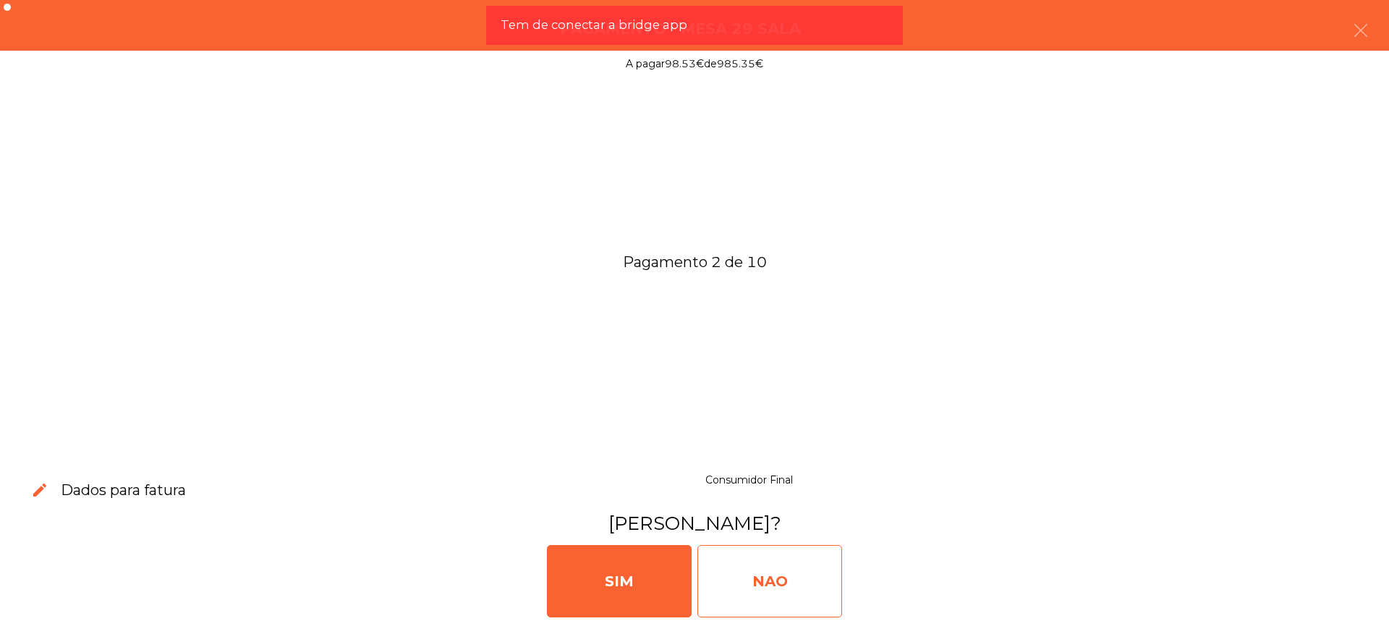
click at [715, 581] on div "NAO" at bounding box center [769, 581] width 145 height 72
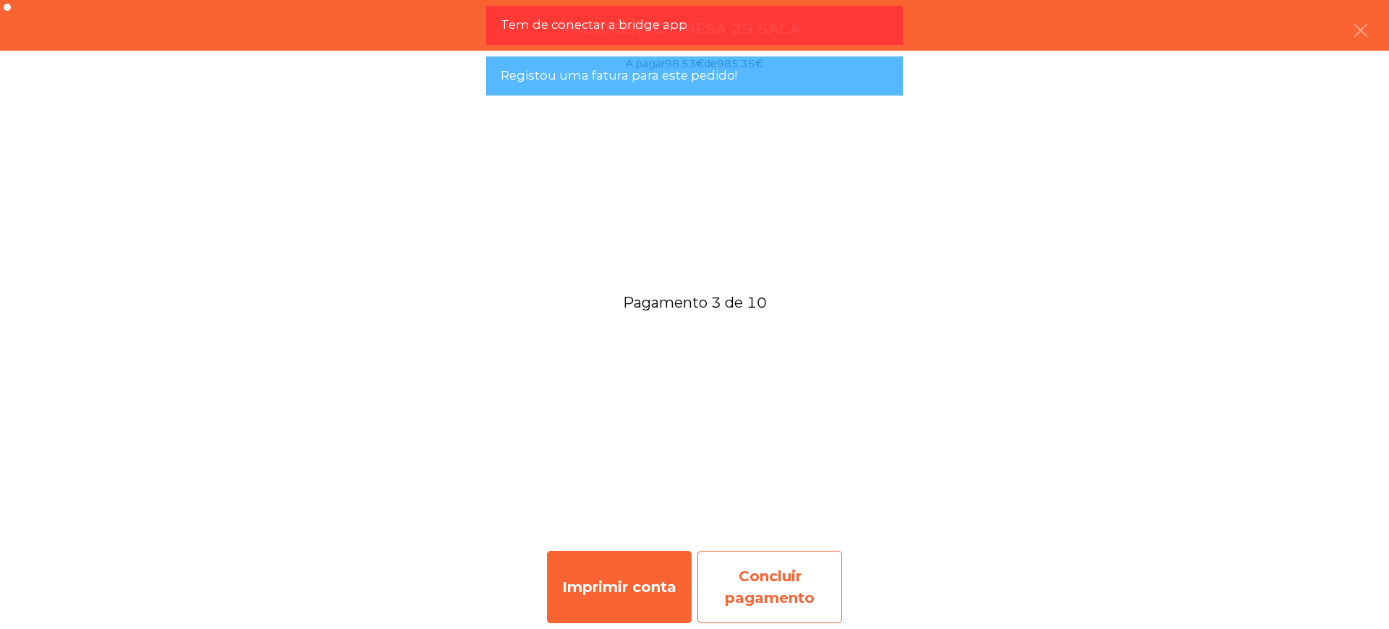
click at [791, 574] on div "Concluir pagamento" at bounding box center [769, 586] width 145 height 72
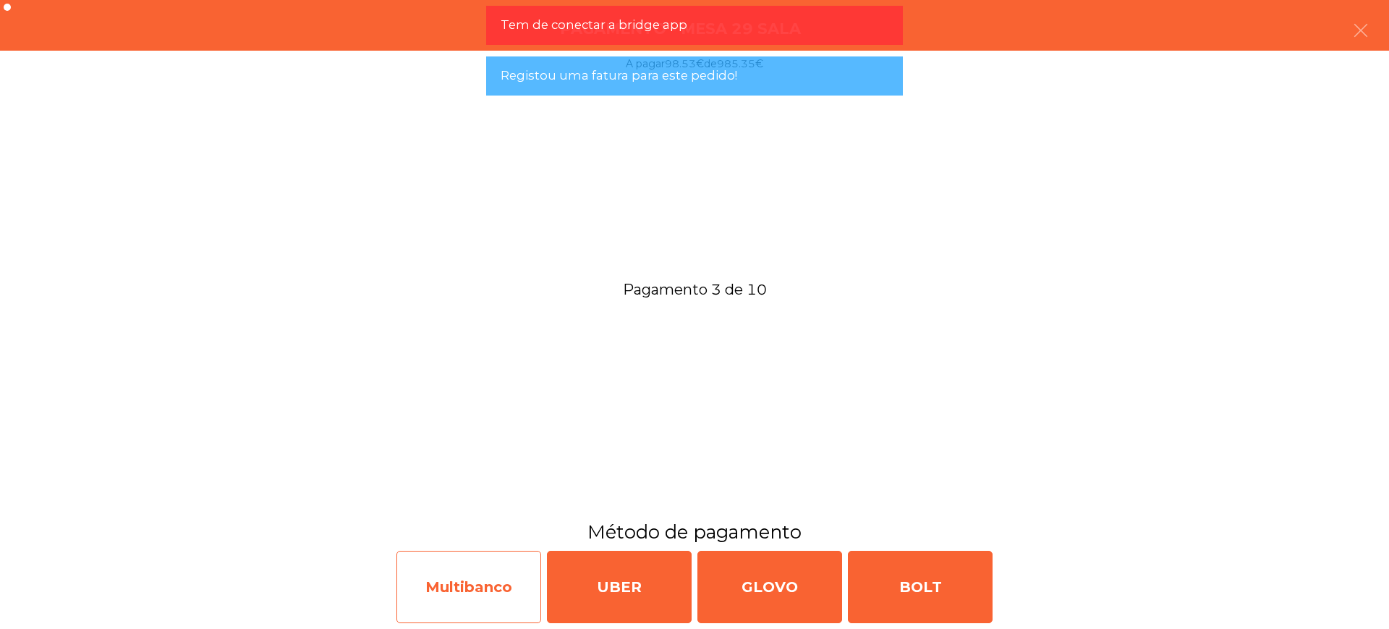
click at [451, 598] on div "Multibanco" at bounding box center [468, 586] width 145 height 72
select select "**"
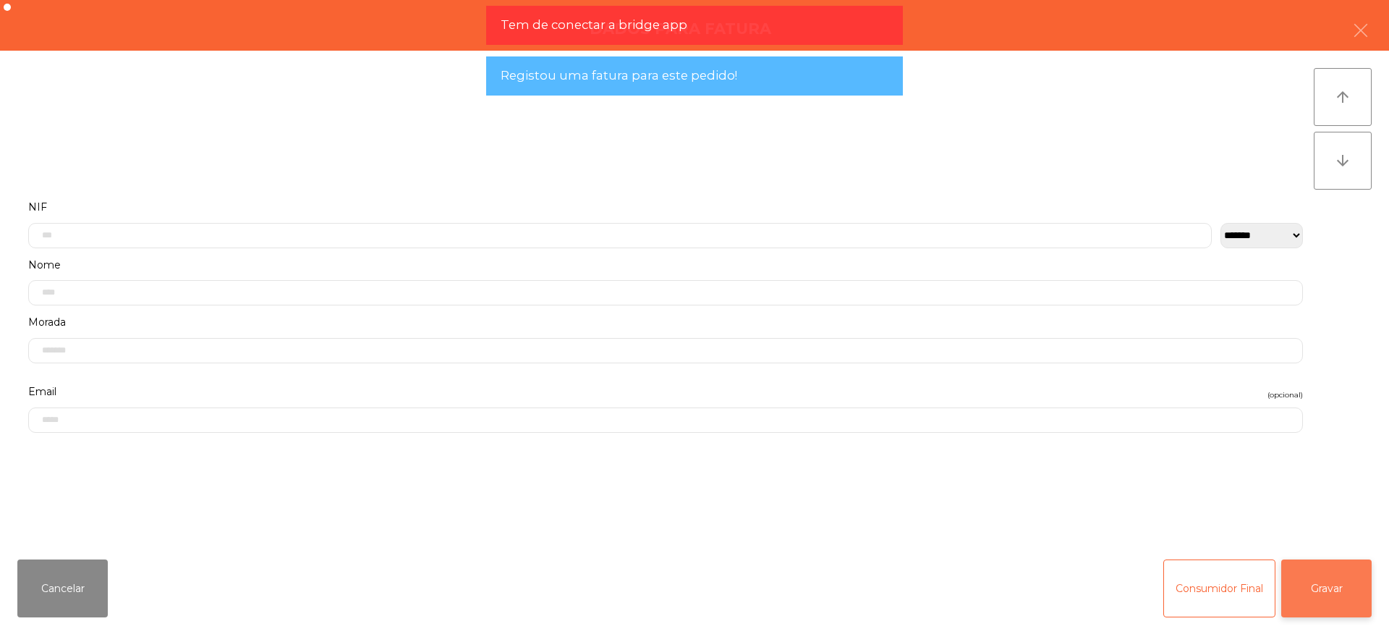
click at [1312, 596] on button "Gravar" at bounding box center [1326, 588] width 90 height 58
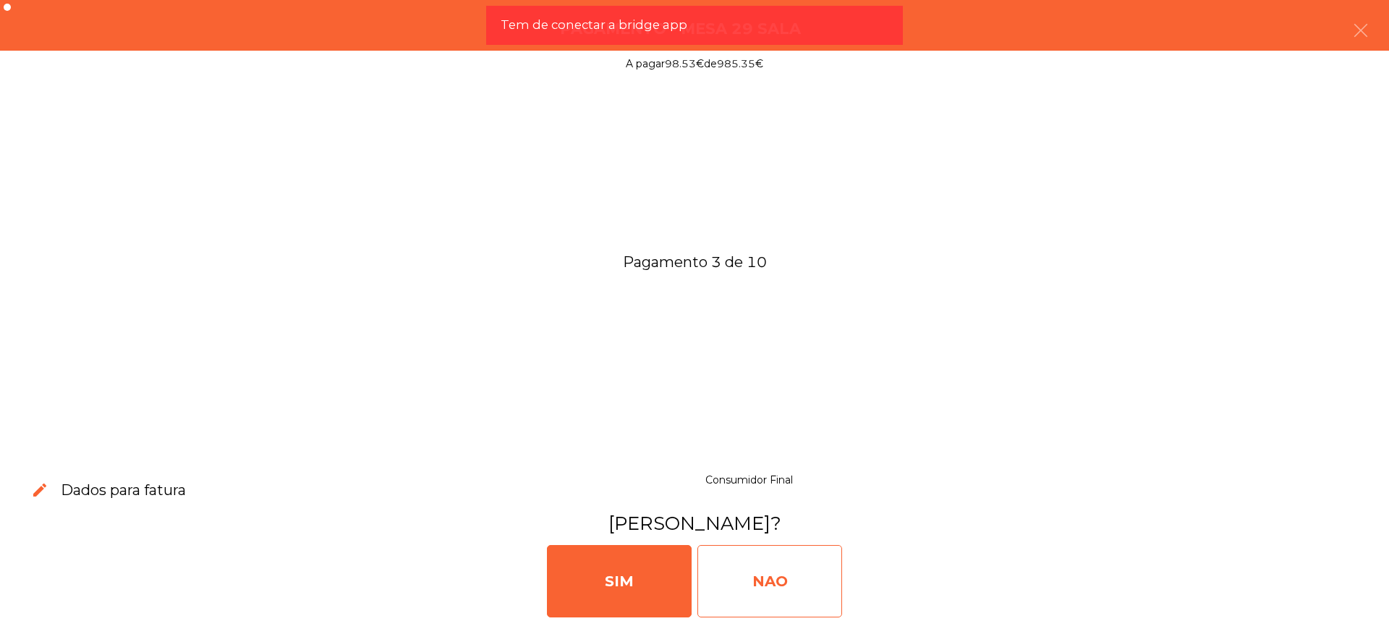
drag, startPoint x: 807, startPoint y: 593, endPoint x: 814, endPoint y: 597, distance: 7.8
click at [806, 592] on div "NAO" at bounding box center [769, 581] width 145 height 72
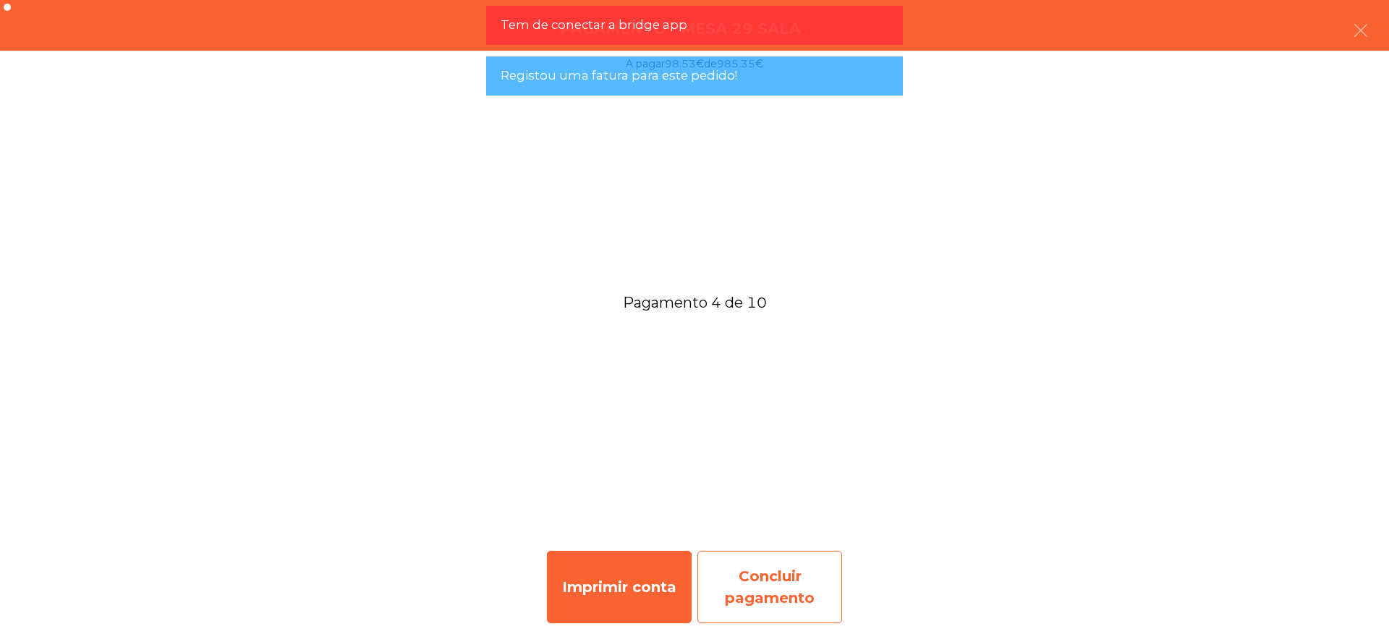
click at [781, 574] on div "Concluir pagamento" at bounding box center [769, 586] width 145 height 72
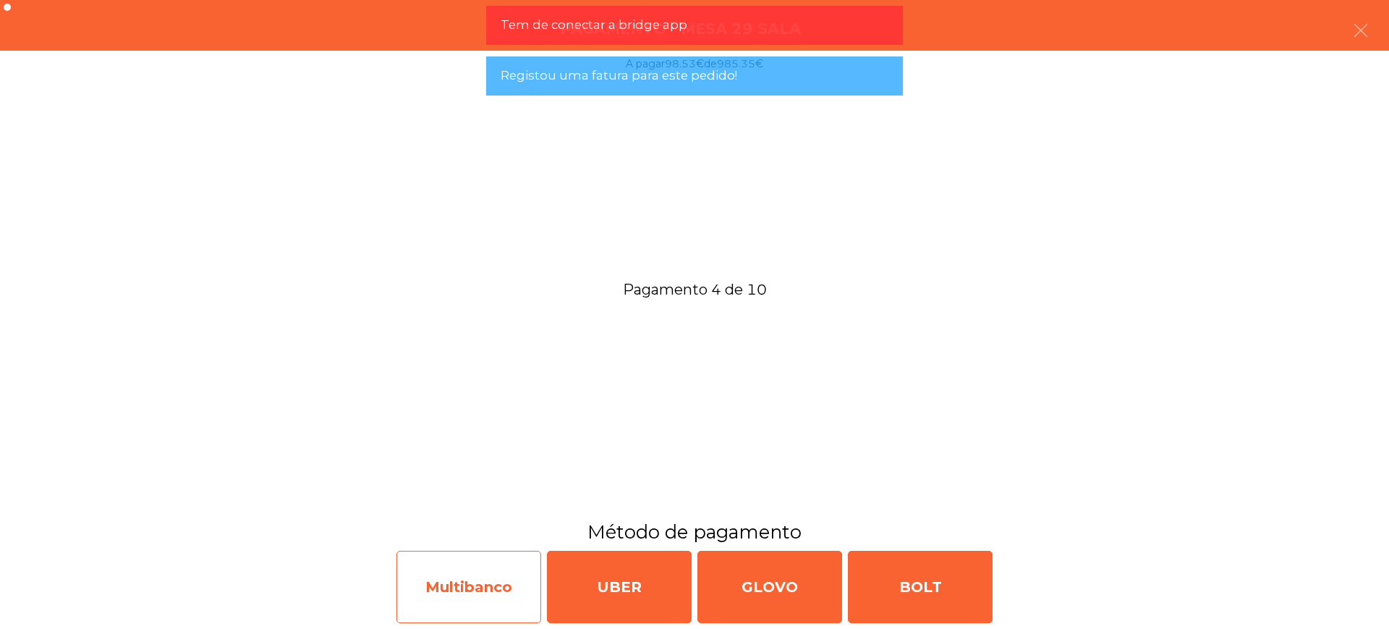
click at [476, 580] on div "Multibanco" at bounding box center [468, 586] width 145 height 72
select select "**"
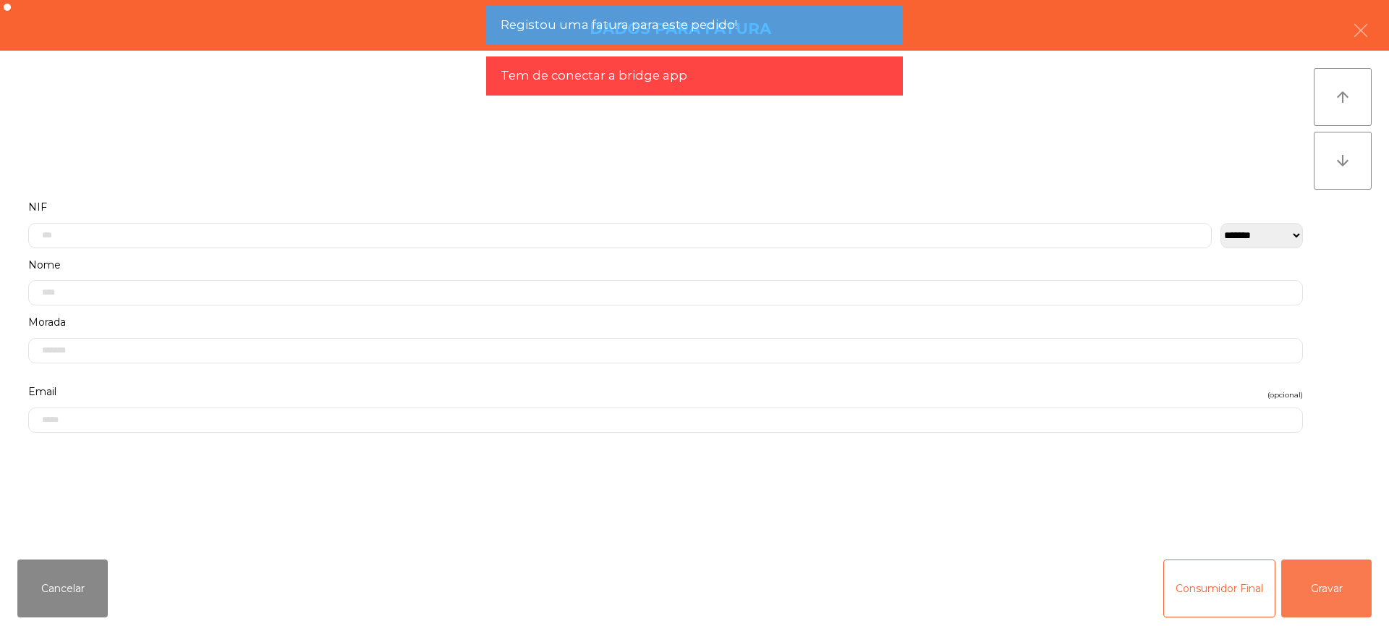
click at [1305, 581] on button "Gravar" at bounding box center [1326, 588] width 90 height 58
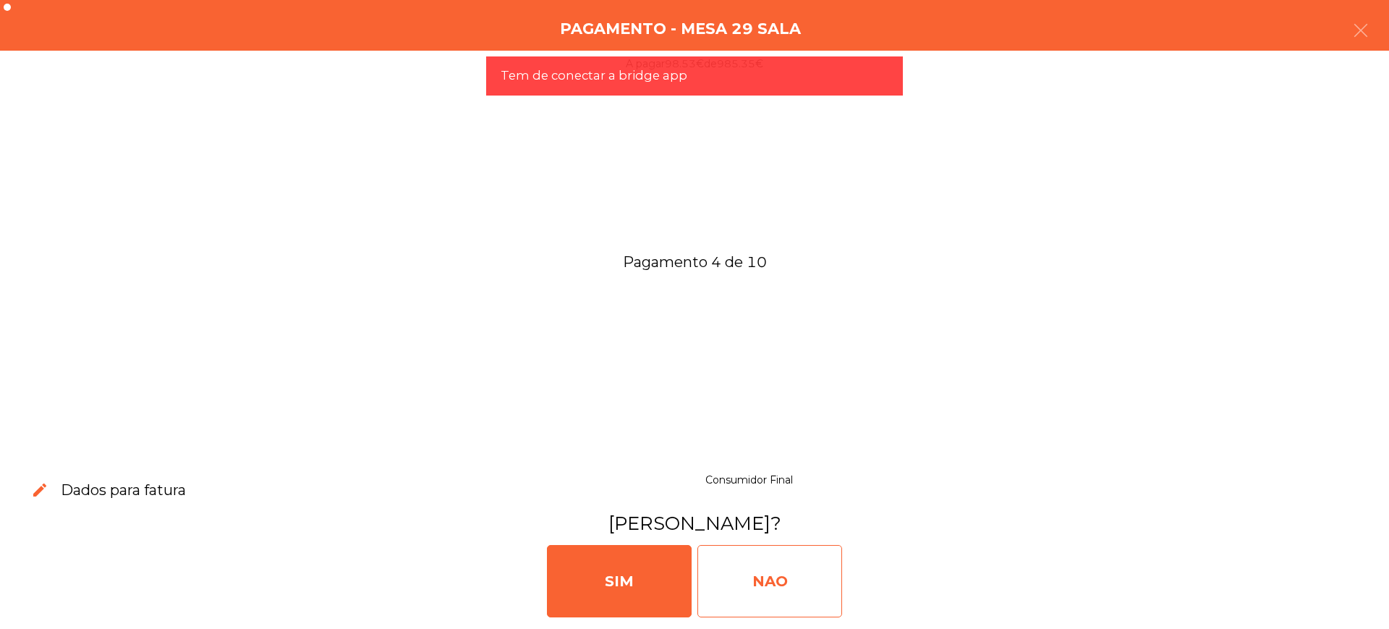
click at [778, 571] on div "NAO" at bounding box center [769, 581] width 145 height 72
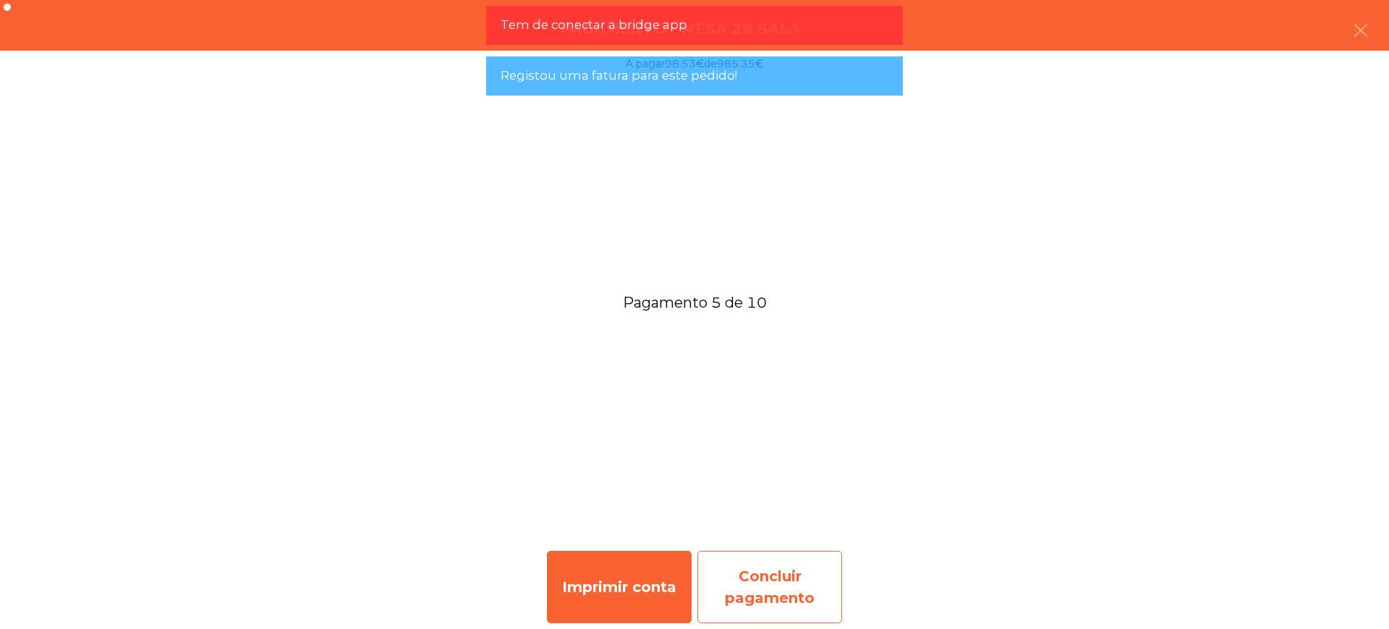
click at [773, 579] on div "Concluir pagamento" at bounding box center [769, 586] width 145 height 72
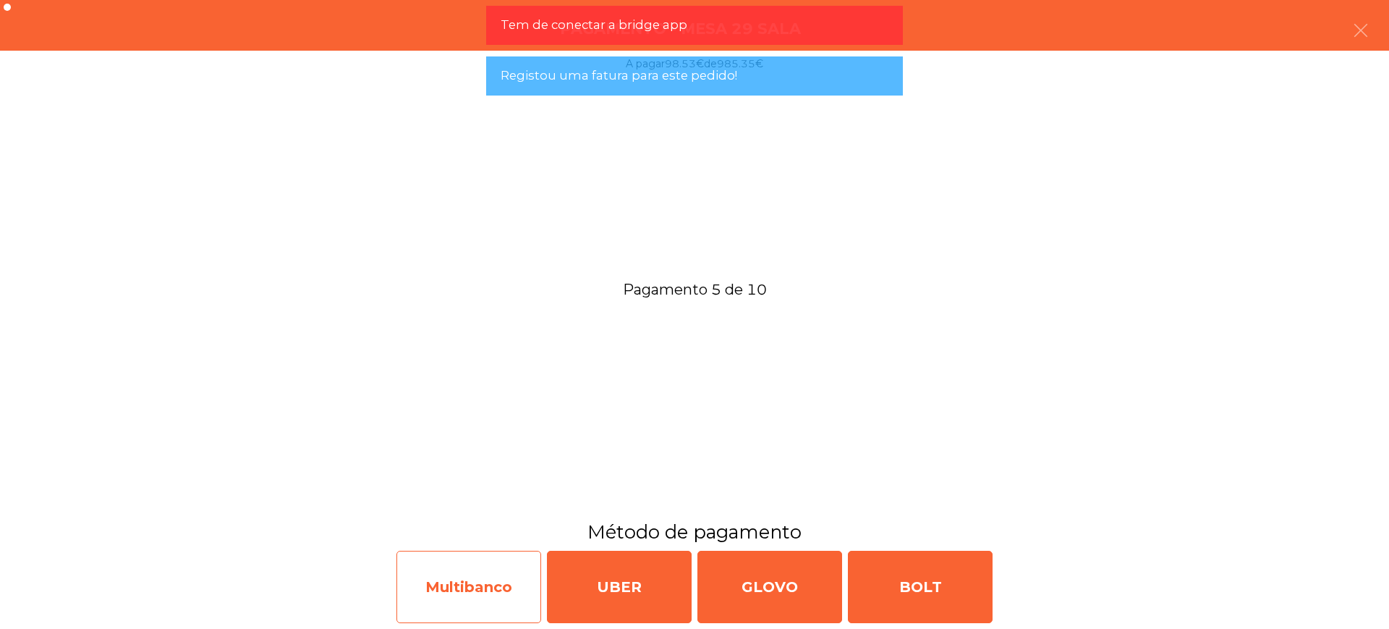
click at [446, 582] on div "Multibanco" at bounding box center [468, 586] width 145 height 72
select select "**"
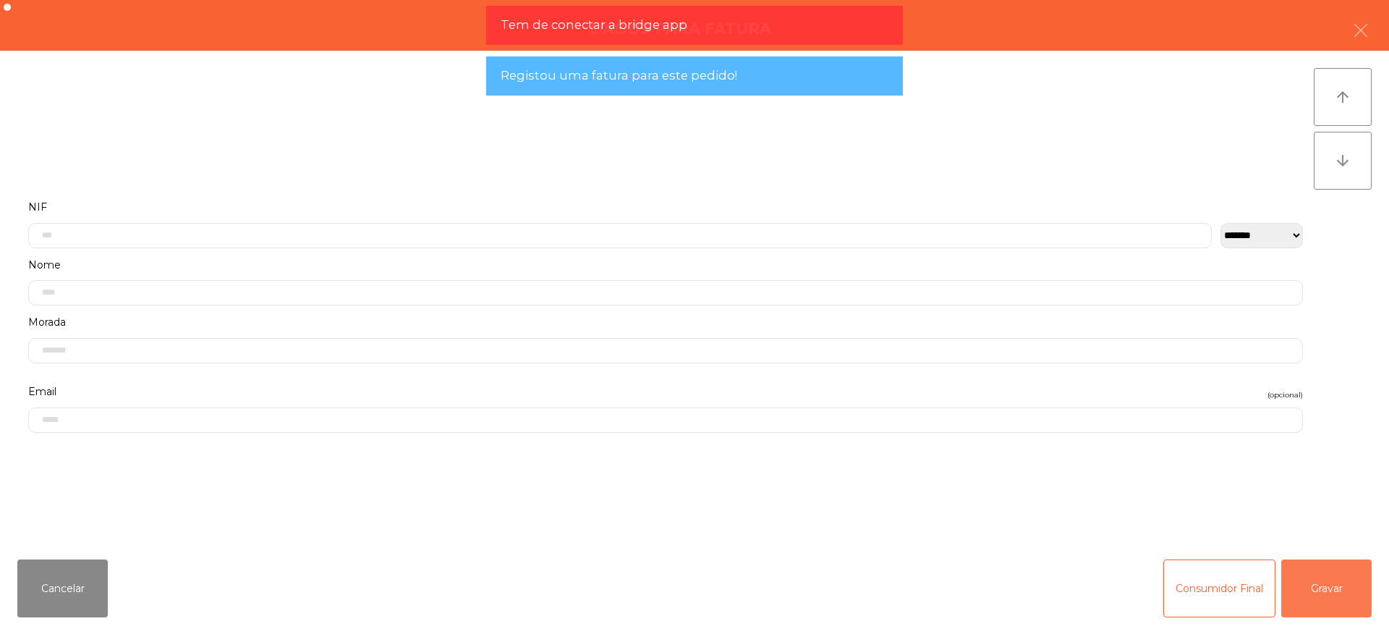
click at [1347, 595] on button "Gravar" at bounding box center [1326, 588] width 90 height 58
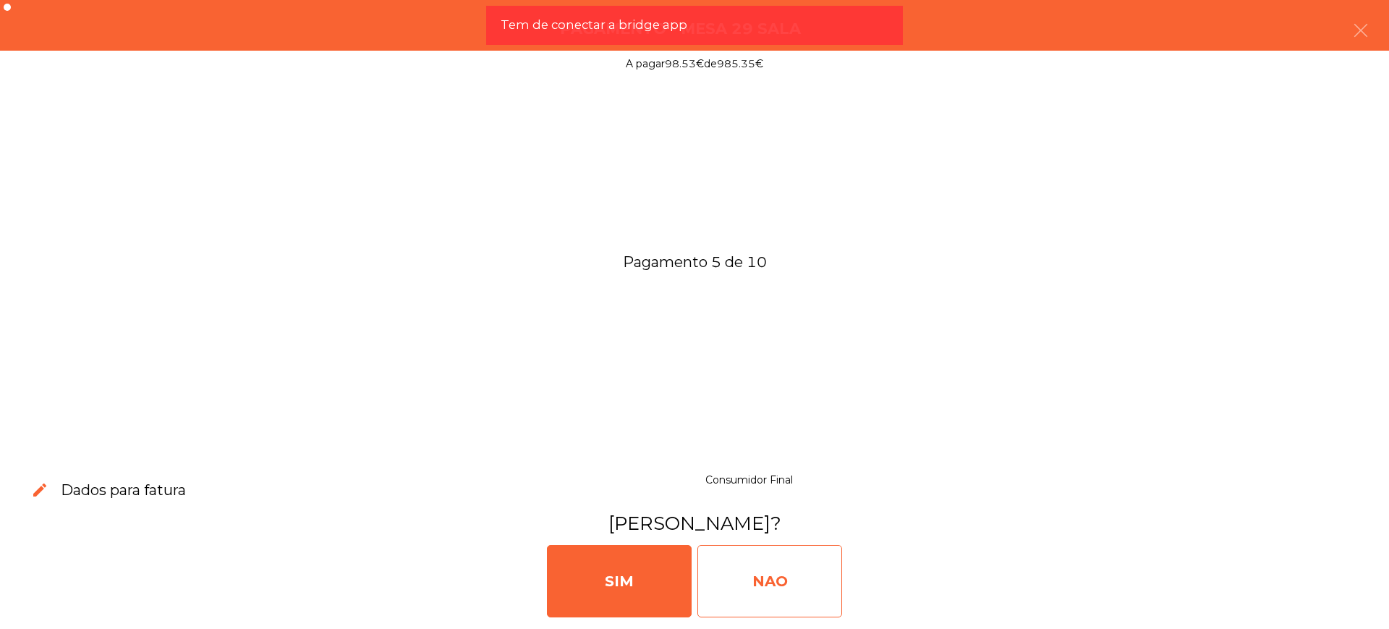
click at [793, 574] on div "NAO" at bounding box center [769, 581] width 145 height 72
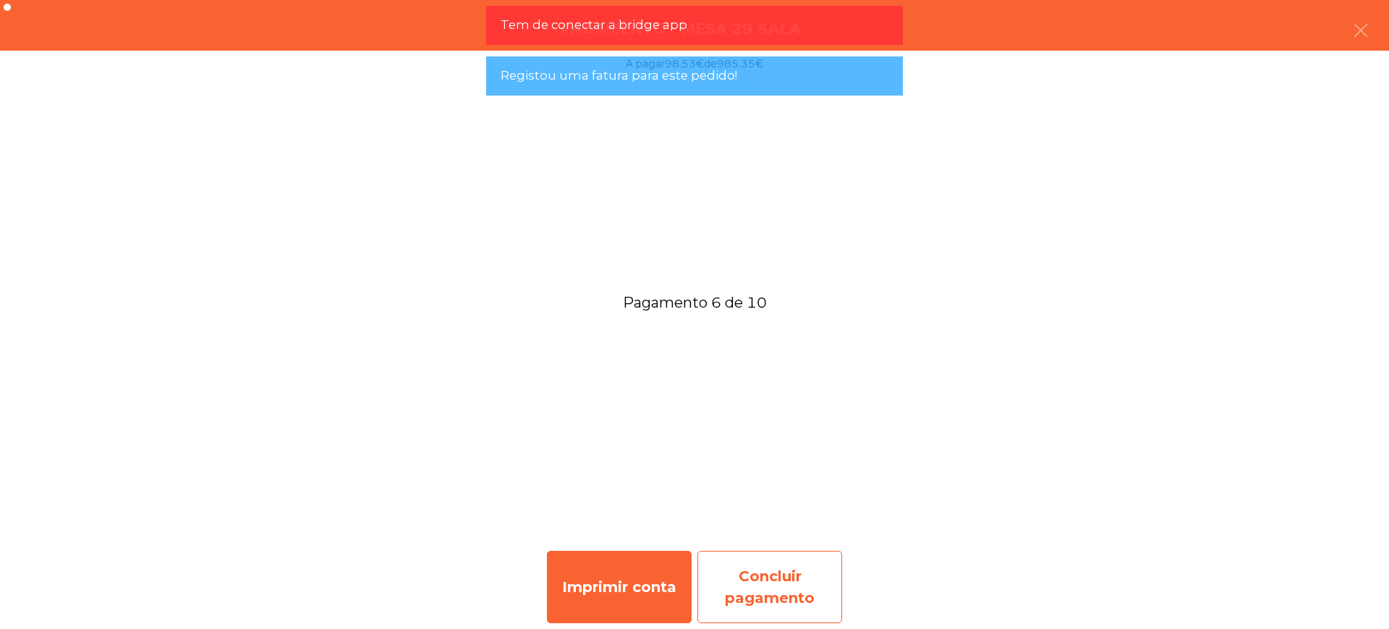
click at [769, 563] on div "Concluir pagamento" at bounding box center [769, 586] width 145 height 72
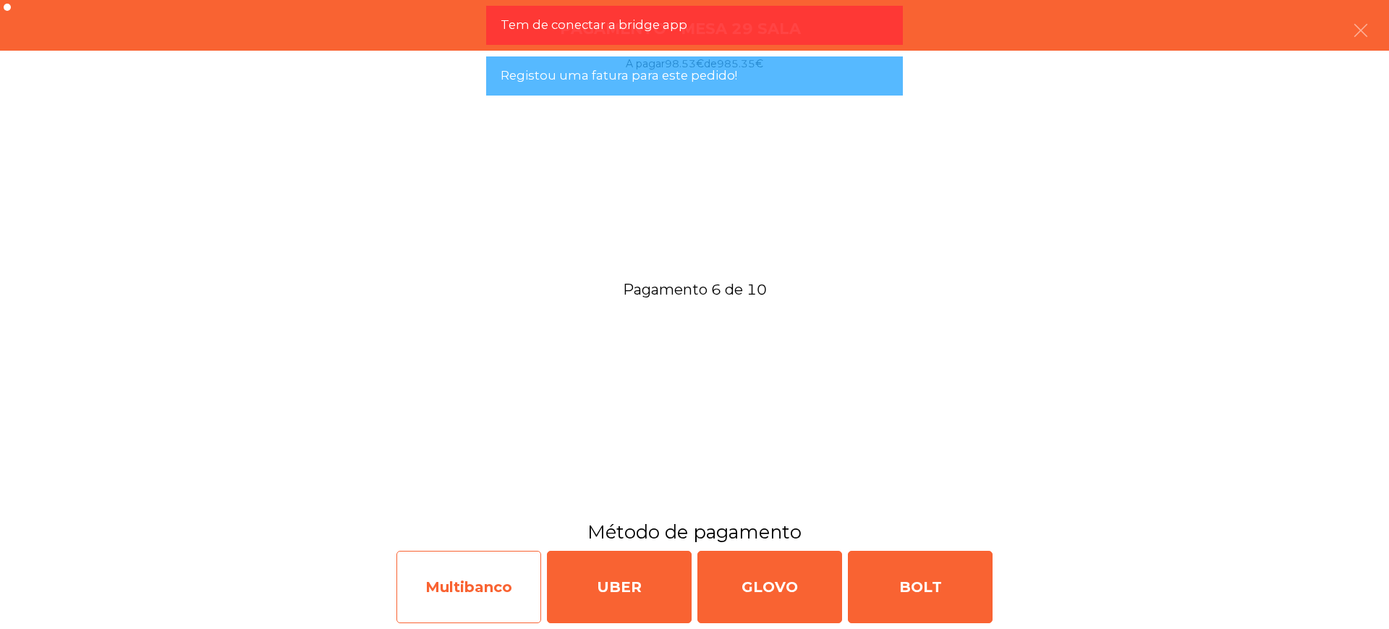
click at [433, 573] on div "Multibanco" at bounding box center [468, 586] width 145 height 72
select select "**"
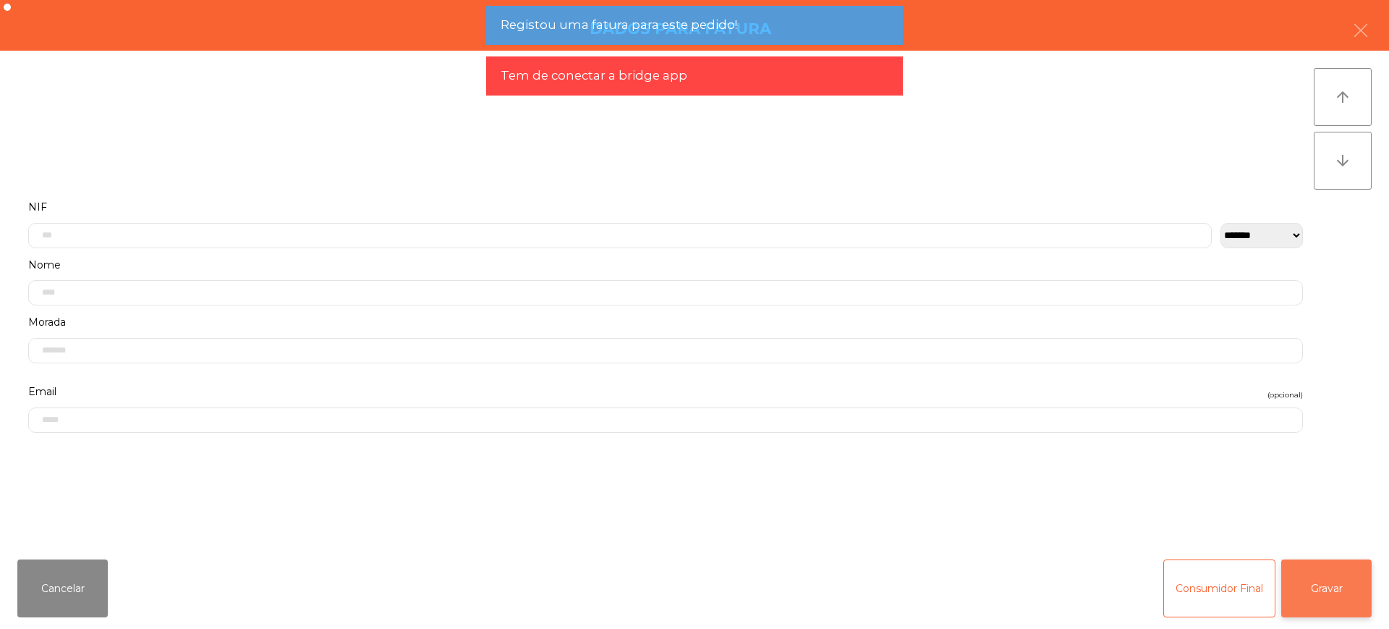
click at [1340, 595] on button "Gravar" at bounding box center [1326, 588] width 90 height 58
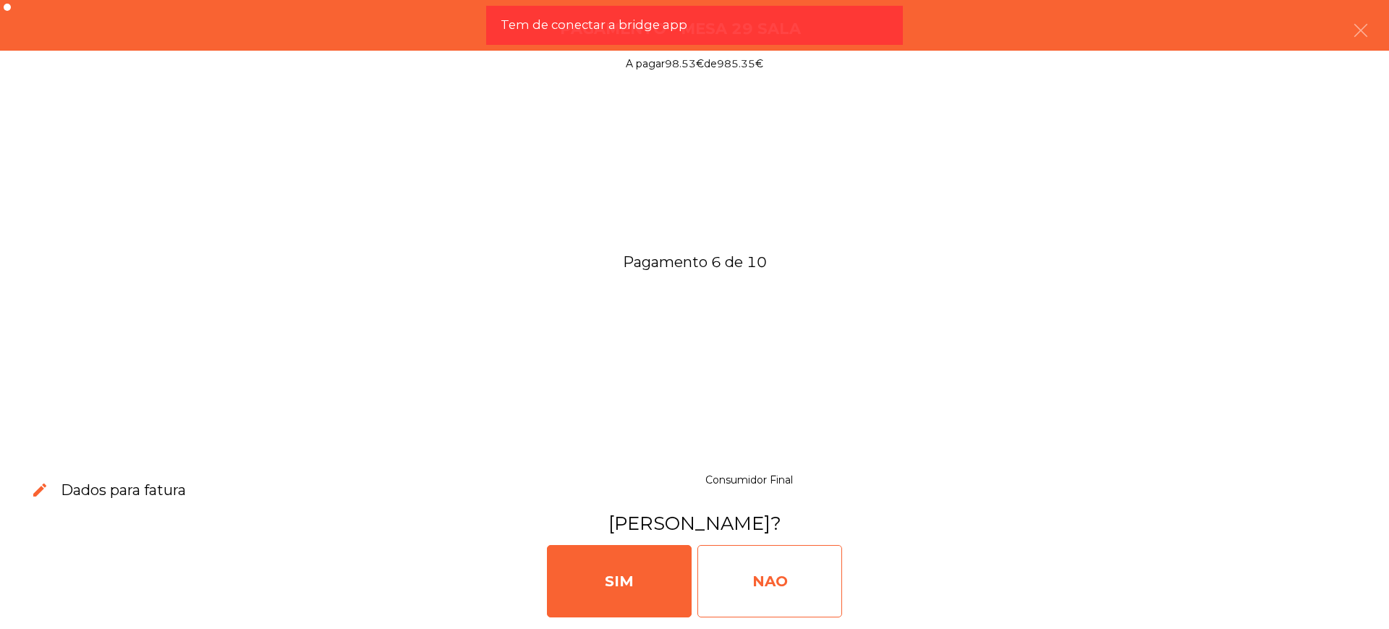
click at [822, 589] on div "NAO" at bounding box center [769, 581] width 145 height 72
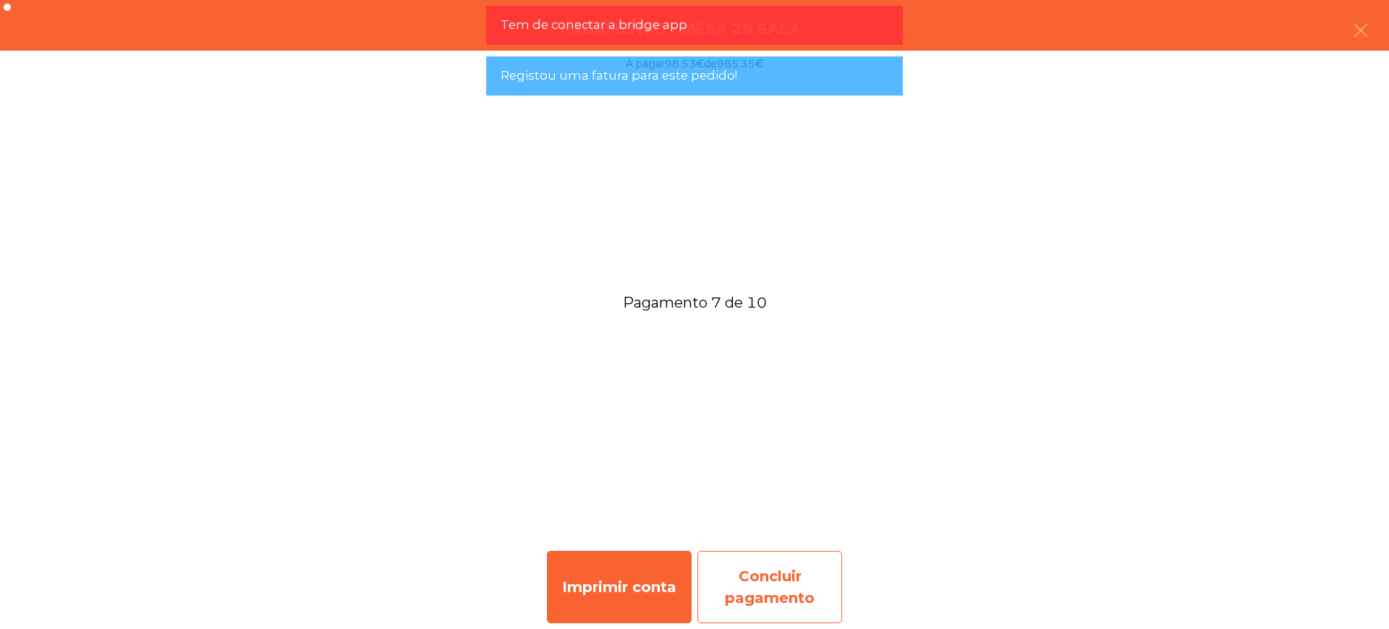
click at [801, 579] on div "Concluir pagamento" at bounding box center [769, 586] width 145 height 72
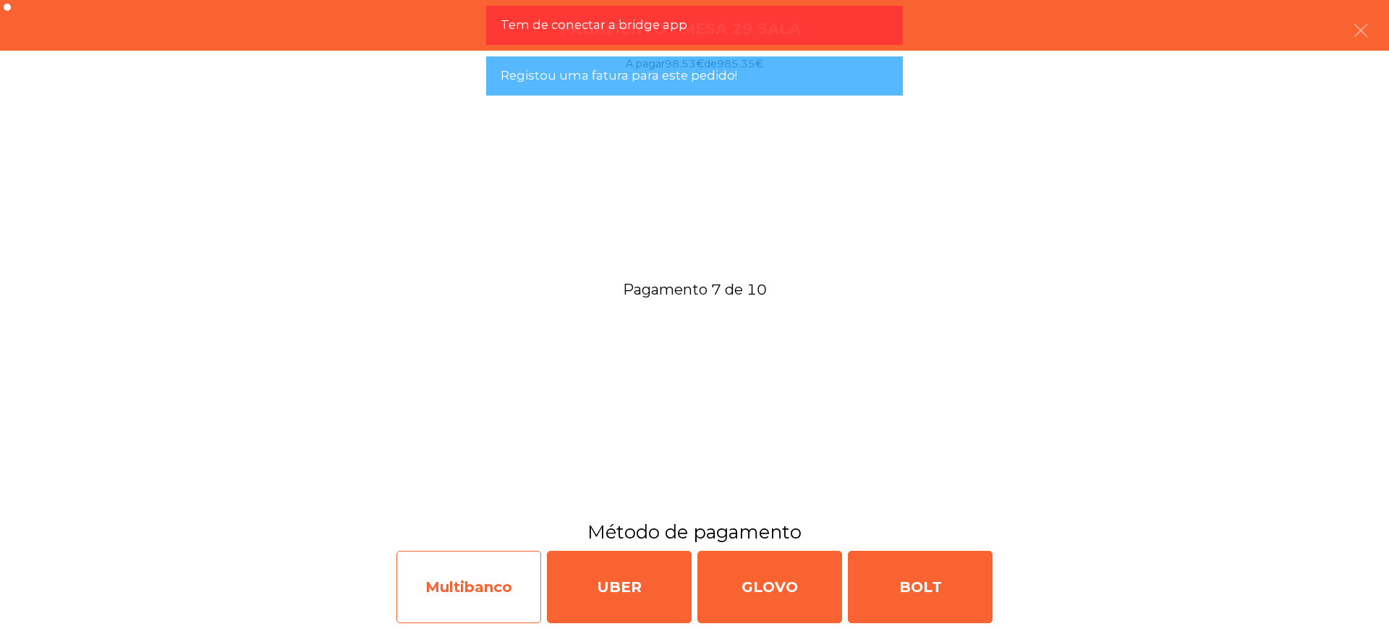
click at [472, 576] on div "Multibanco" at bounding box center [468, 586] width 145 height 72
select select "**"
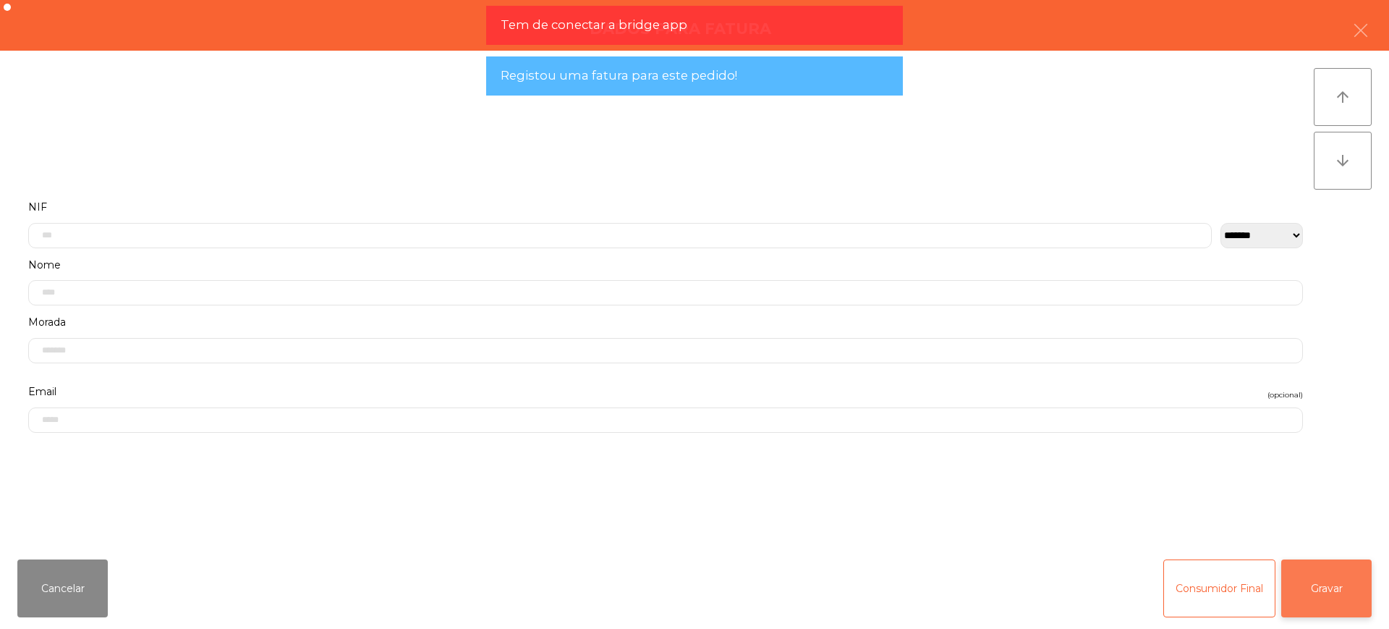
click at [1334, 574] on button "Gravar" at bounding box center [1326, 588] width 90 height 58
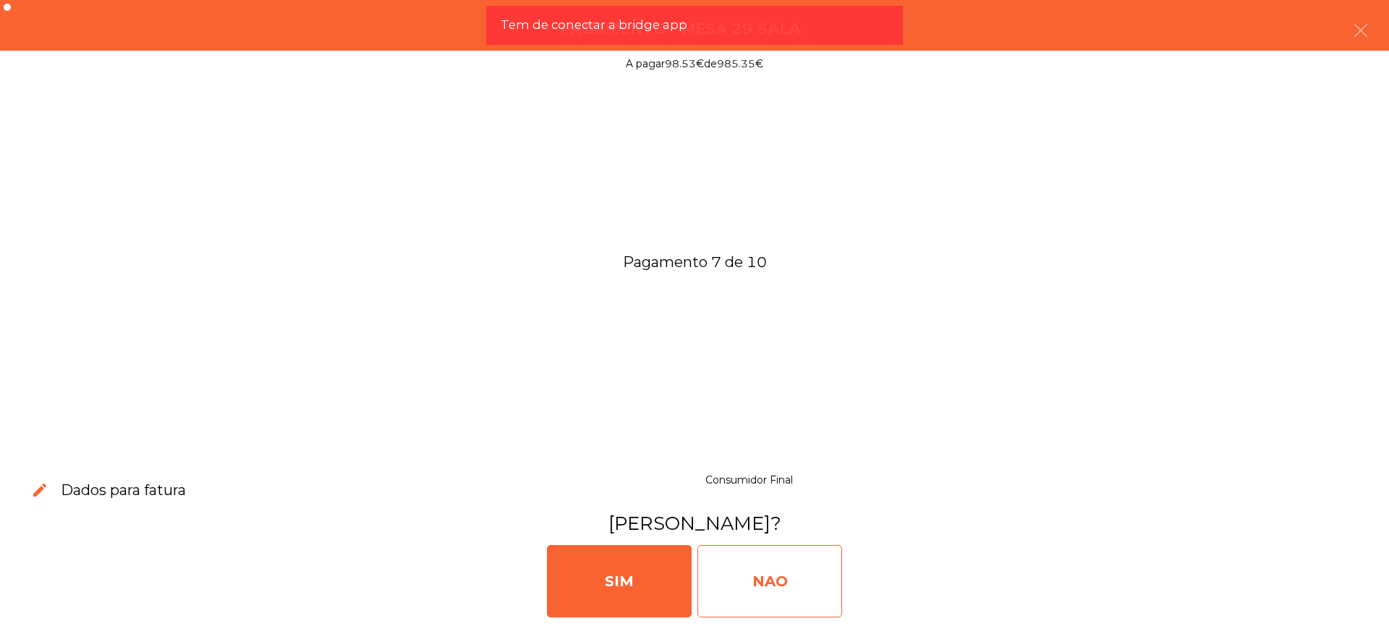
click at [815, 571] on div "NAO" at bounding box center [769, 581] width 145 height 72
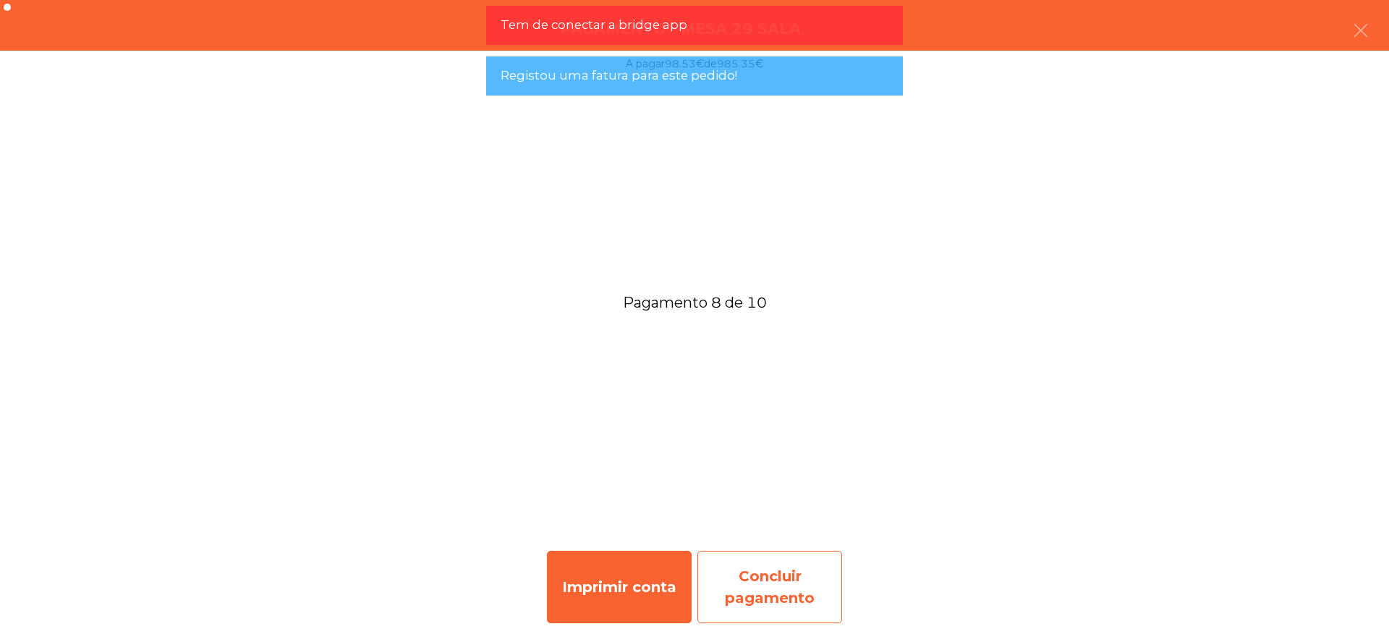
click at [799, 582] on div "Concluir pagamento" at bounding box center [769, 586] width 145 height 72
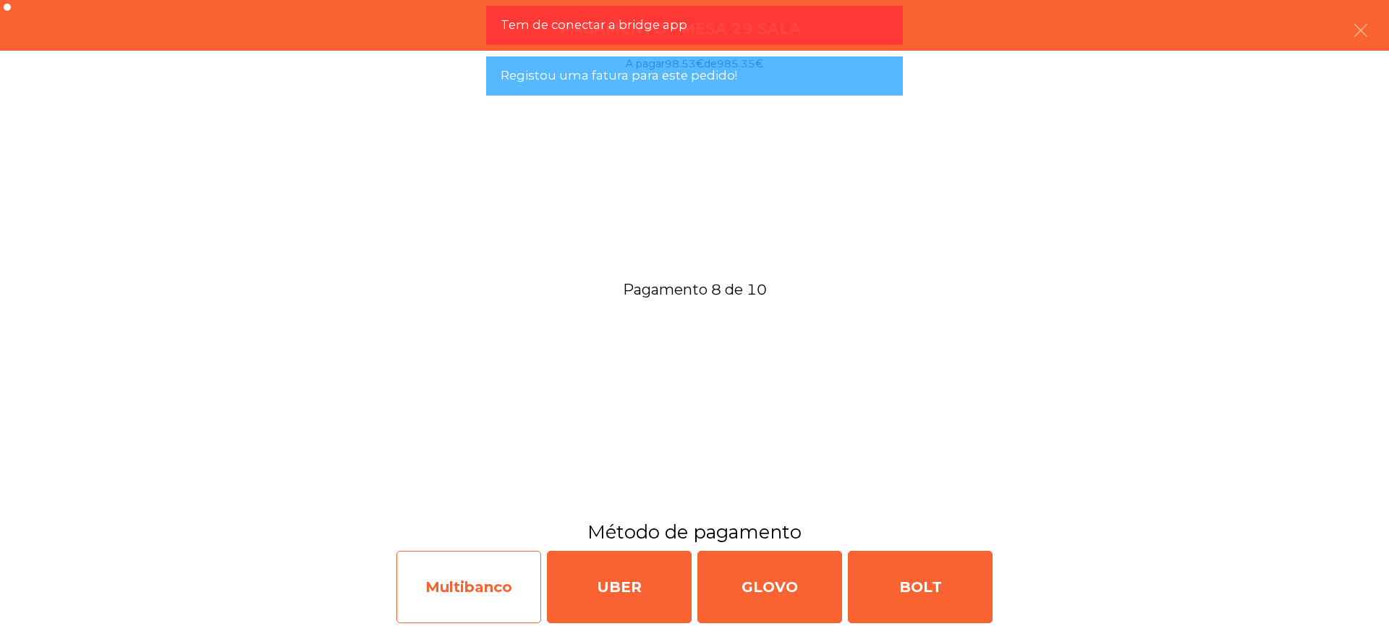
click at [491, 589] on div "Multibanco" at bounding box center [468, 586] width 145 height 72
select select "**"
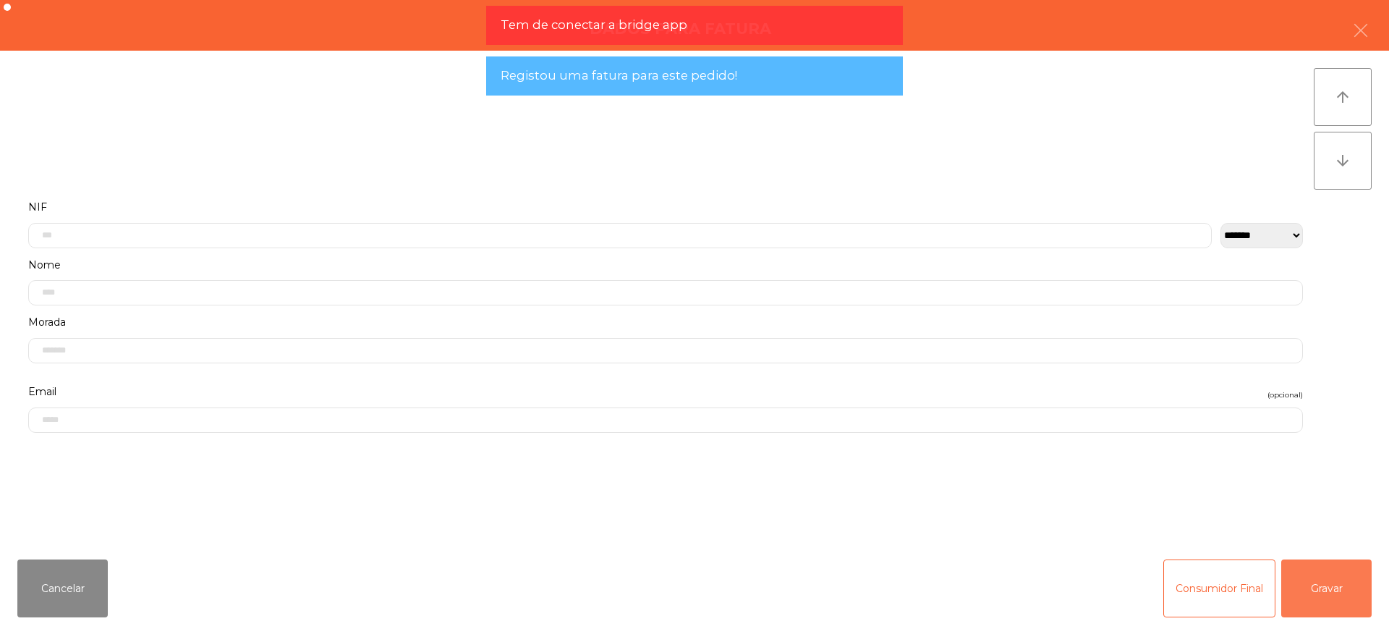
click at [1360, 594] on button "Gravar" at bounding box center [1326, 588] width 90 height 58
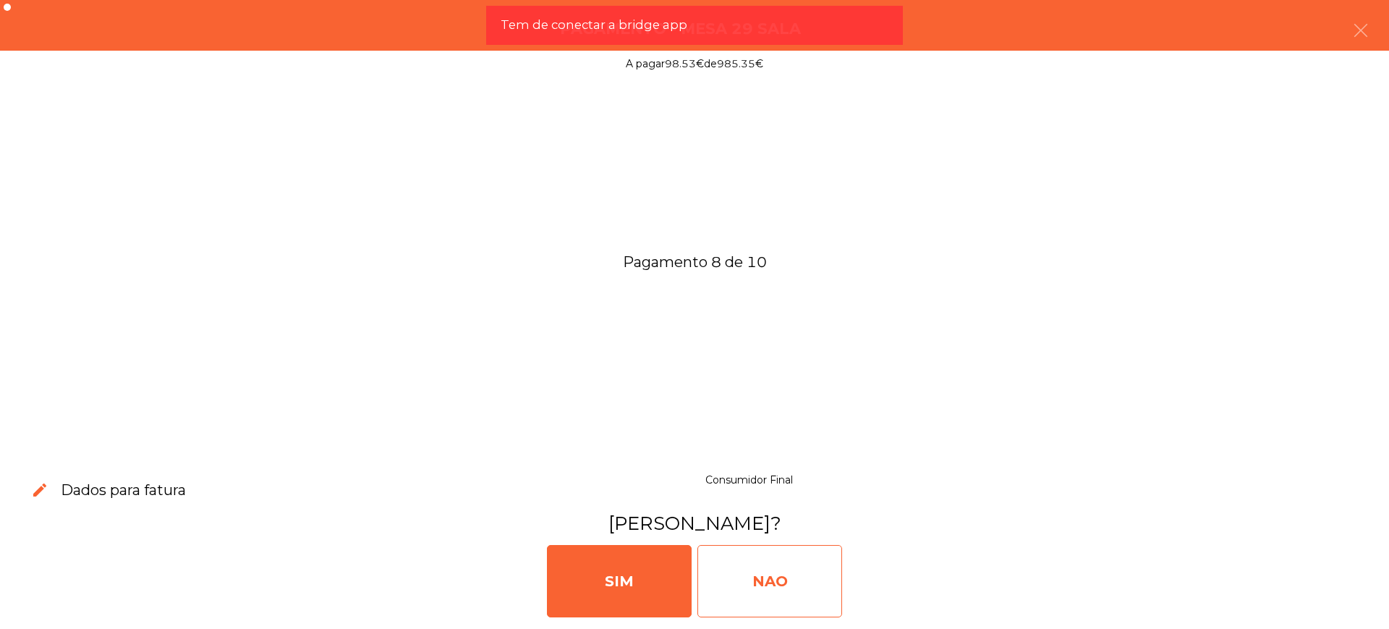
click at [785, 560] on div "NAO" at bounding box center [769, 581] width 145 height 72
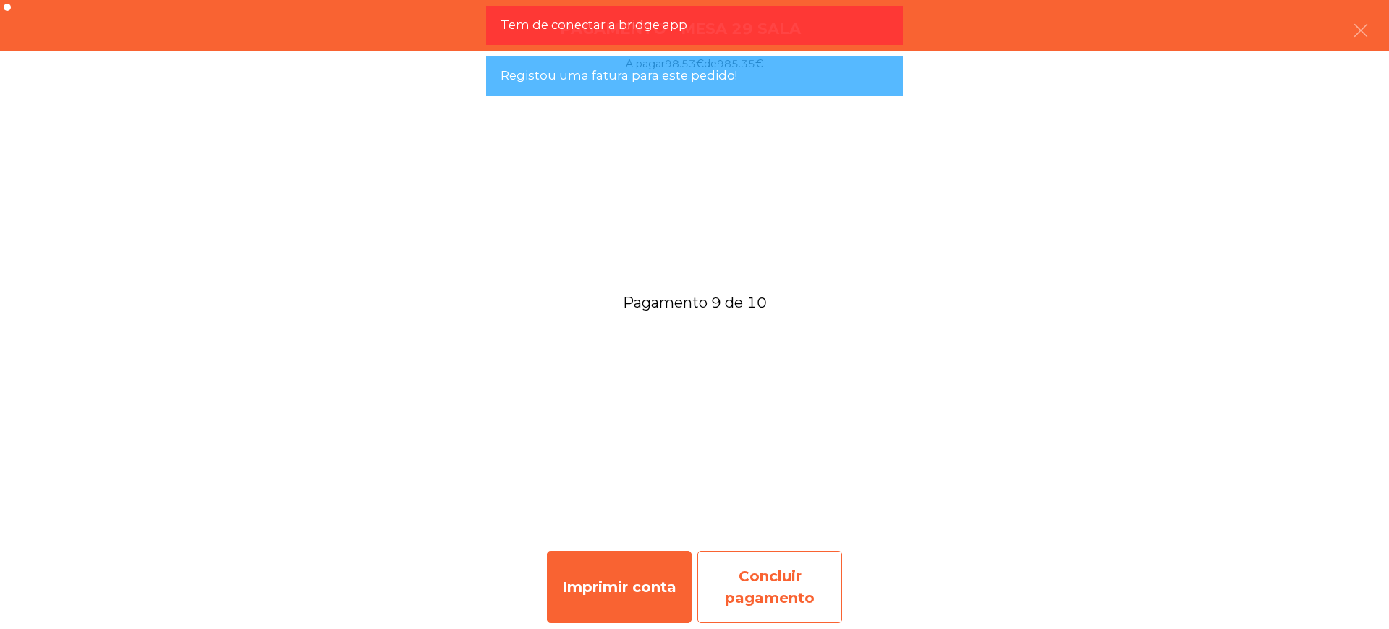
click at [766, 583] on div "Concluir pagamento" at bounding box center [769, 586] width 145 height 72
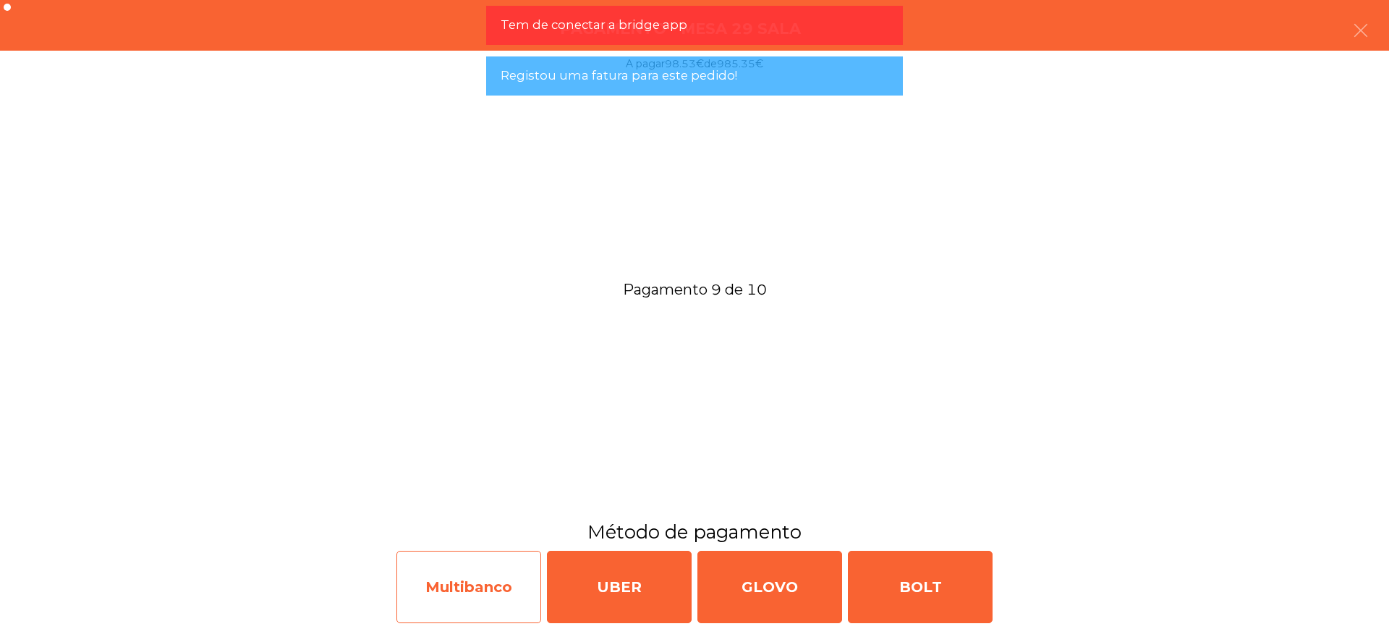
click at [480, 587] on div "Multibanco" at bounding box center [468, 586] width 145 height 72
select select "**"
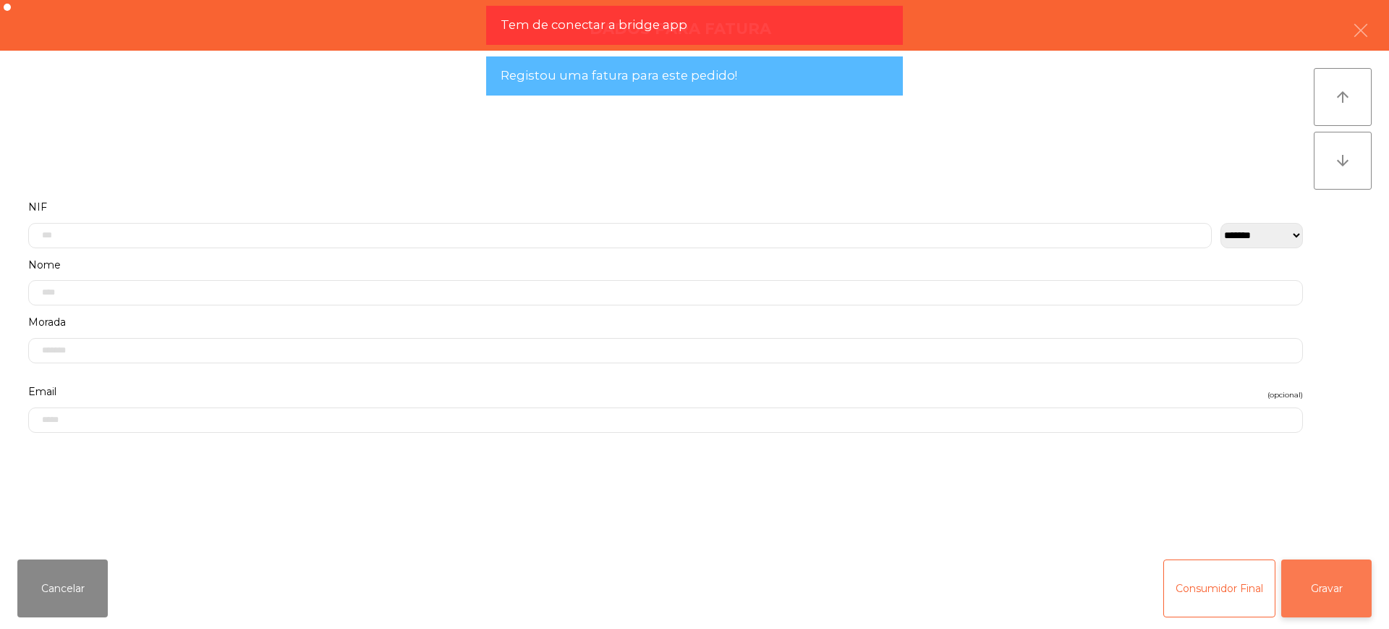
click at [1360, 599] on button "Gravar" at bounding box center [1326, 588] width 90 height 58
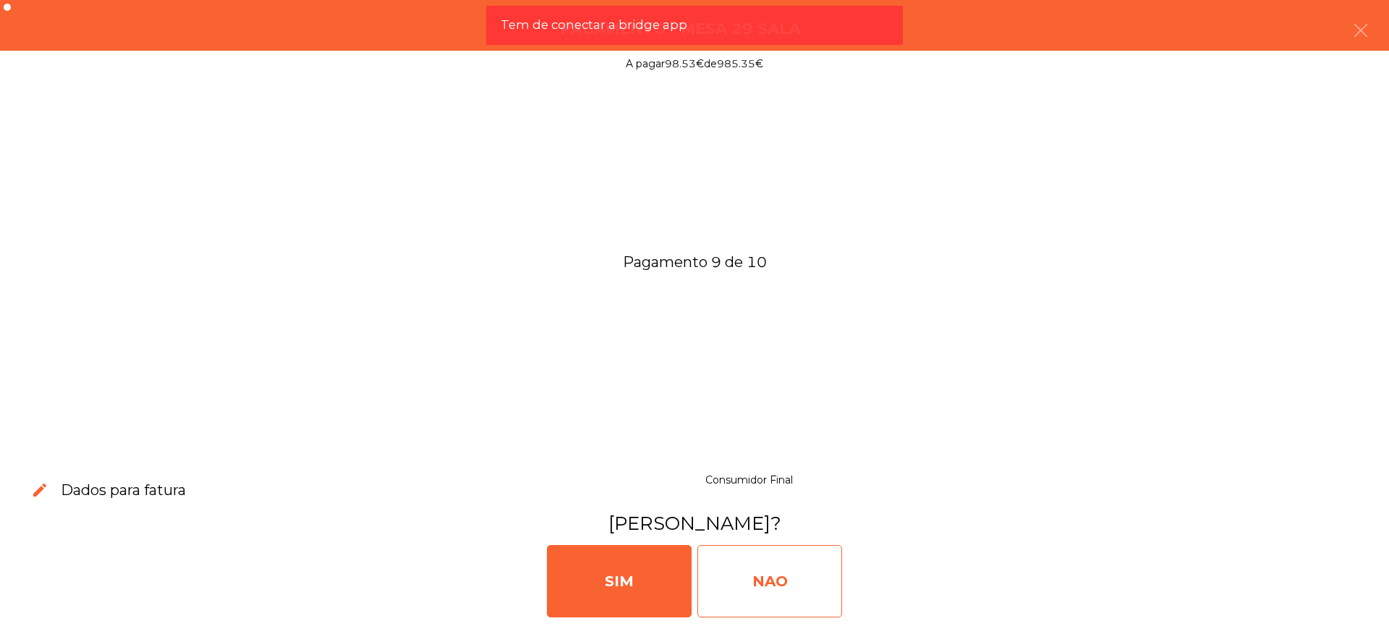
click at [780, 577] on div "NAO" at bounding box center [769, 581] width 145 height 72
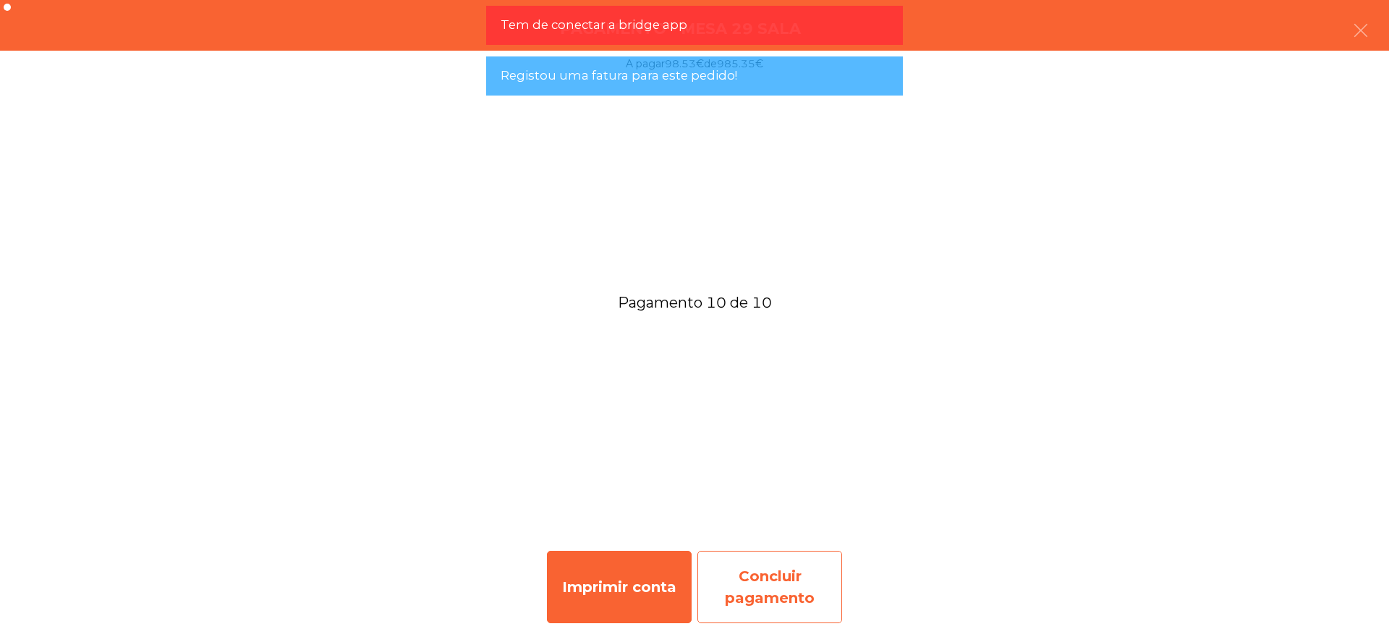
click at [768, 570] on div "Concluir pagamento" at bounding box center [769, 586] width 145 height 72
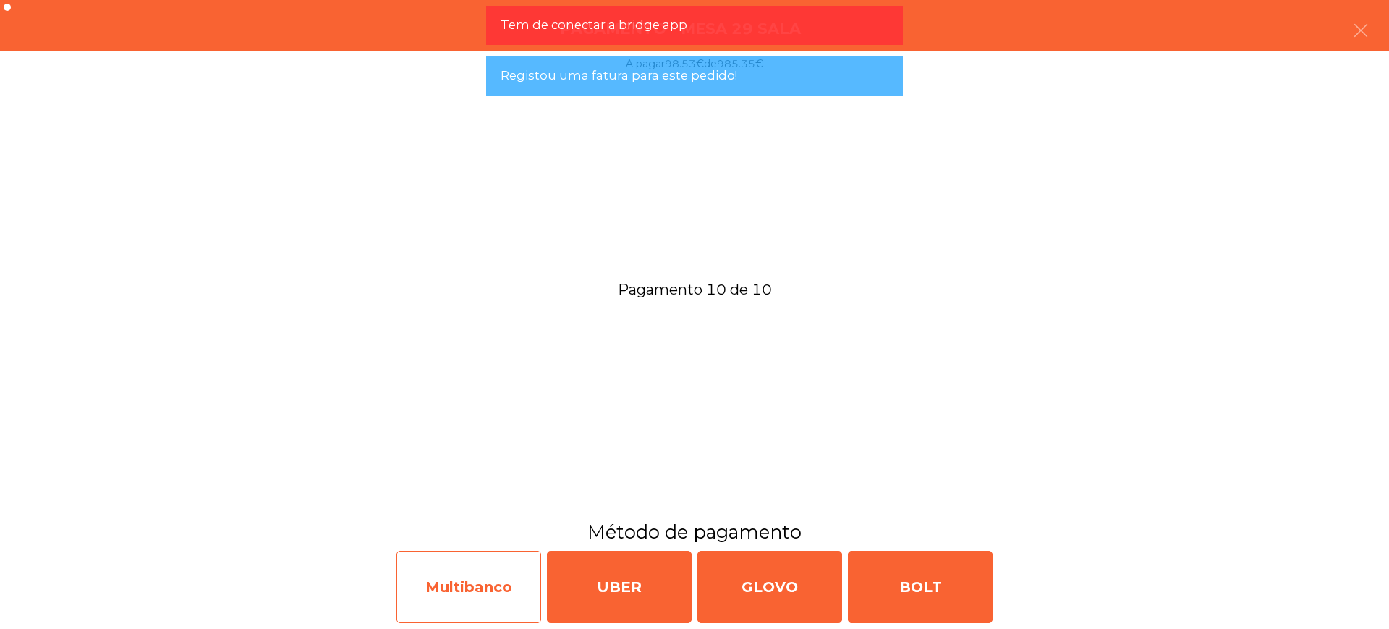
click at [433, 576] on div "Multibanco" at bounding box center [468, 586] width 145 height 72
select select "**"
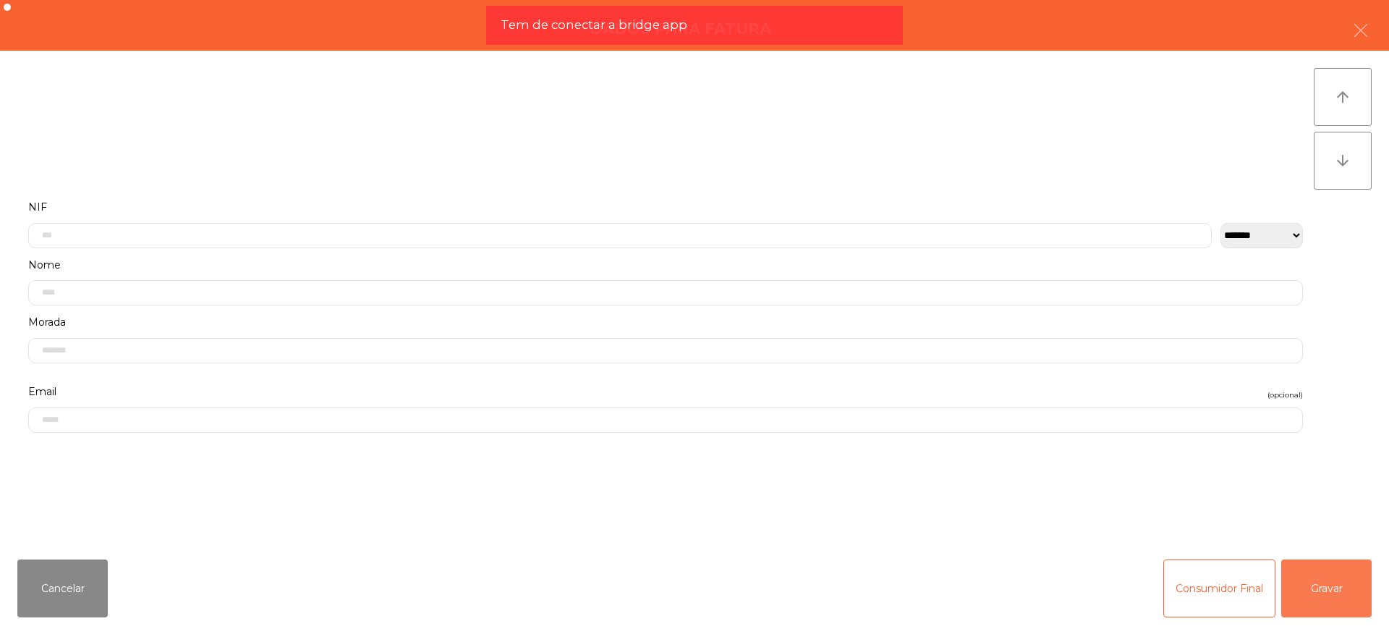
click at [1334, 592] on button "Gravar" at bounding box center [1326, 588] width 90 height 58
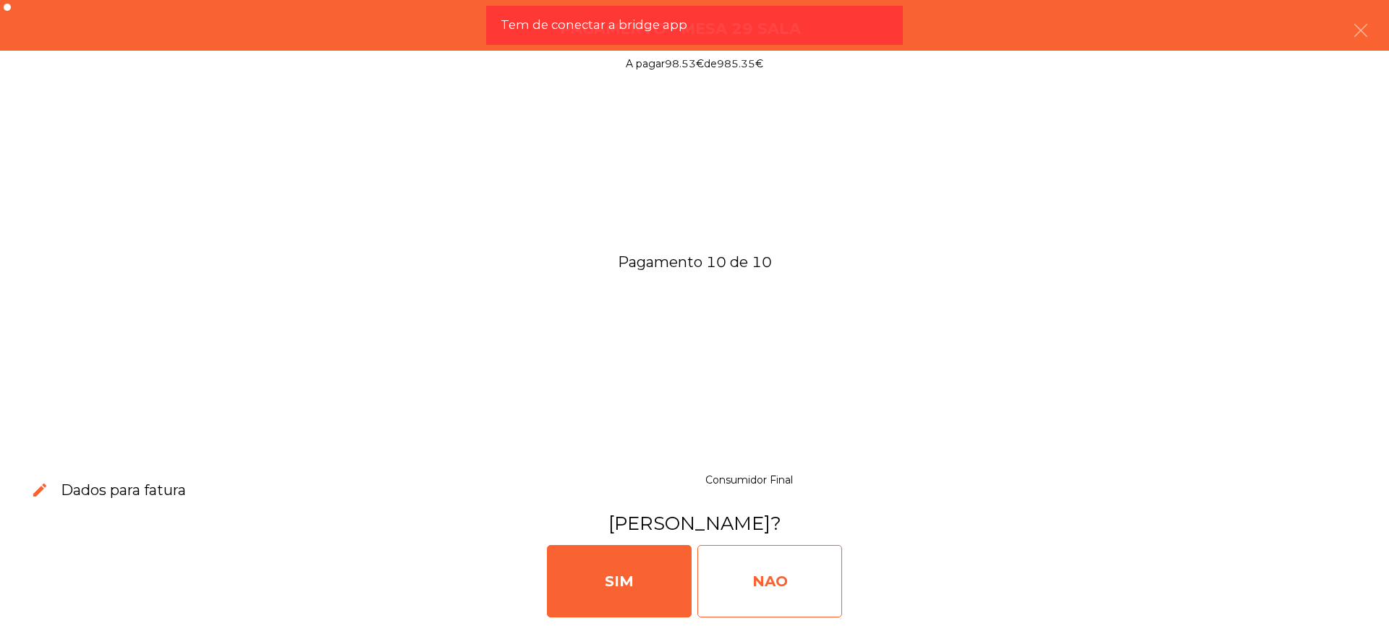
click at [817, 592] on div "NAO" at bounding box center [769, 581] width 145 height 72
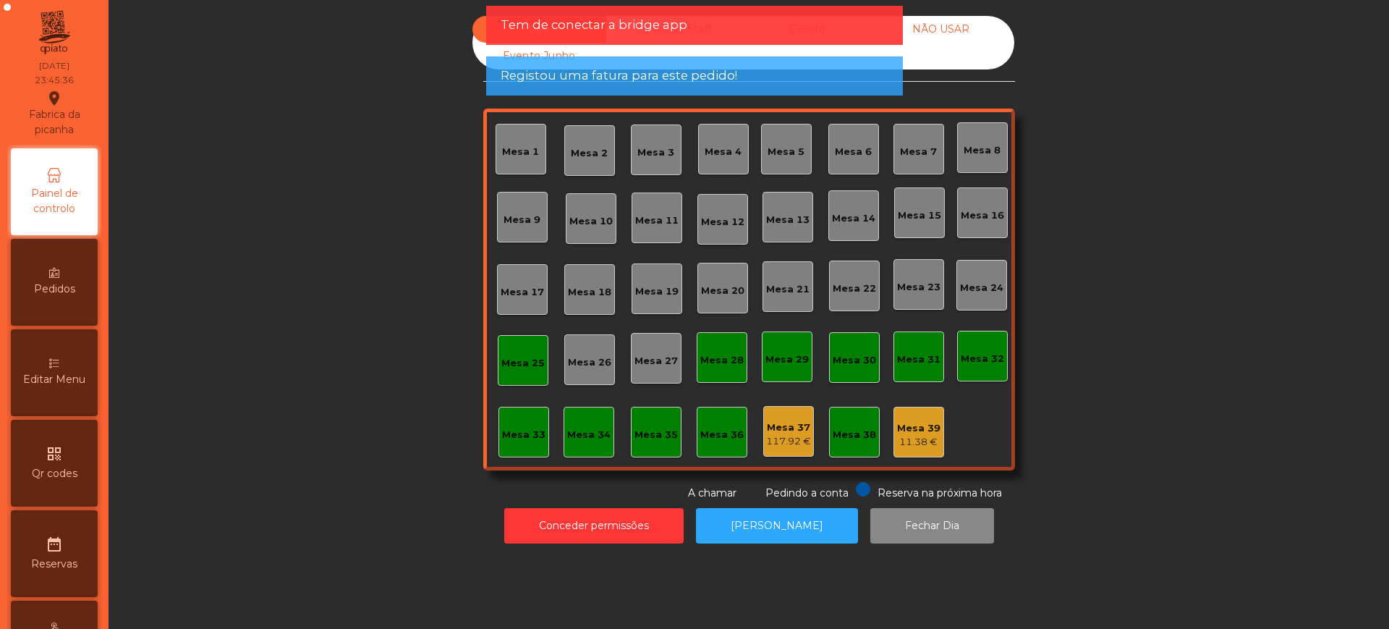
scroll to position [612, 0]
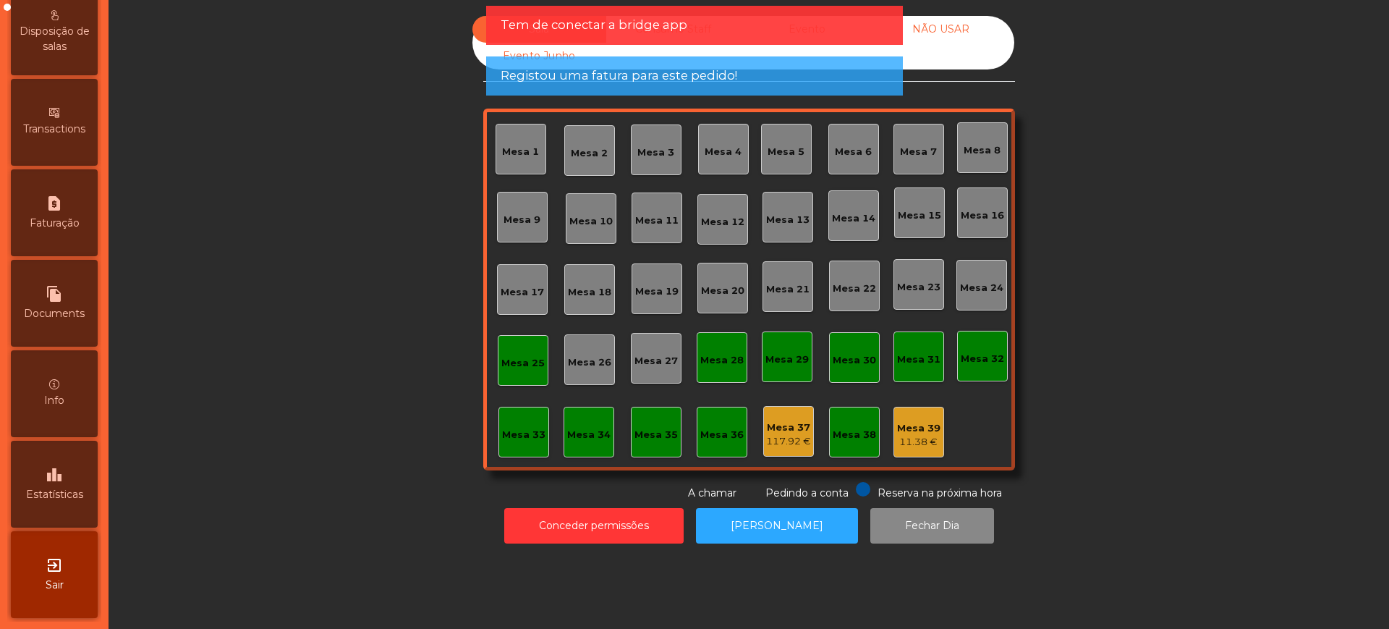
click at [67, 451] on div "leaderboard Estatísticas" at bounding box center [54, 483] width 87 height 87
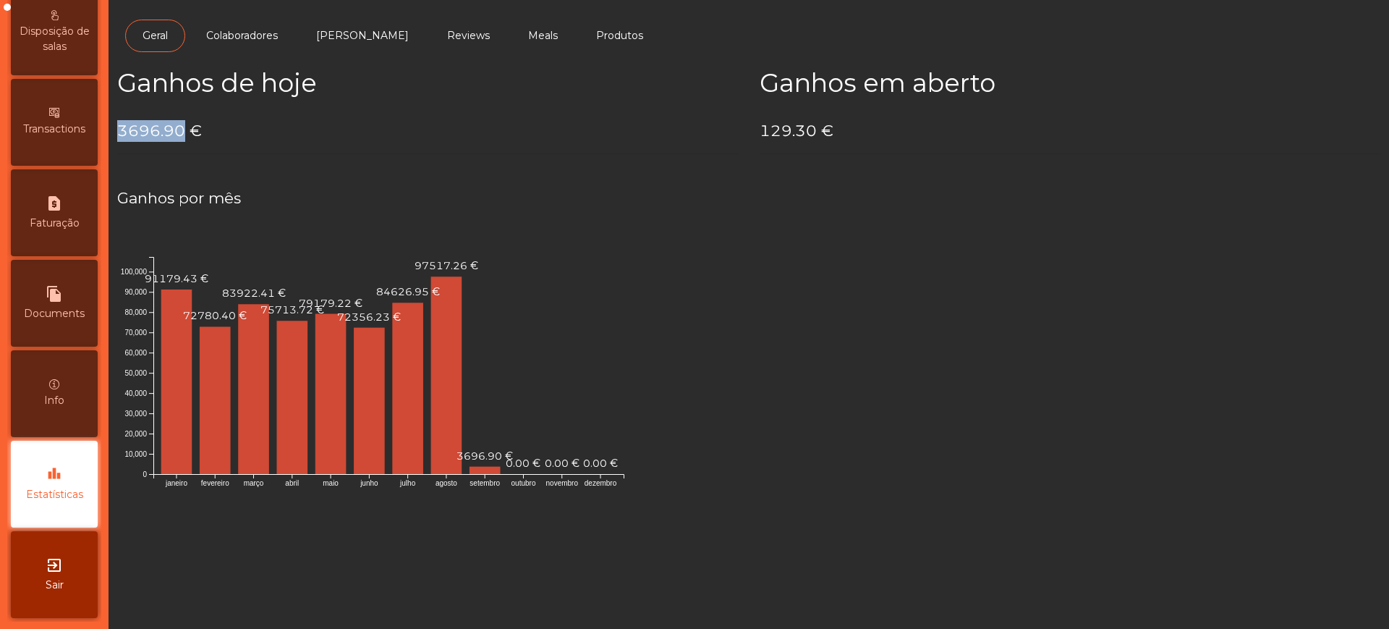
drag, startPoint x: 122, startPoint y: 131, endPoint x: 183, endPoint y: 129, distance: 60.8
click at [183, 129] on h4 "3696.90 €" at bounding box center [427, 131] width 621 height 22
copy h4 "3696.90"
